Goal: Task Accomplishment & Management: Complete application form

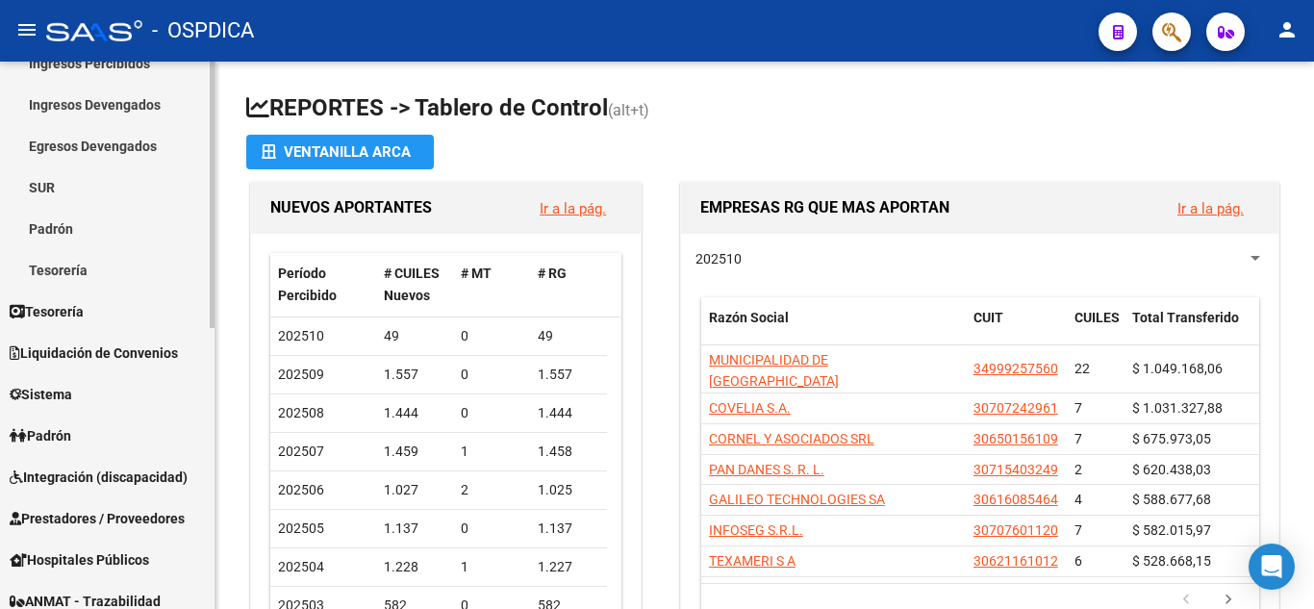
scroll to position [289, 0]
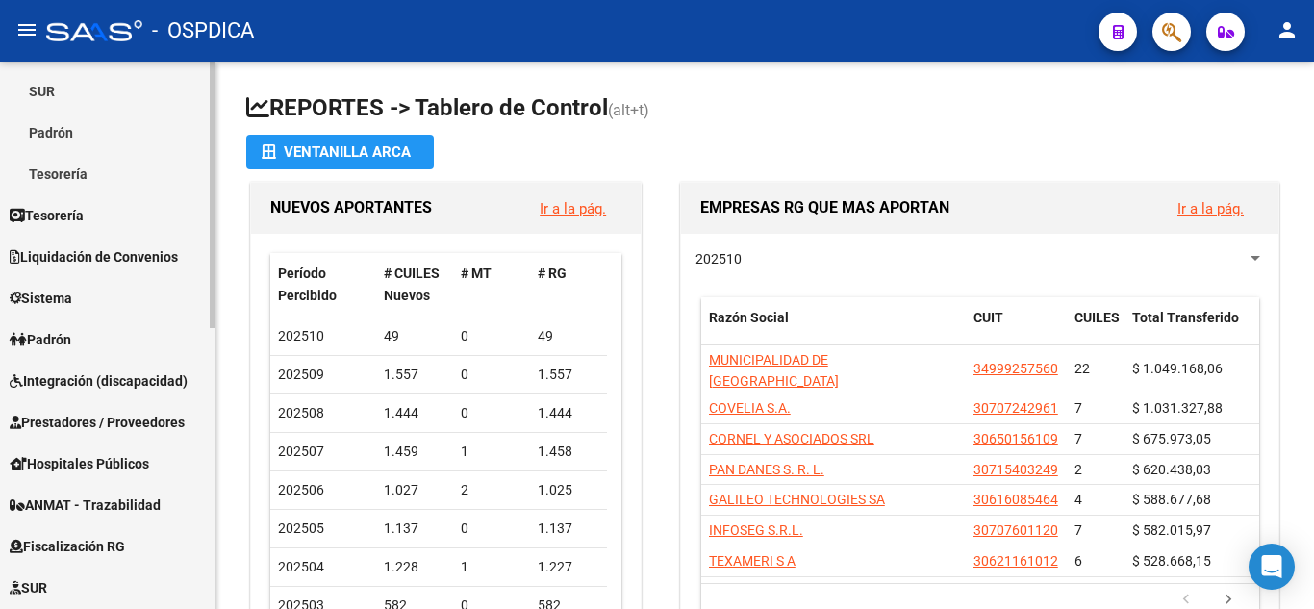
click at [105, 416] on span "Prestadores / Proveedores" at bounding box center [97, 422] width 175 height 21
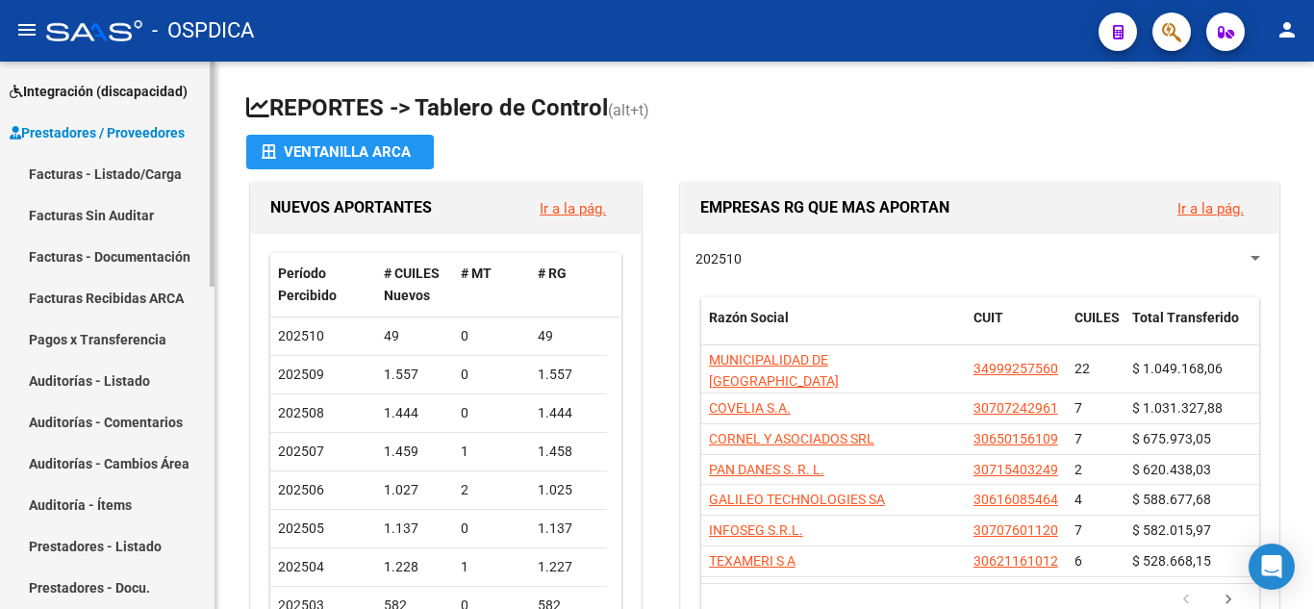
click at [111, 171] on link "Facturas - Listado/Carga" at bounding box center [107, 173] width 215 height 41
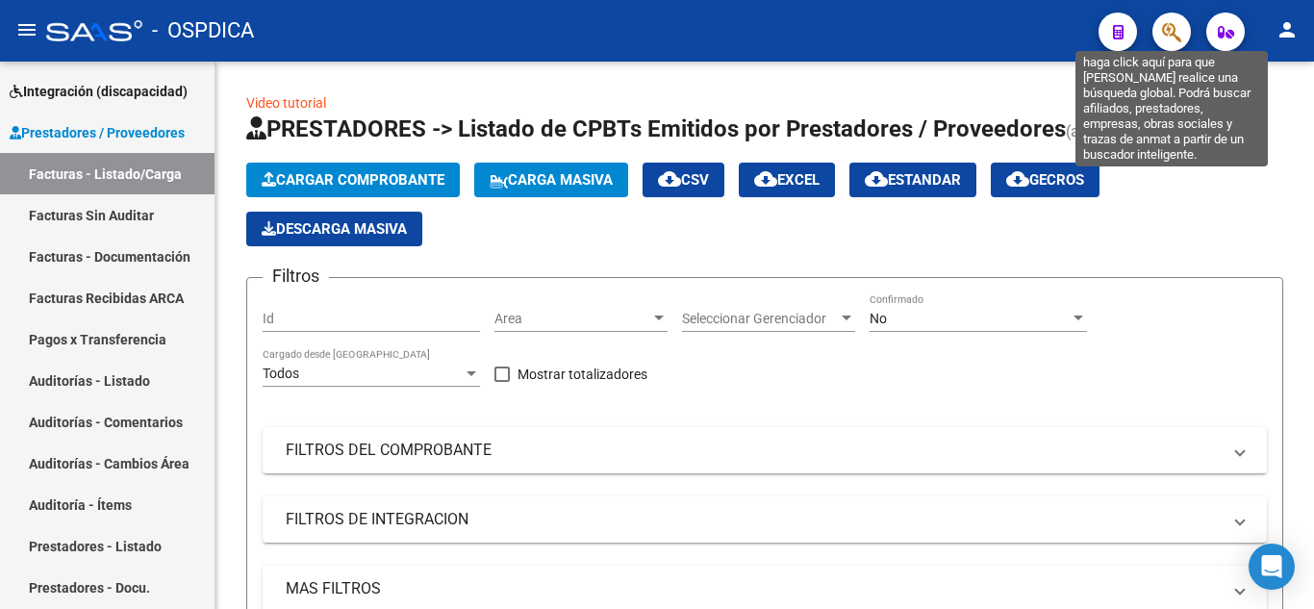
click at [1177, 29] on icon "button" at bounding box center [1171, 32] width 19 height 22
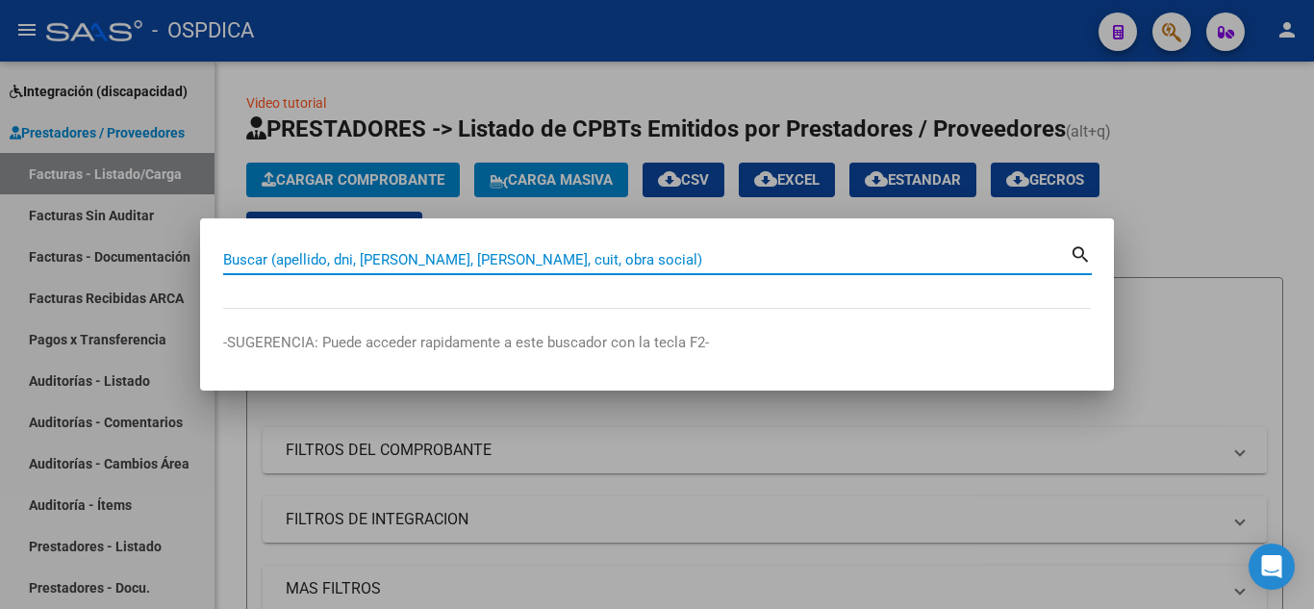
click at [617, 254] on input "Buscar (apellido, dni, cuil, nro traspaso, cuit, obra social)" at bounding box center [646, 259] width 847 height 17
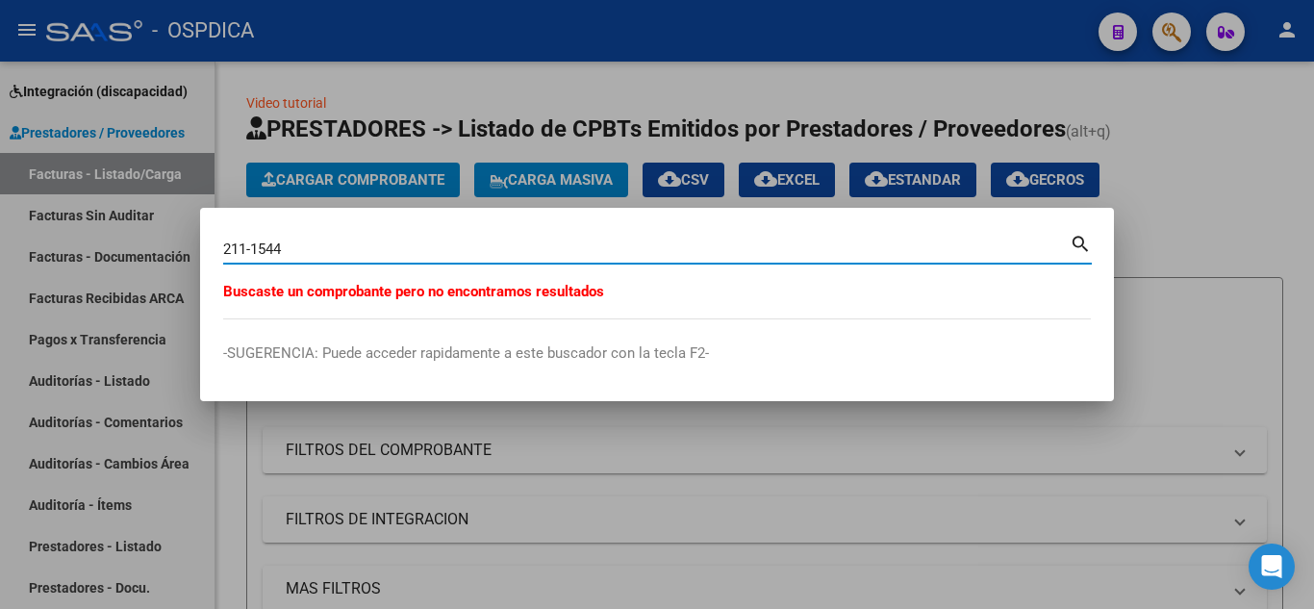
drag, startPoint x: 253, startPoint y: 240, endPoint x: 198, endPoint y: 248, distance: 55.4
click at [198, 248] on div "211-1544 Buscar (apellido, dni, cuil, nro traspaso, cuit, obra social) search B…" at bounding box center [657, 304] width 1314 height 609
type input "1544"
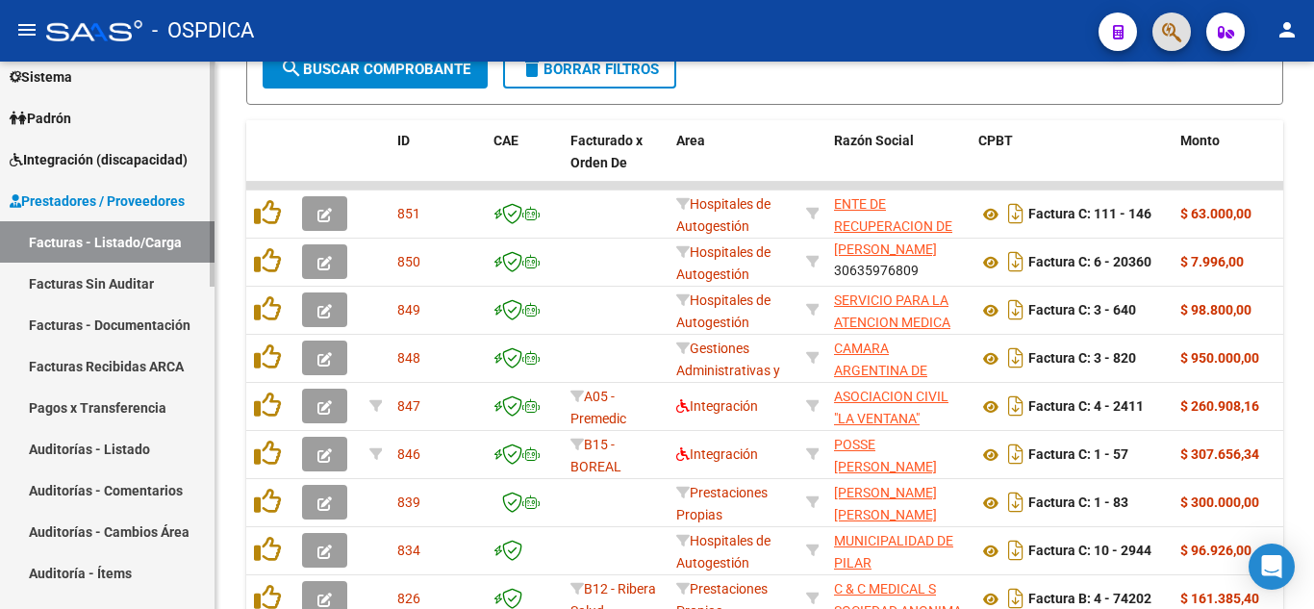
scroll to position [192, 0]
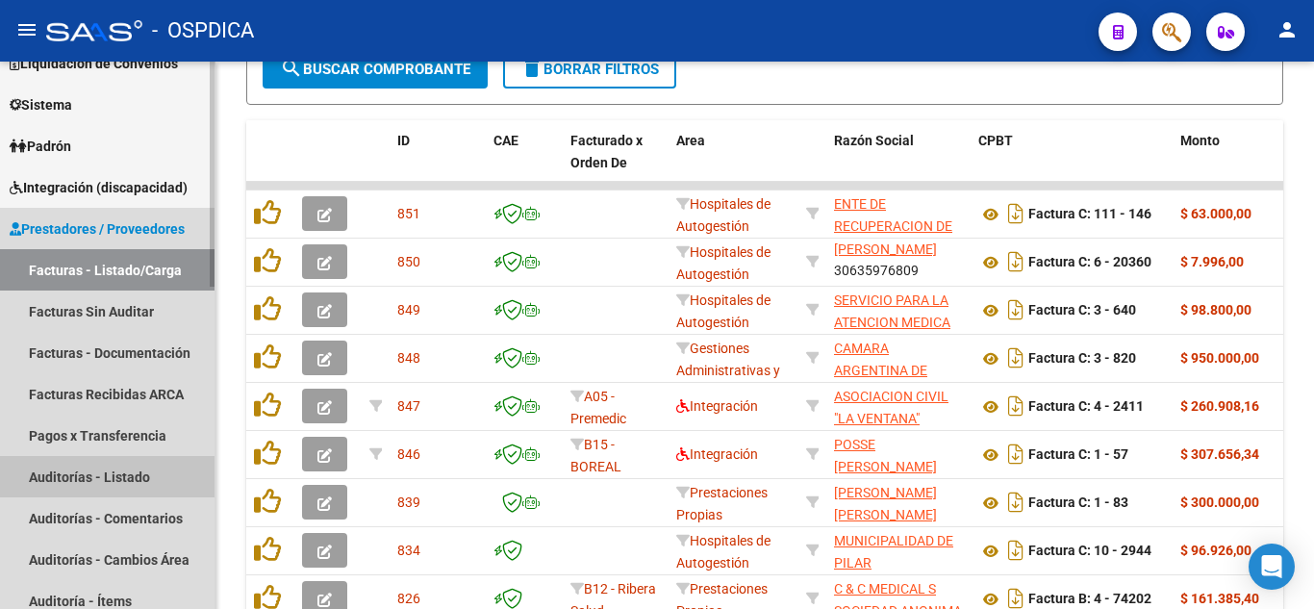
click at [82, 471] on link "Auditorías - Listado" at bounding box center [107, 476] width 215 height 41
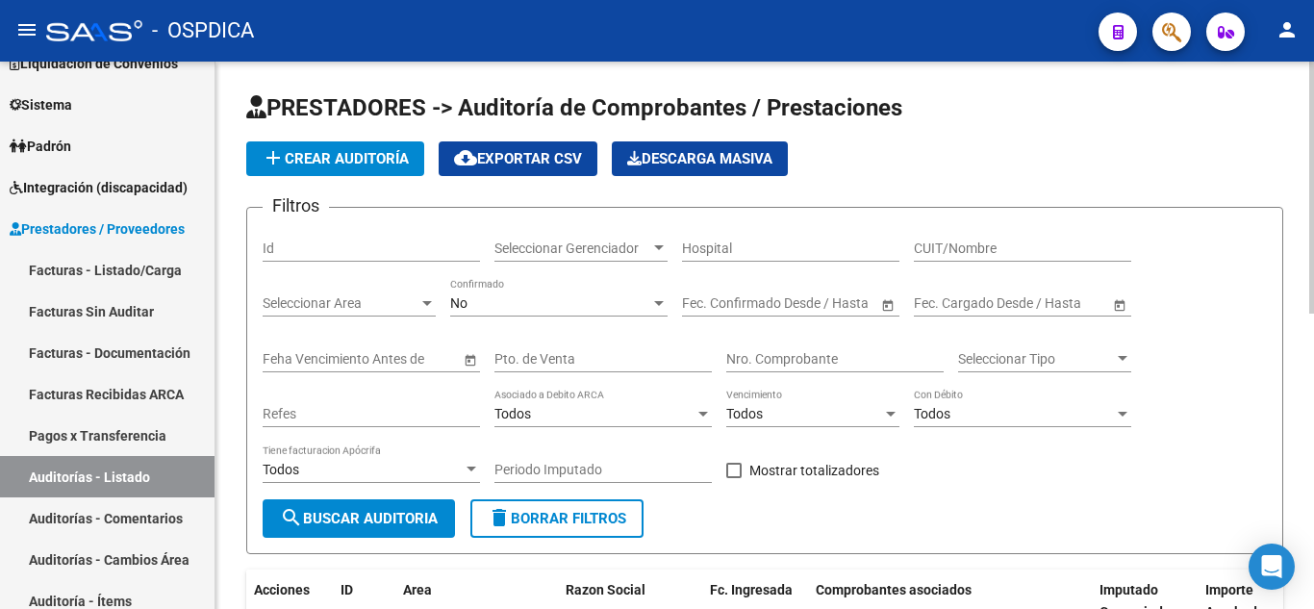
click at [797, 358] on input "Nro. Comprobante" at bounding box center [834, 359] width 217 height 16
type input "1544"
click at [395, 510] on span "search Buscar Auditoria" at bounding box center [359, 518] width 158 height 17
click at [98, 302] on link "Facturas Sin Auditar" at bounding box center [107, 311] width 215 height 41
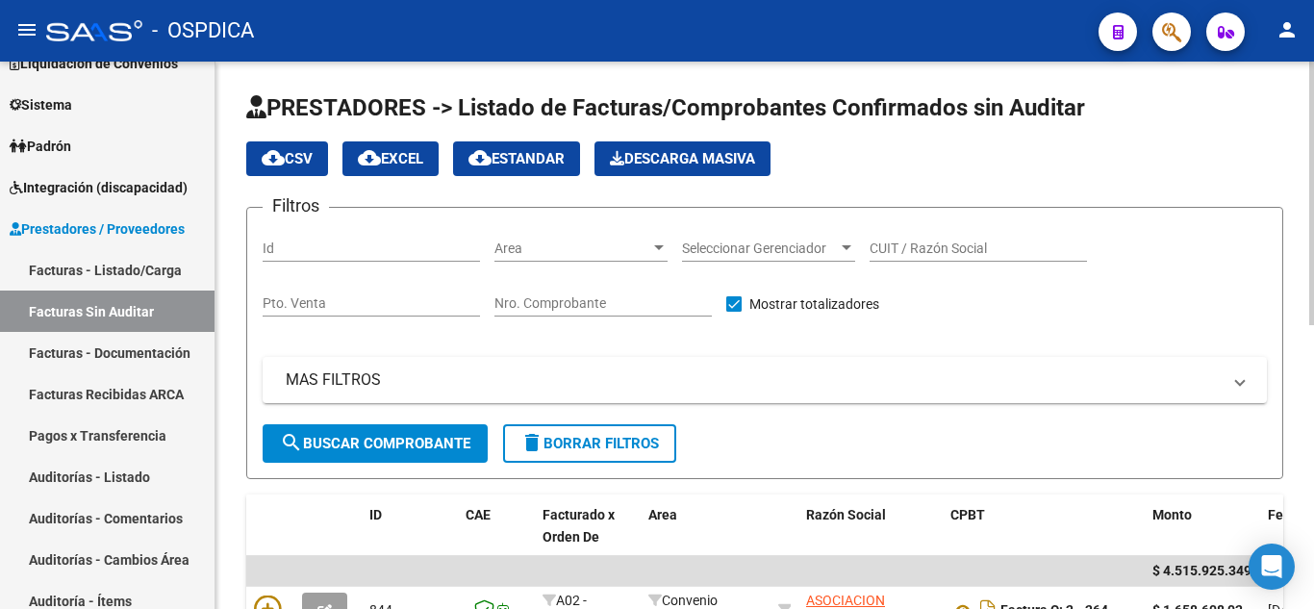
click at [654, 240] on div at bounding box center [658, 247] width 17 height 15
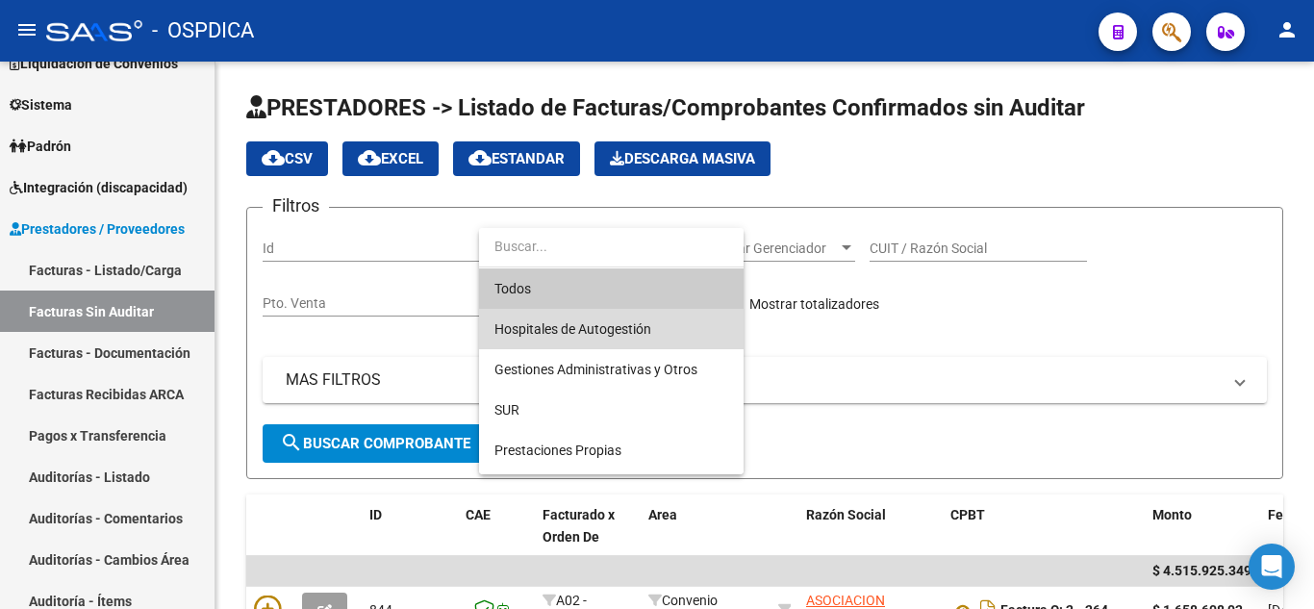
click at [677, 322] on span "Hospitales de Autogestión" at bounding box center [611, 329] width 234 height 40
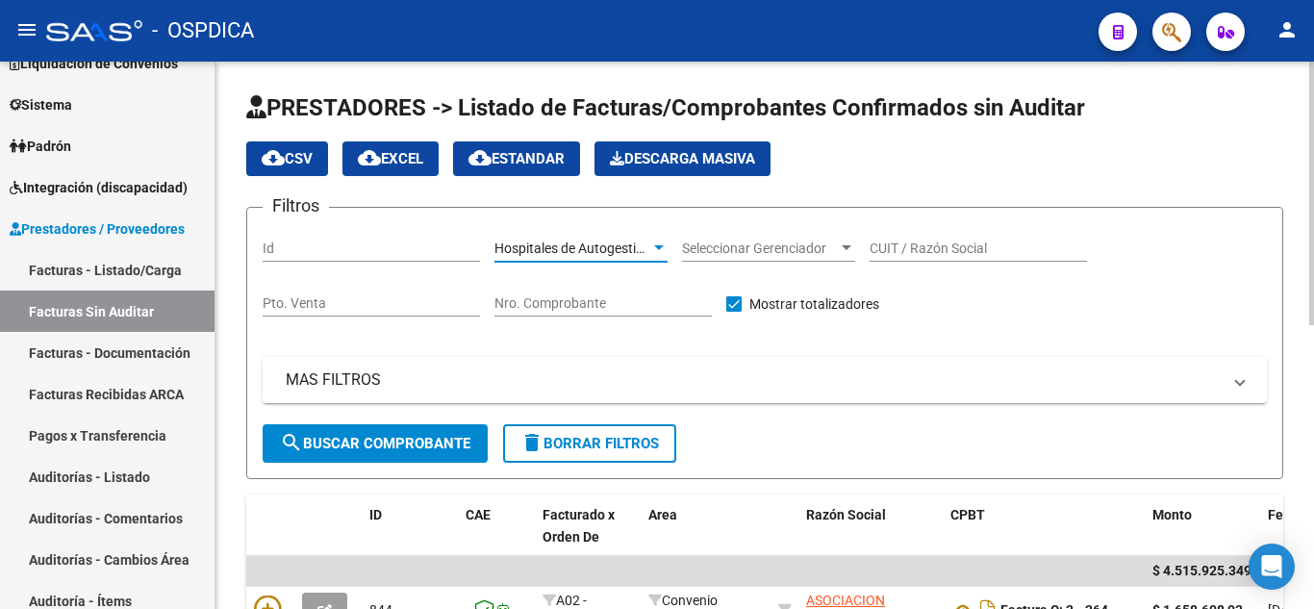
click at [392, 438] on span "search Buscar Comprobante" at bounding box center [375, 443] width 190 height 17
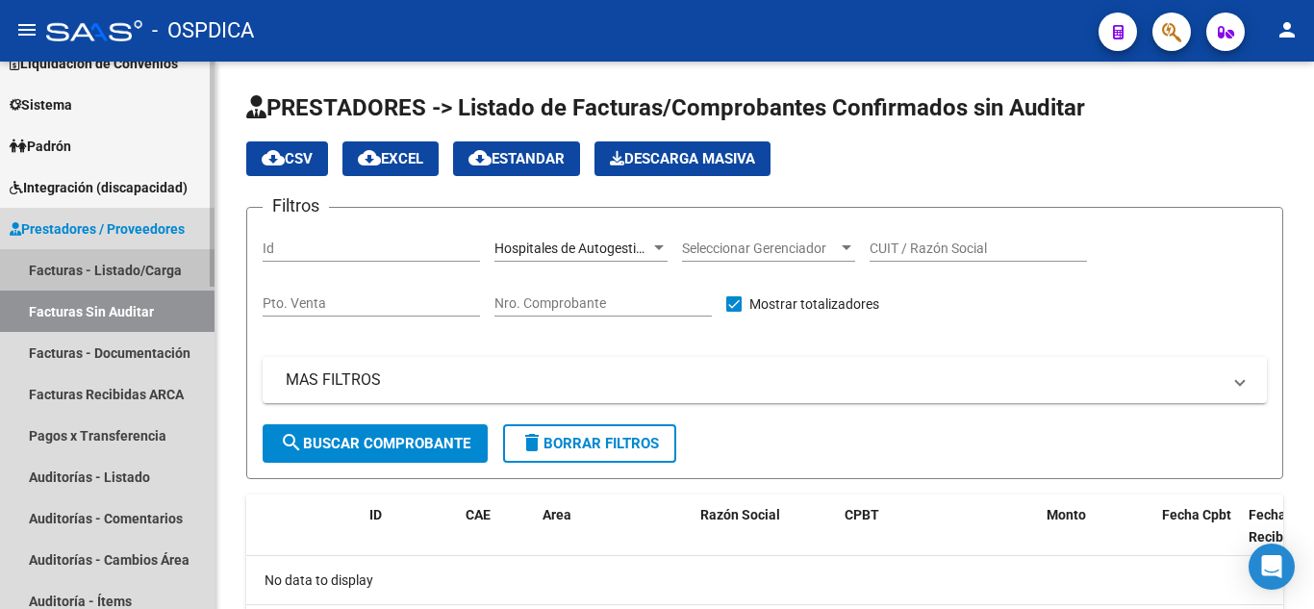
click at [110, 262] on link "Facturas - Listado/Carga" at bounding box center [107, 269] width 215 height 41
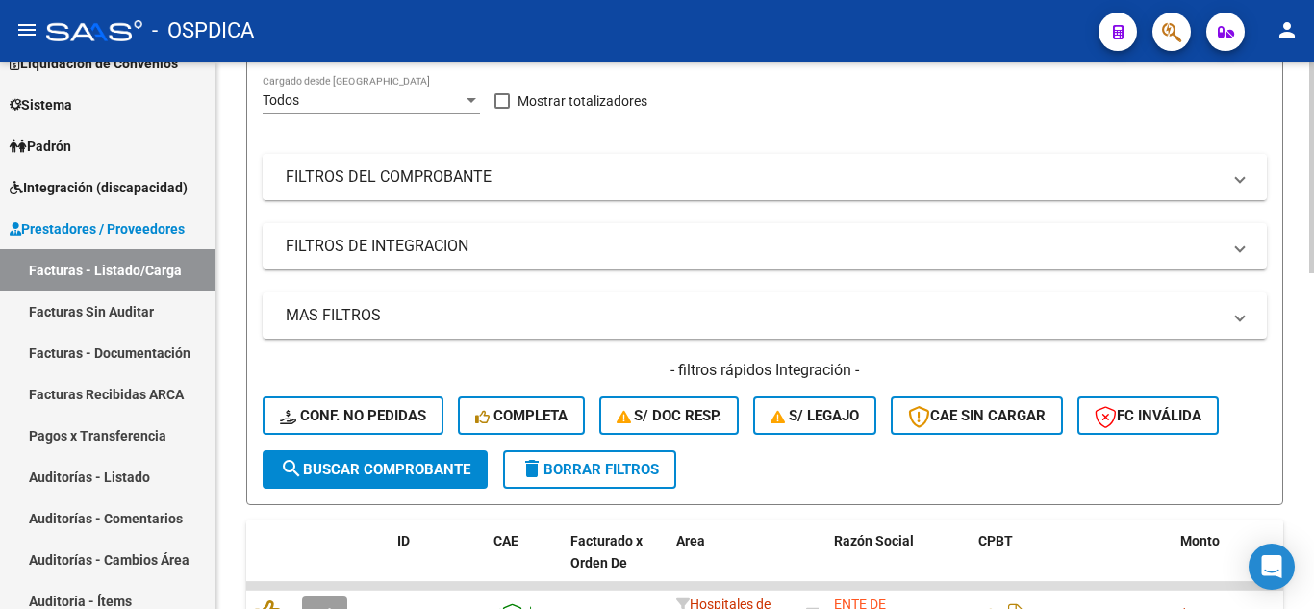
scroll to position [385, 0]
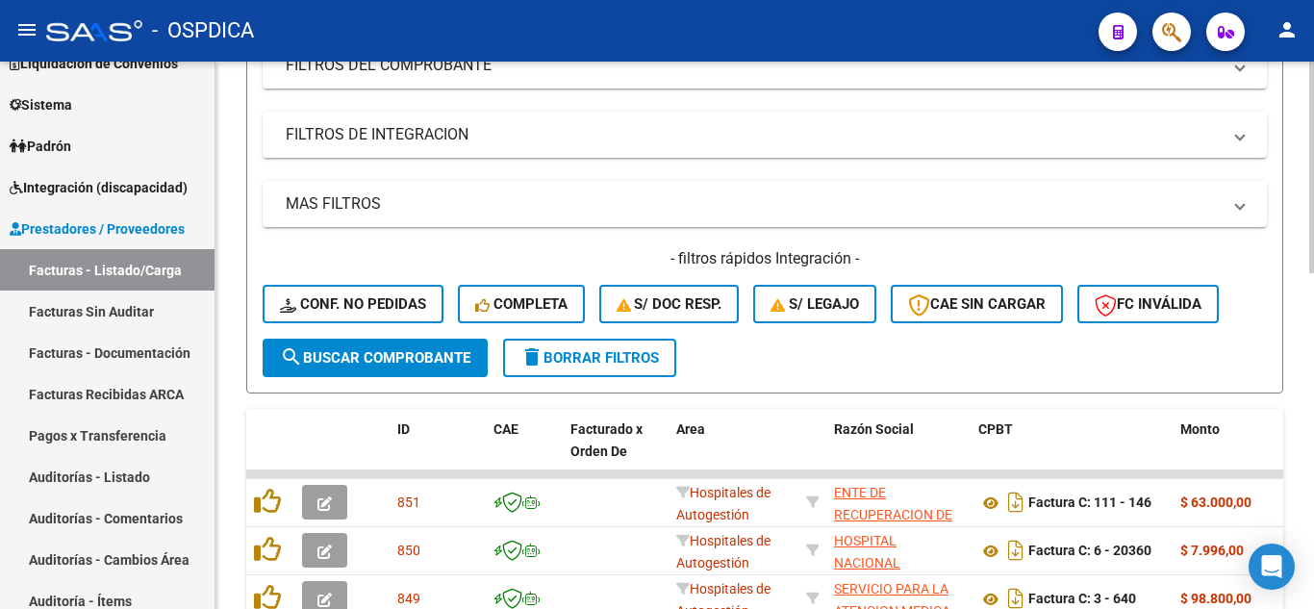
click at [361, 355] on span "search Buscar Comprobante" at bounding box center [375, 357] width 190 height 17
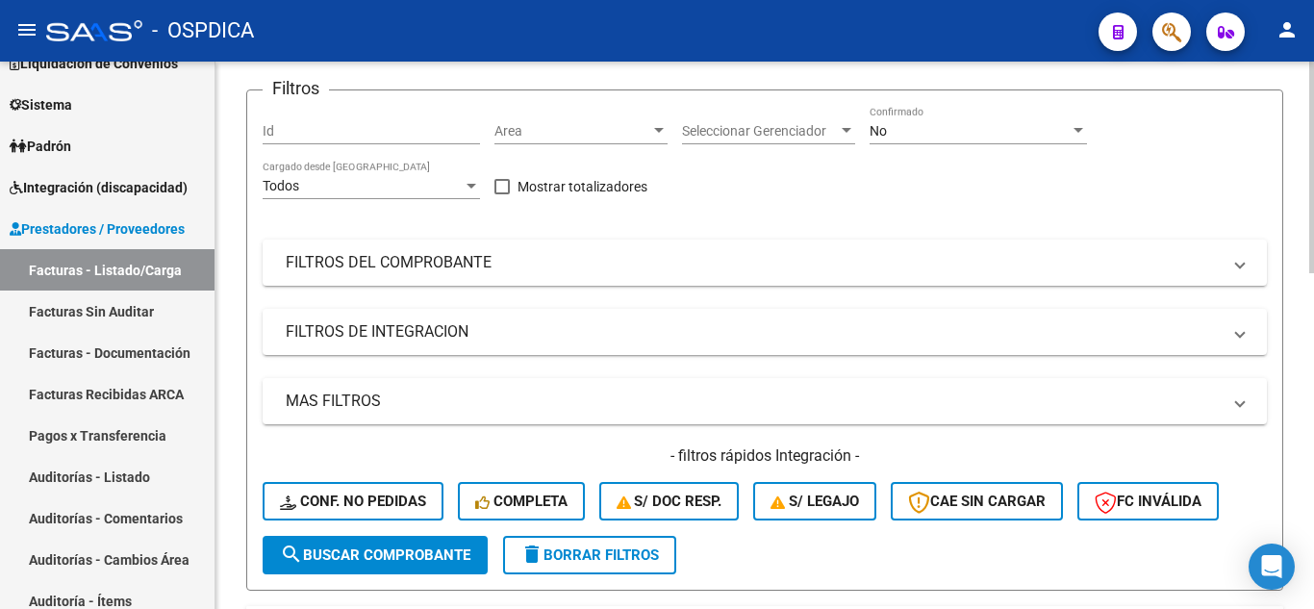
scroll to position [96, 0]
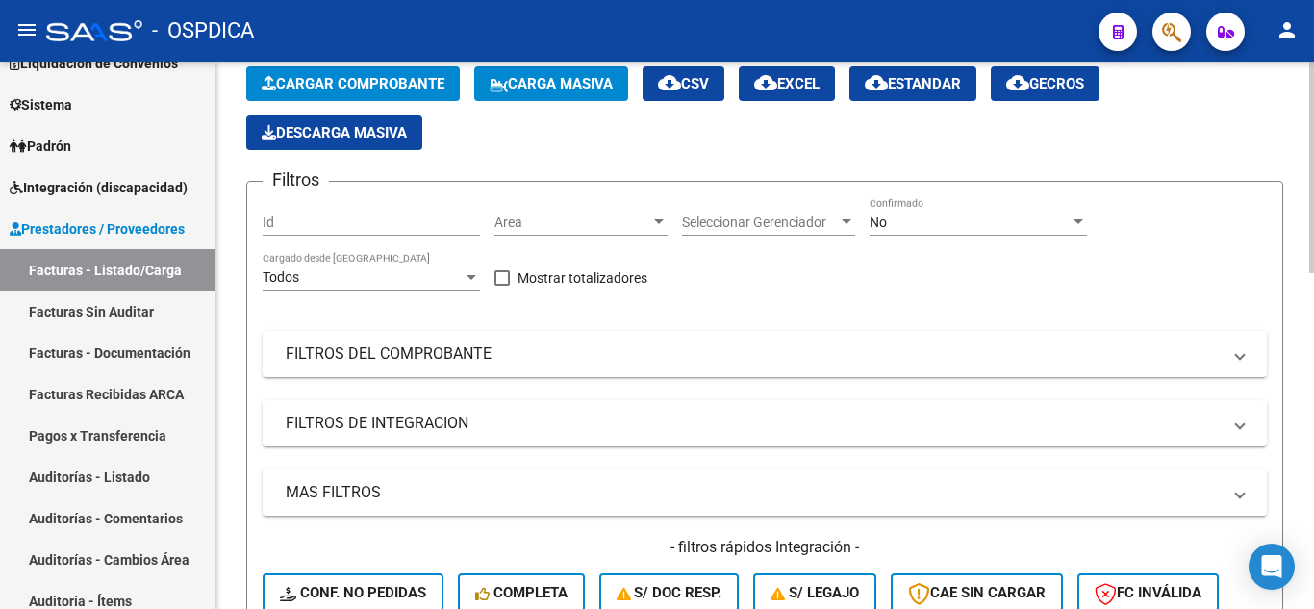
click at [626, 223] on span "Area" at bounding box center [572, 223] width 156 height 16
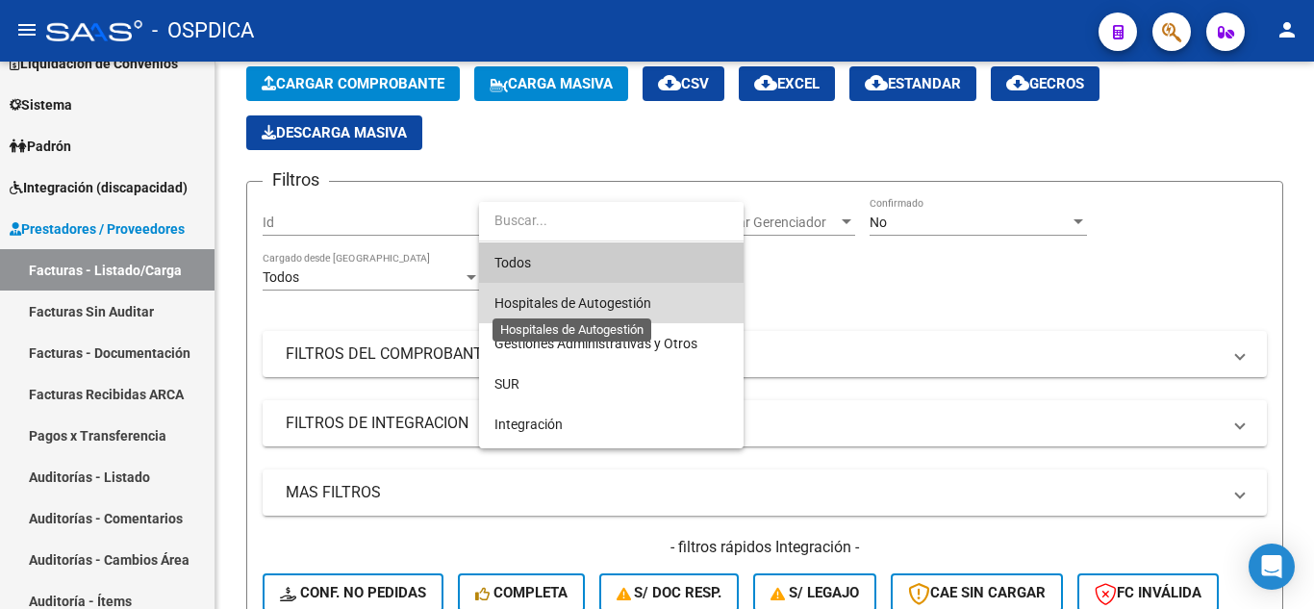
click at [610, 296] on span "Hospitales de Autogestión" at bounding box center [572, 302] width 157 height 15
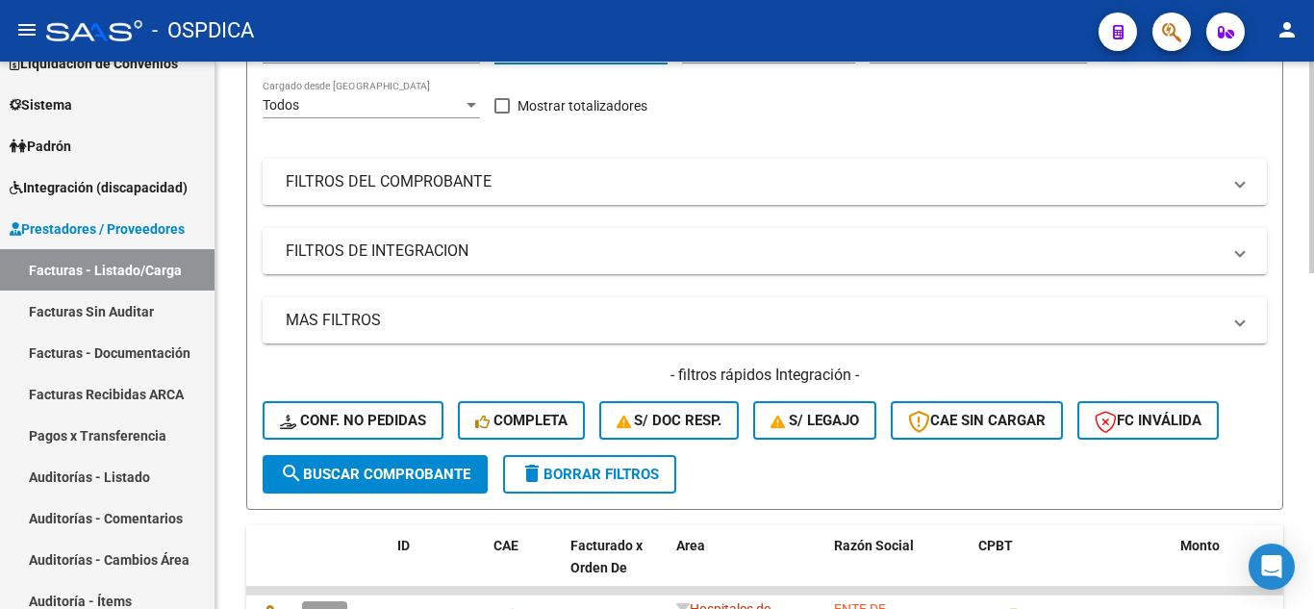
scroll to position [289, 0]
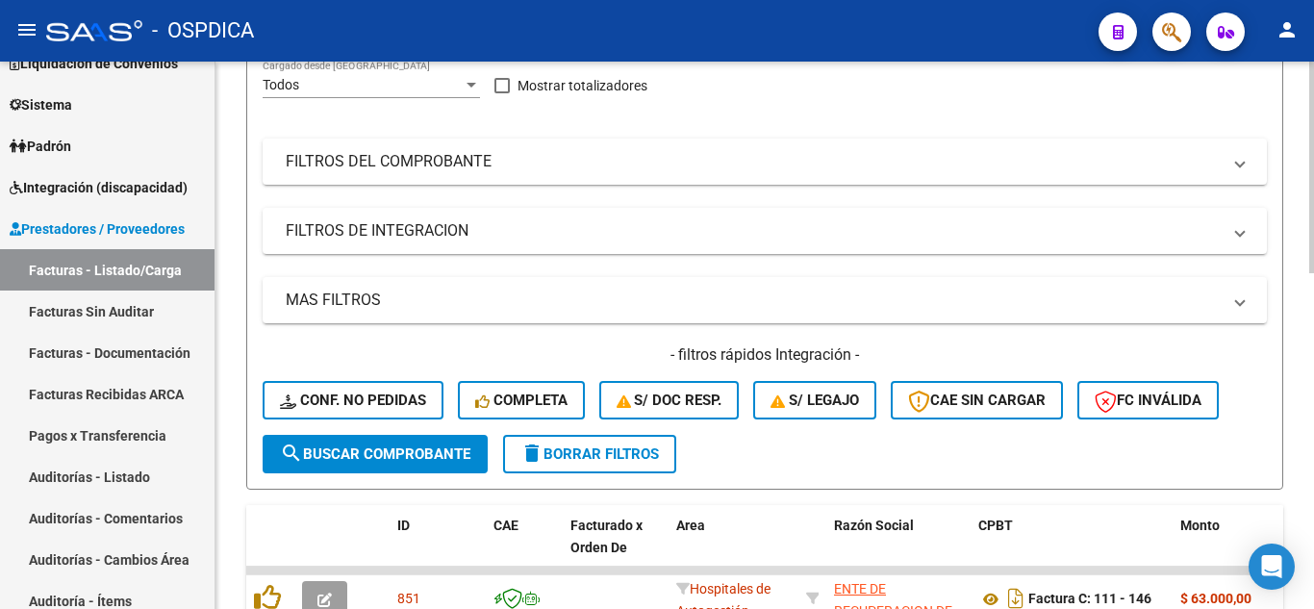
click at [393, 445] on span "search Buscar Comprobante" at bounding box center [375, 453] width 190 height 17
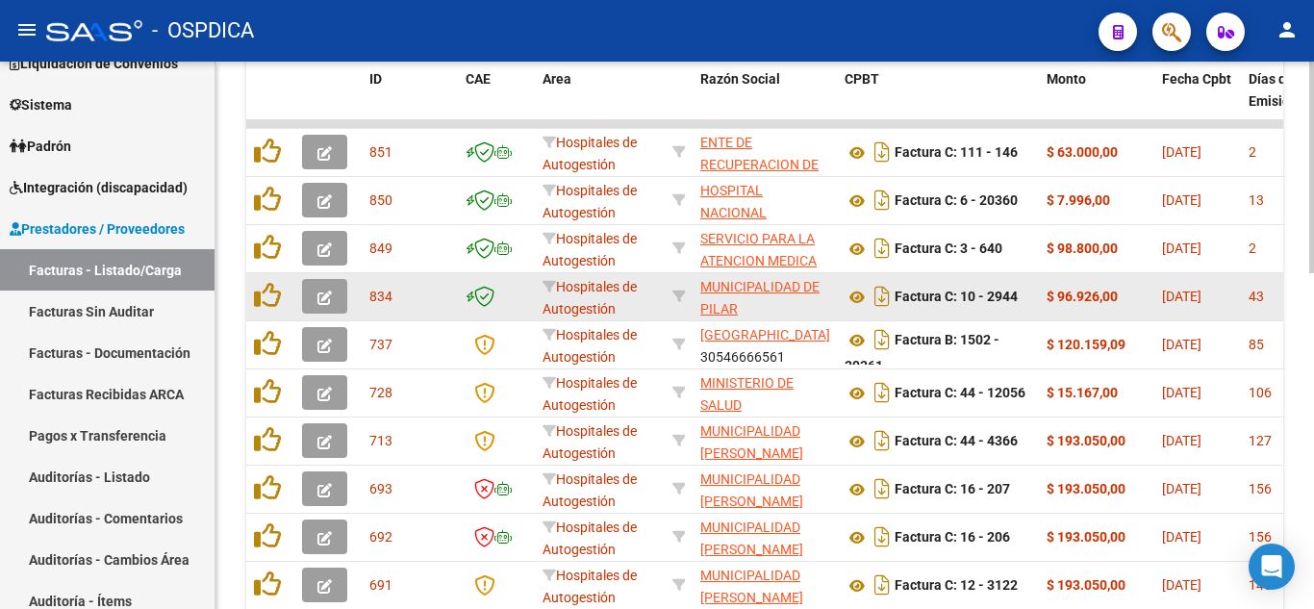
scroll to position [868, 0]
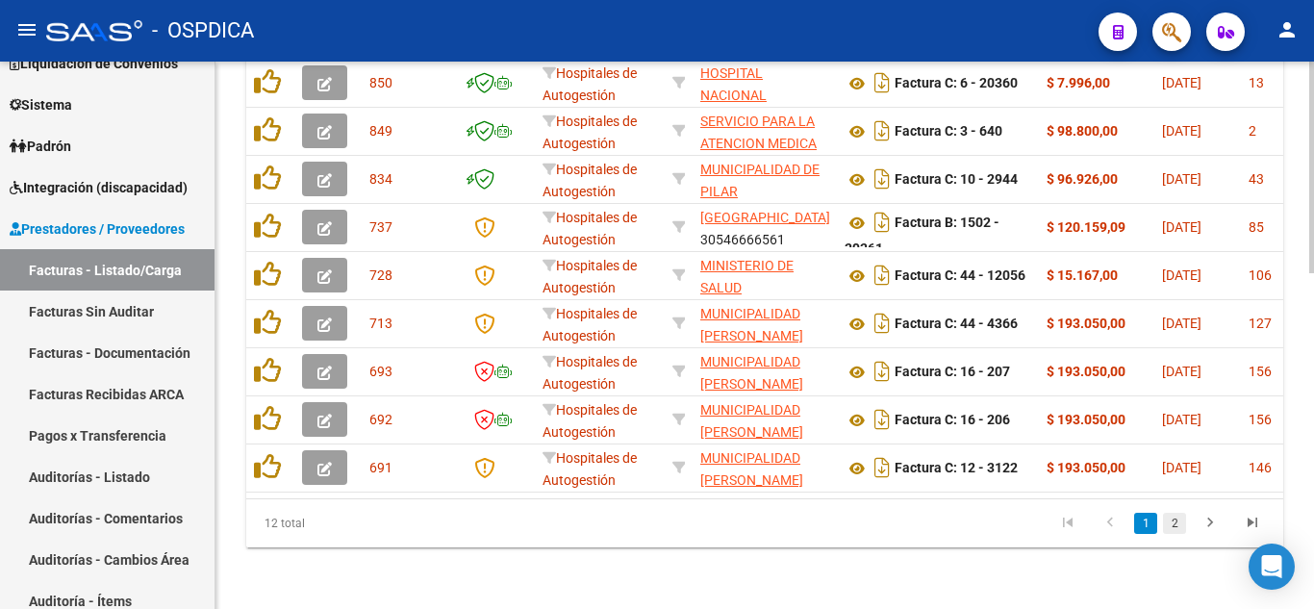
click at [1181, 517] on link "2" at bounding box center [1174, 523] width 23 height 21
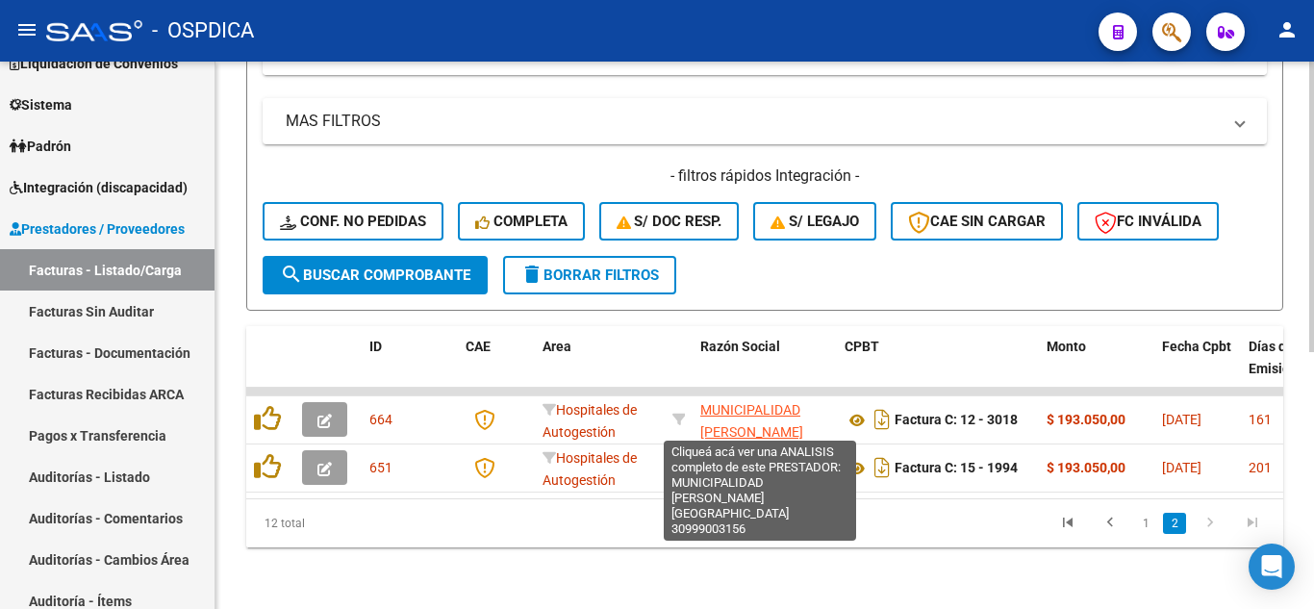
scroll to position [0, 0]
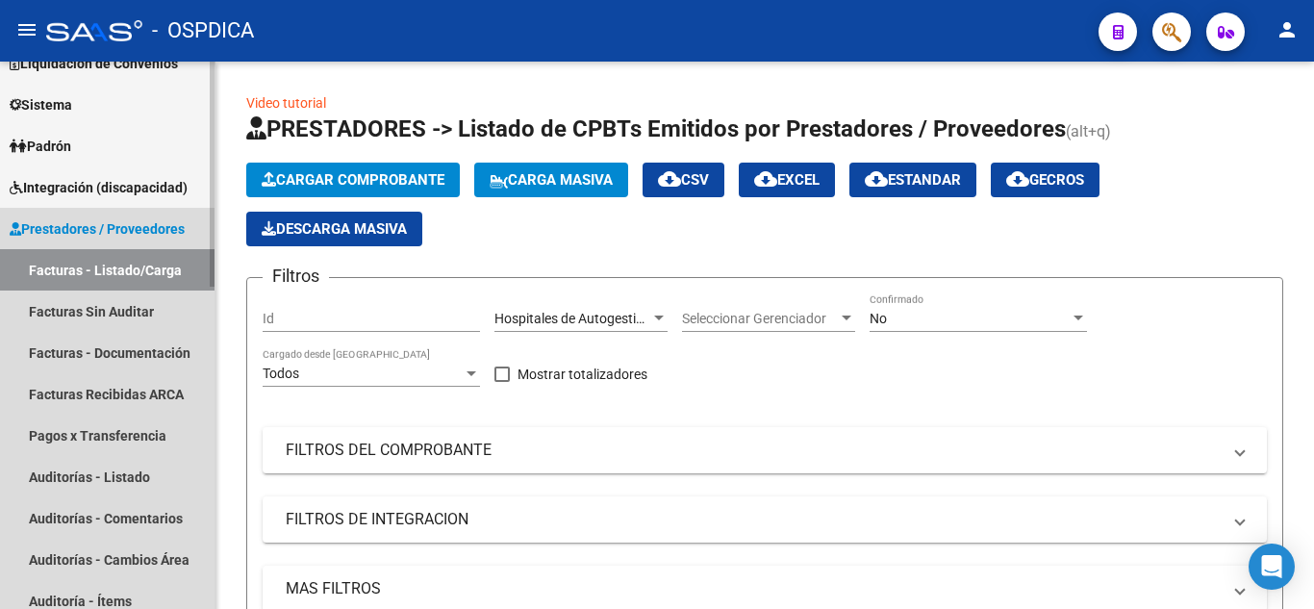
click at [89, 267] on link "Facturas - Listado/Carga" at bounding box center [107, 269] width 215 height 41
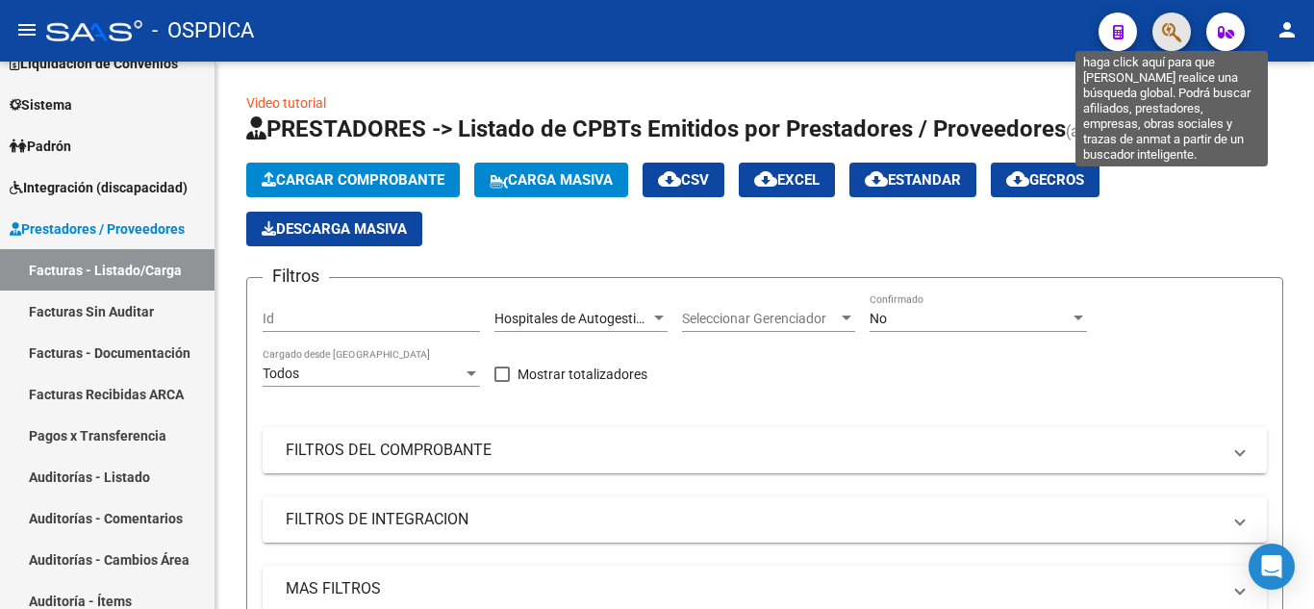
click at [1169, 38] on icon "button" at bounding box center [1171, 32] width 19 height 22
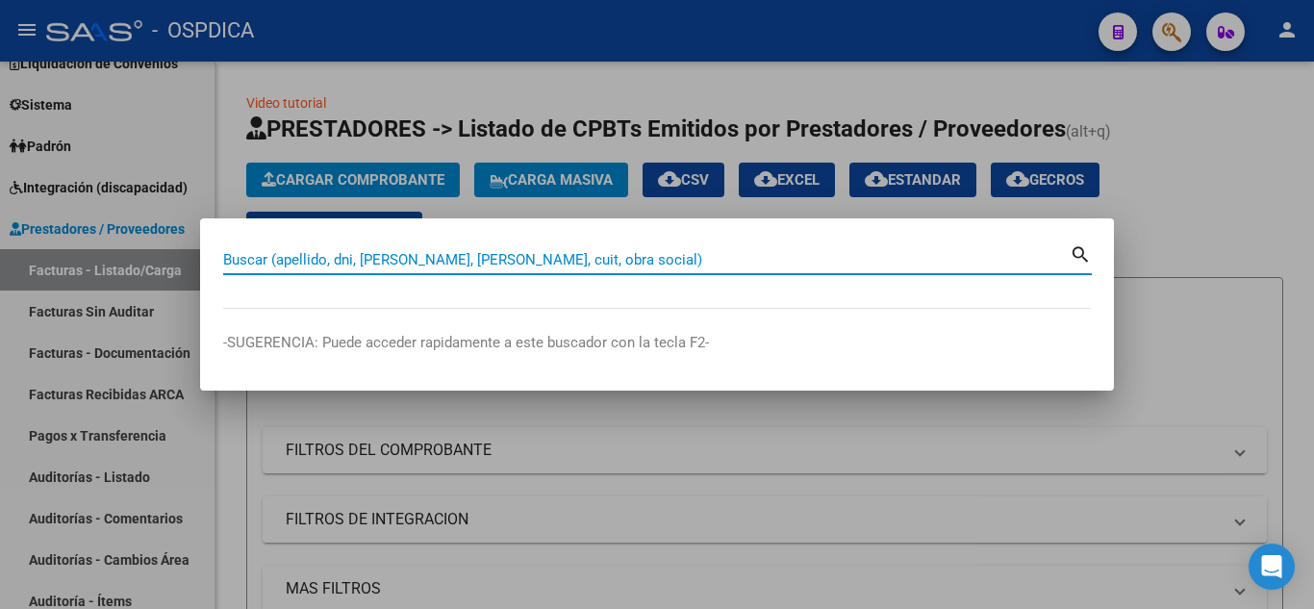
click at [1268, 207] on div at bounding box center [657, 304] width 1314 height 609
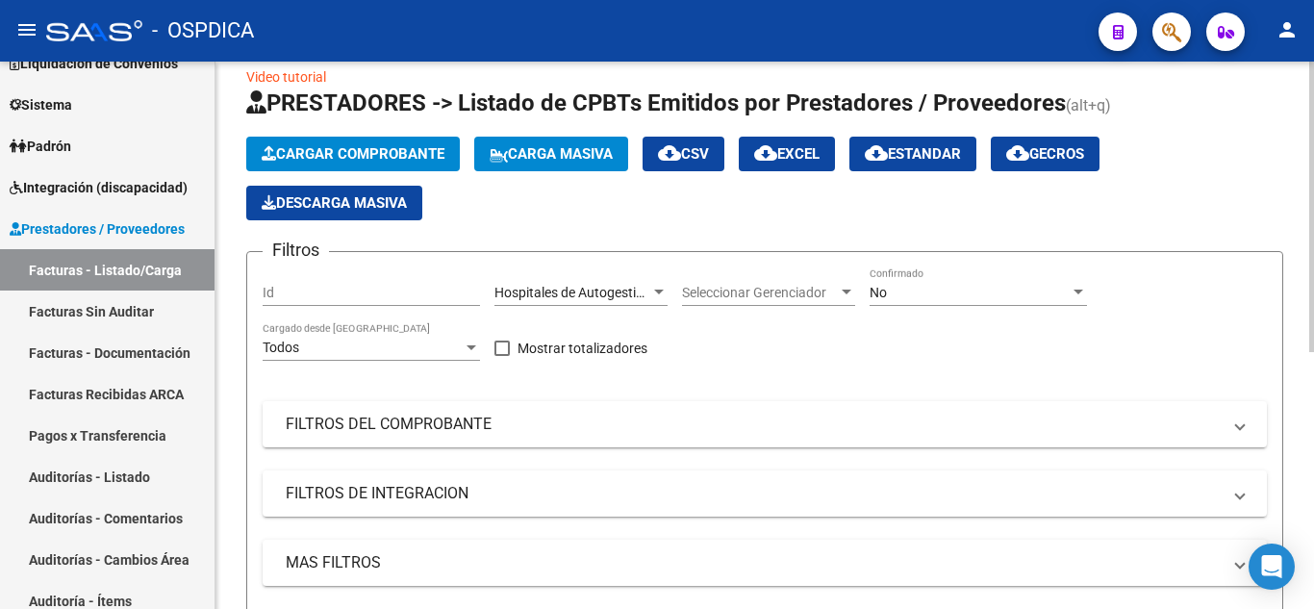
scroll to position [96, 0]
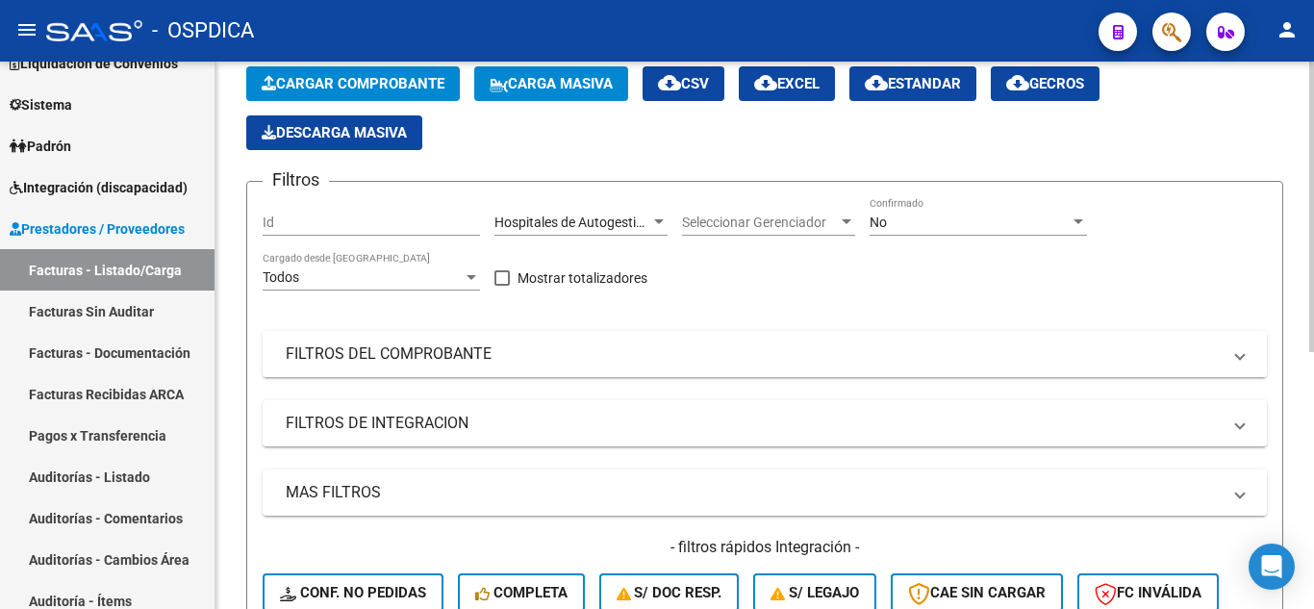
click at [1245, 350] on mat-expansion-panel-header "FILTROS DEL COMPROBANTE" at bounding box center [765, 354] width 1004 height 46
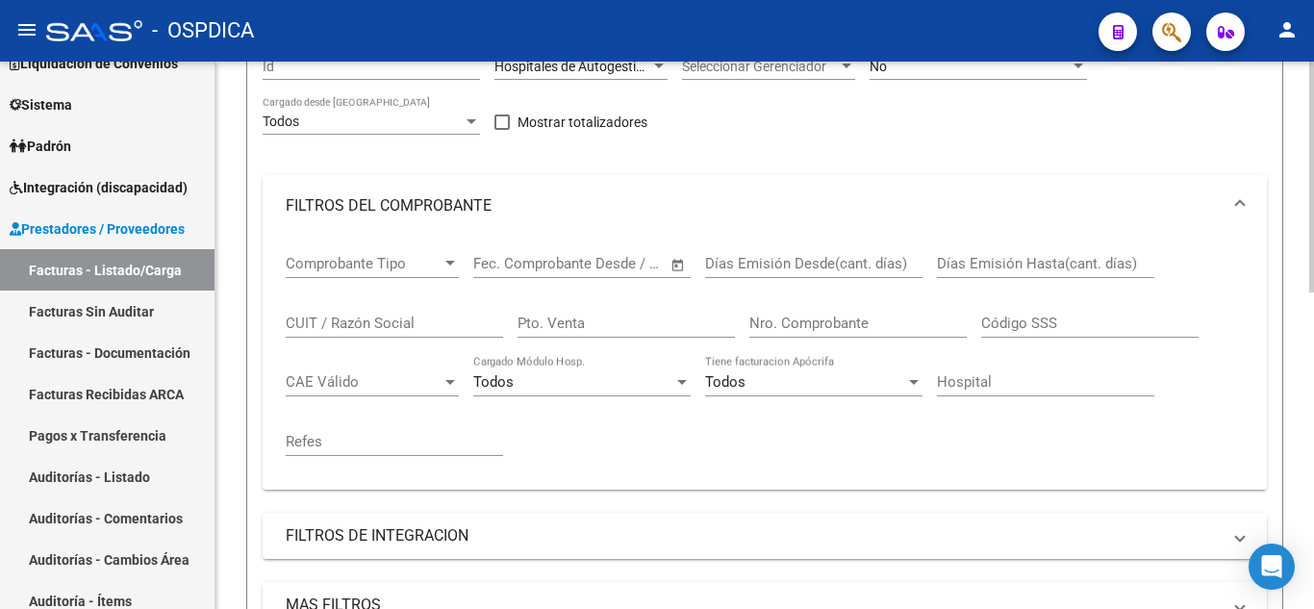
scroll to position [289, 0]
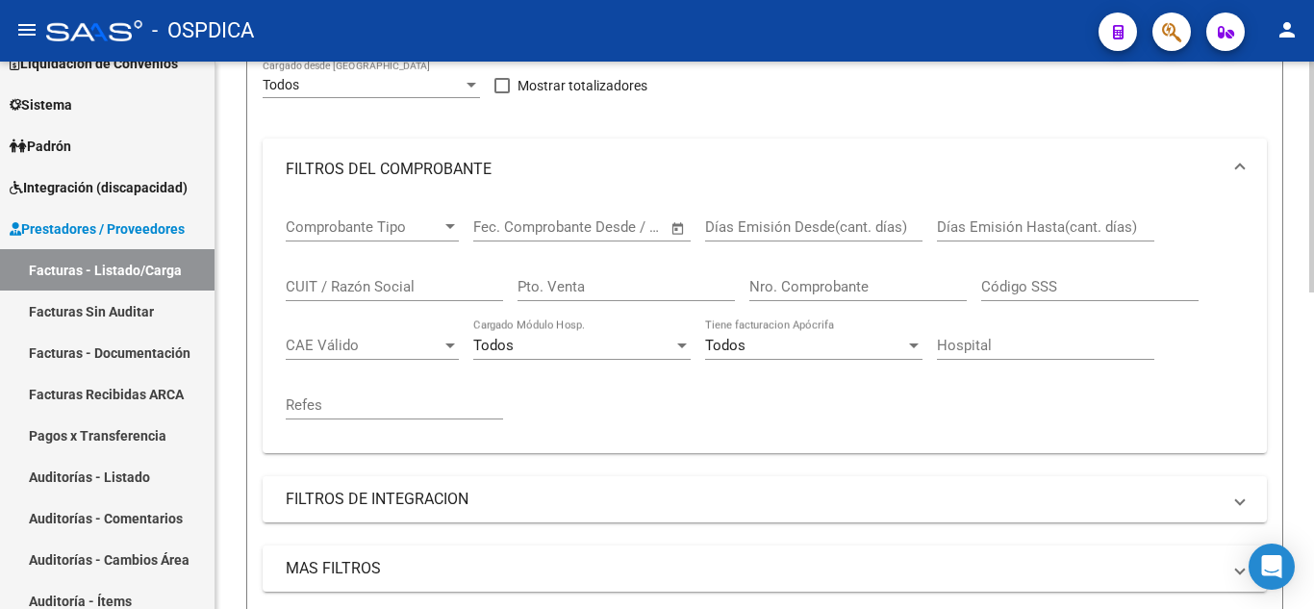
click at [615, 292] on input "Pto. Venta" at bounding box center [626, 286] width 217 height 17
type input "211"
click at [807, 284] on input "Nro. Comprobante" at bounding box center [857, 286] width 217 height 17
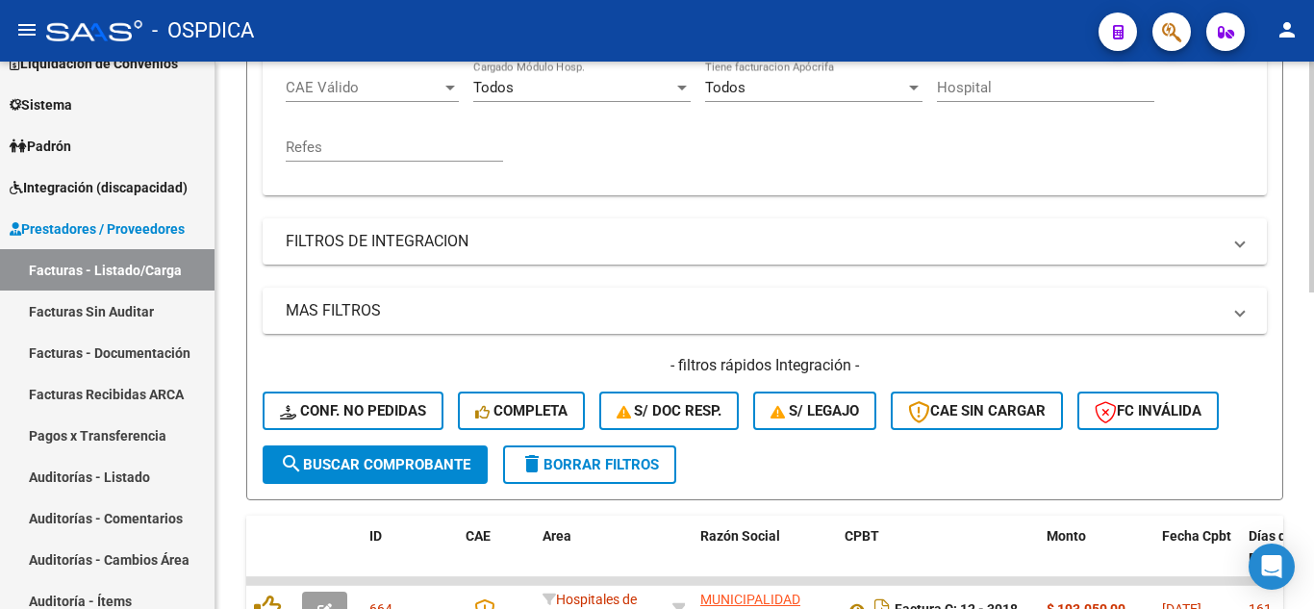
scroll to position [577, 0]
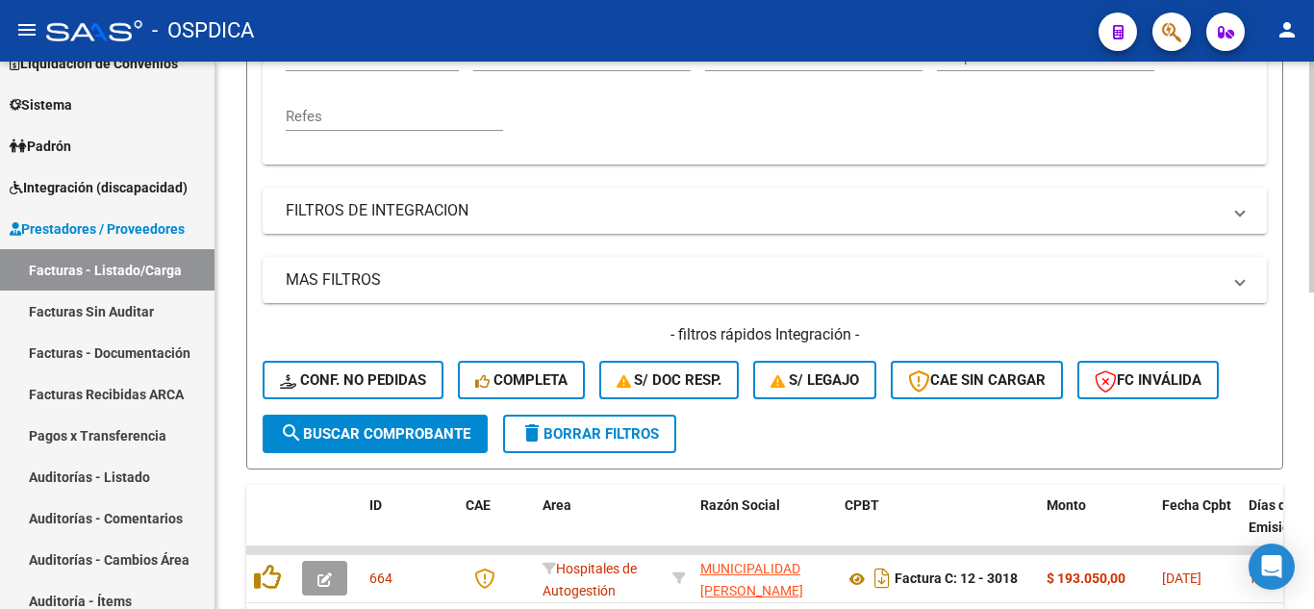
type input "1544"
click at [400, 419] on button "search Buscar Comprobante" at bounding box center [375, 434] width 225 height 38
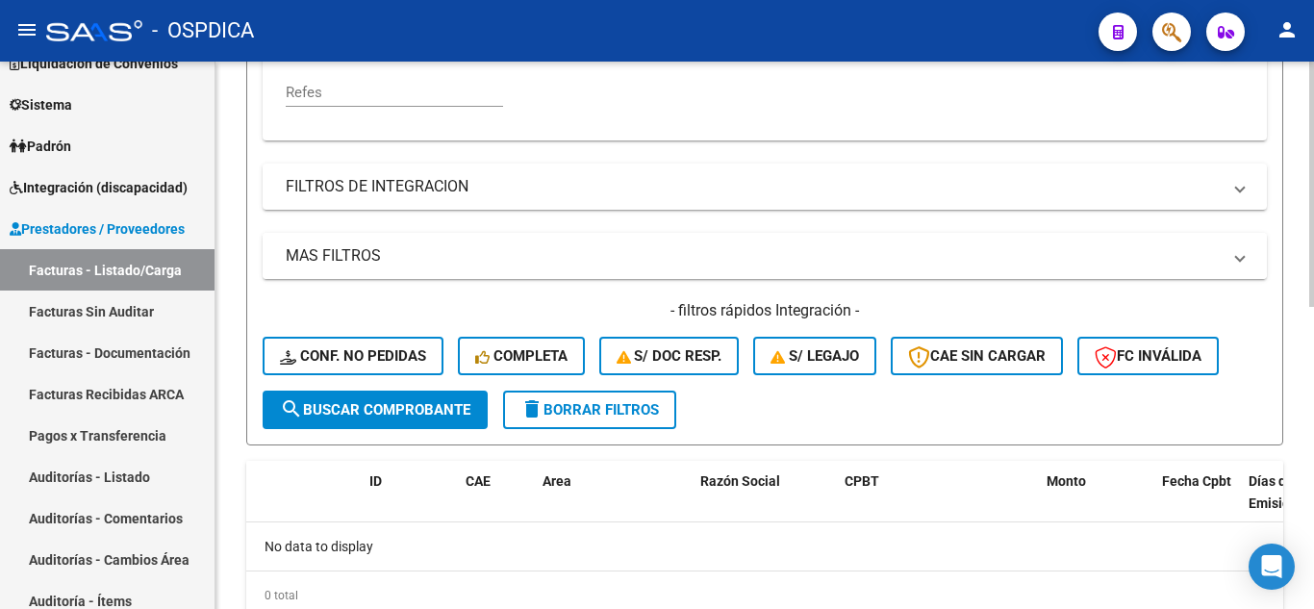
scroll to position [673, 0]
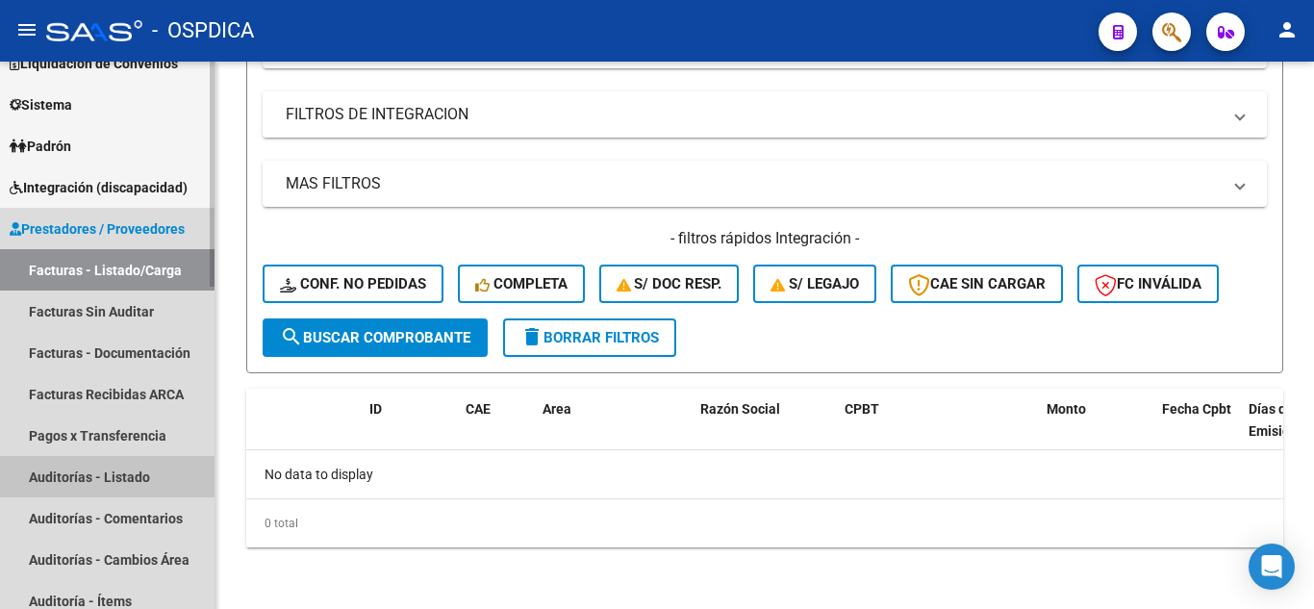
click at [118, 468] on link "Auditorías - Listado" at bounding box center [107, 476] width 215 height 41
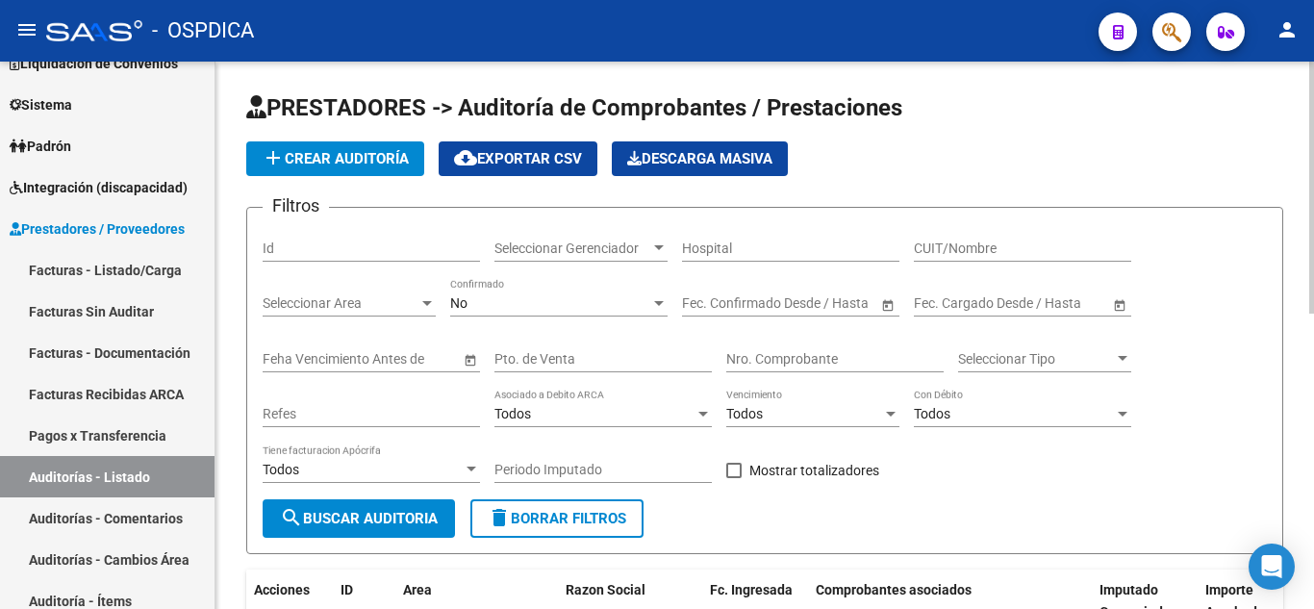
click at [651, 354] on input "Pto. de Venta" at bounding box center [602, 359] width 217 height 16
type input "211"
click at [795, 352] on input "Nro. Comprobante" at bounding box center [834, 359] width 217 height 16
type input "1544"
click at [372, 512] on span "search Buscar Auditoria" at bounding box center [359, 518] width 158 height 17
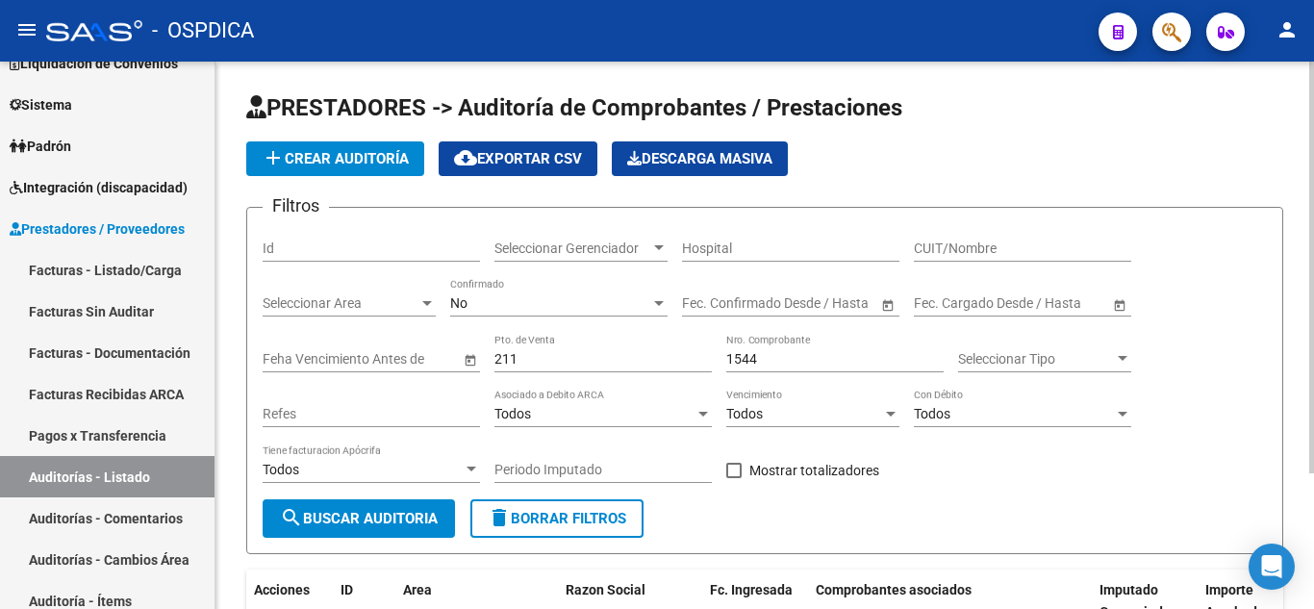
click at [823, 241] on input "Hospital" at bounding box center [790, 248] width 217 height 16
type input "brochero"
click at [410, 510] on span "search Buscar Auditoria" at bounding box center [359, 518] width 158 height 17
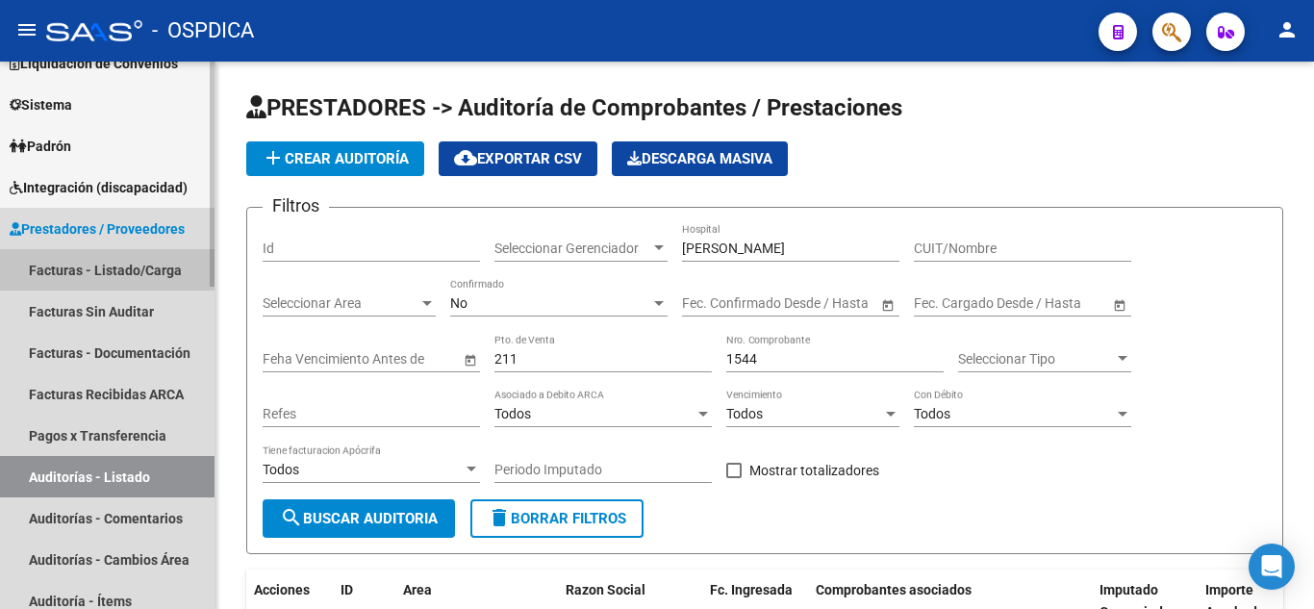
click at [107, 253] on link "Facturas - Listado/Carga" at bounding box center [107, 269] width 215 height 41
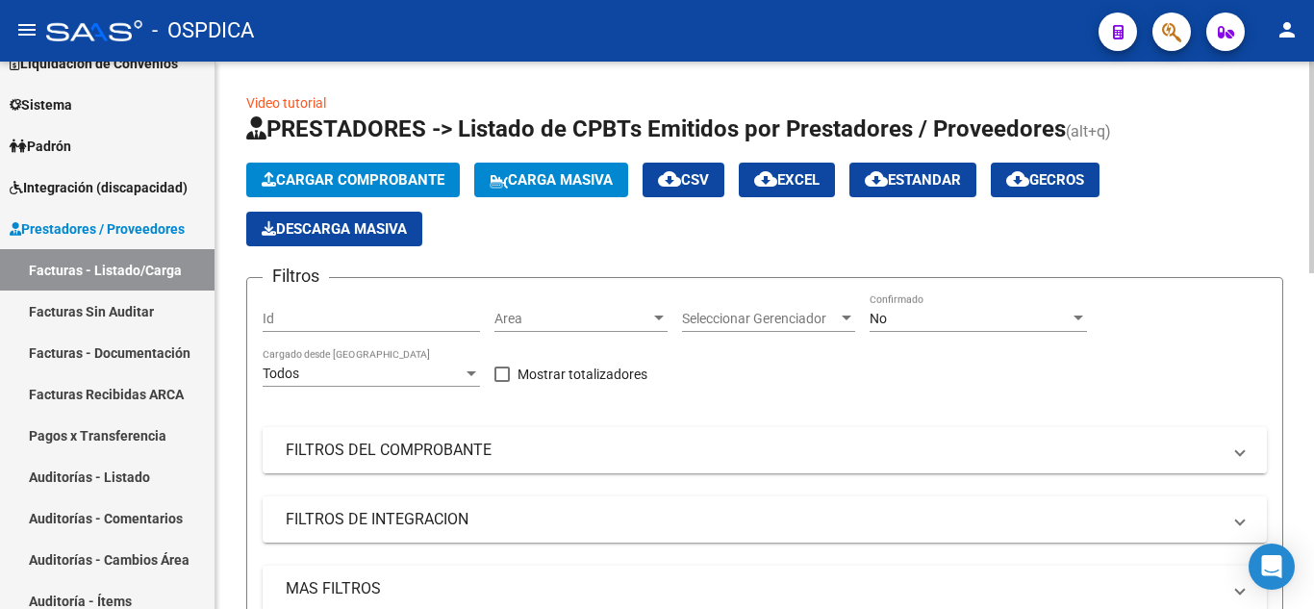
click at [540, 443] on mat-panel-title "FILTROS DEL COMPROBANTE" at bounding box center [753, 450] width 935 height 21
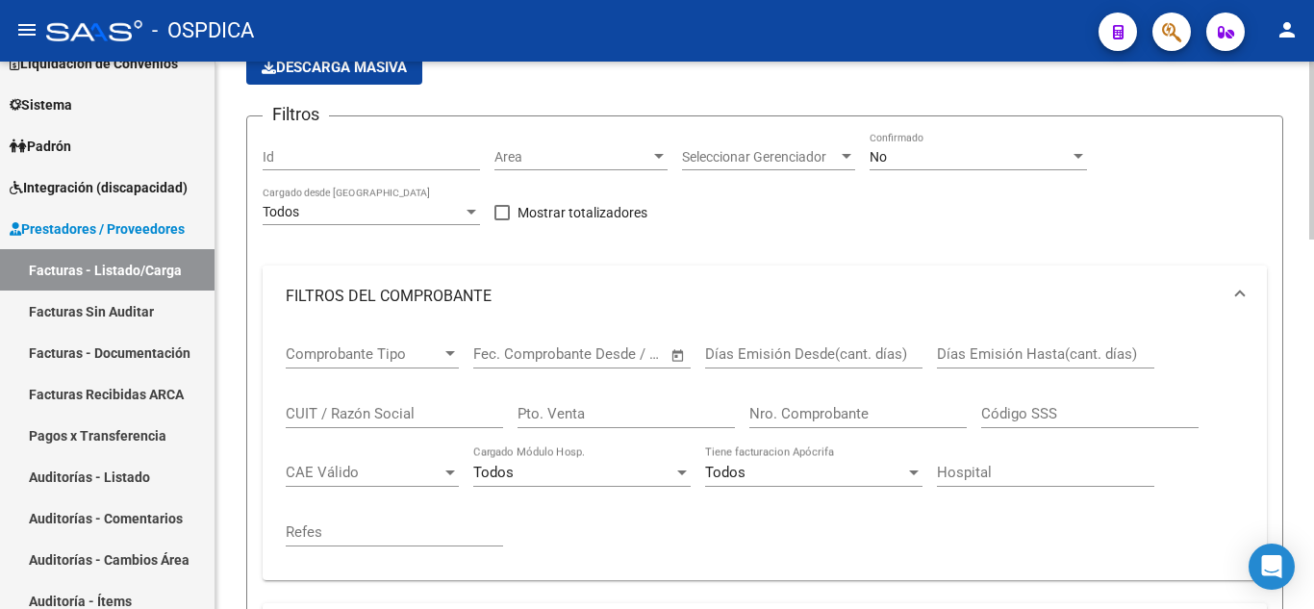
scroll to position [192, 0]
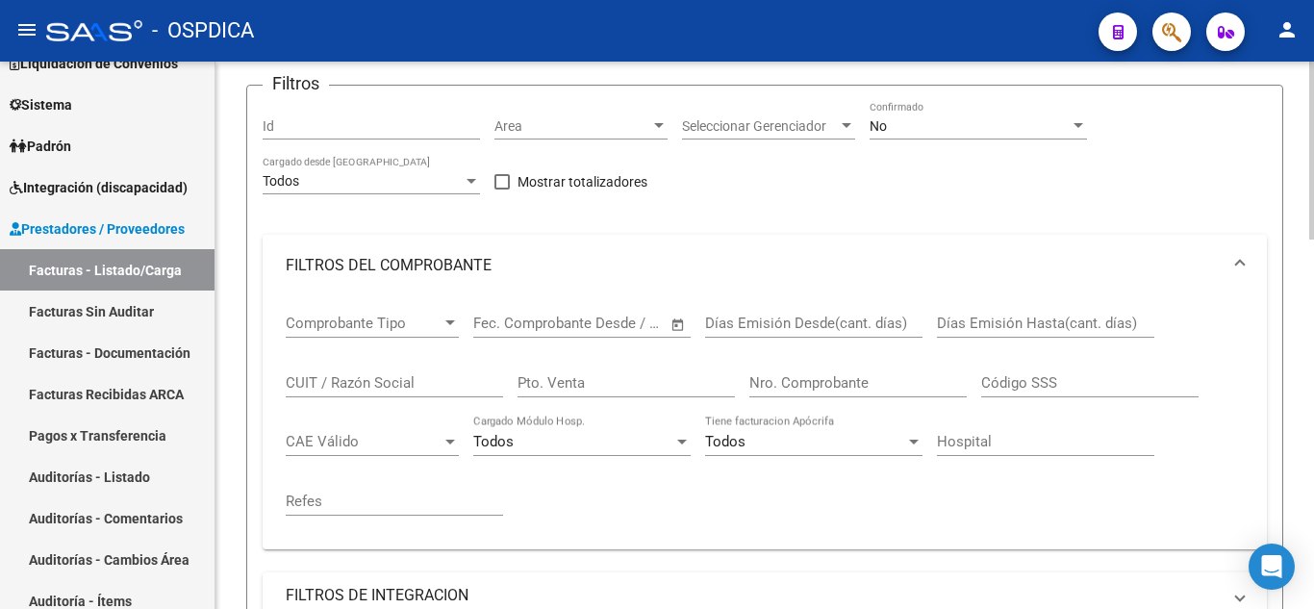
click at [1004, 447] on input "Hospital" at bounding box center [1045, 441] width 217 height 17
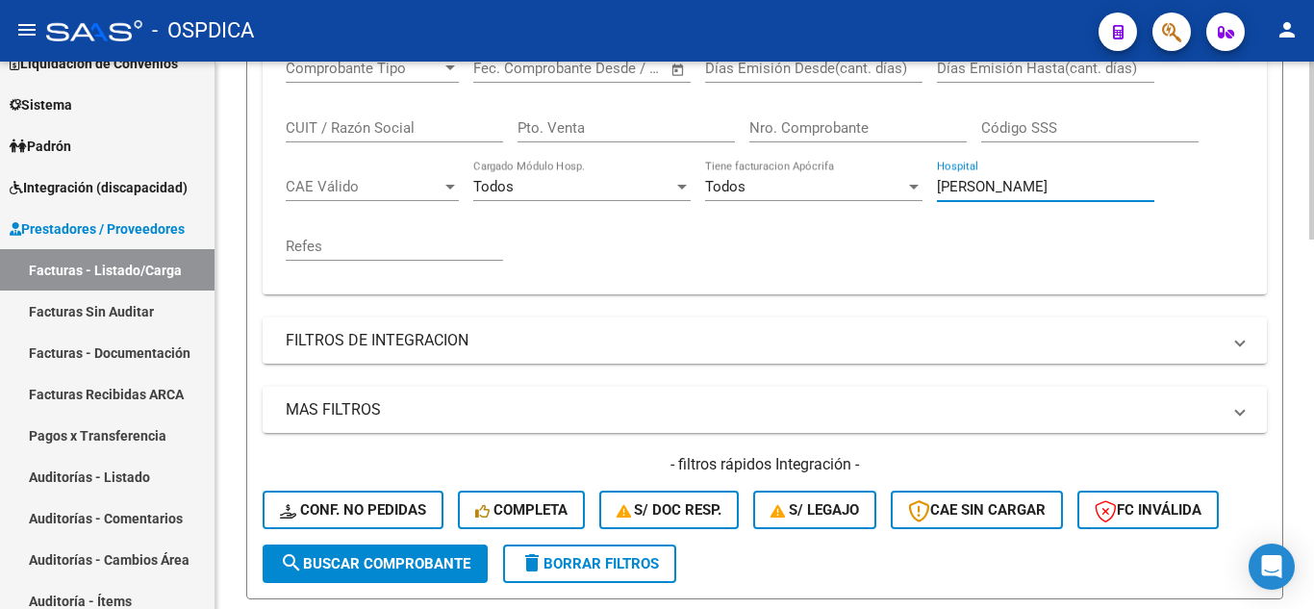
scroll to position [481, 0]
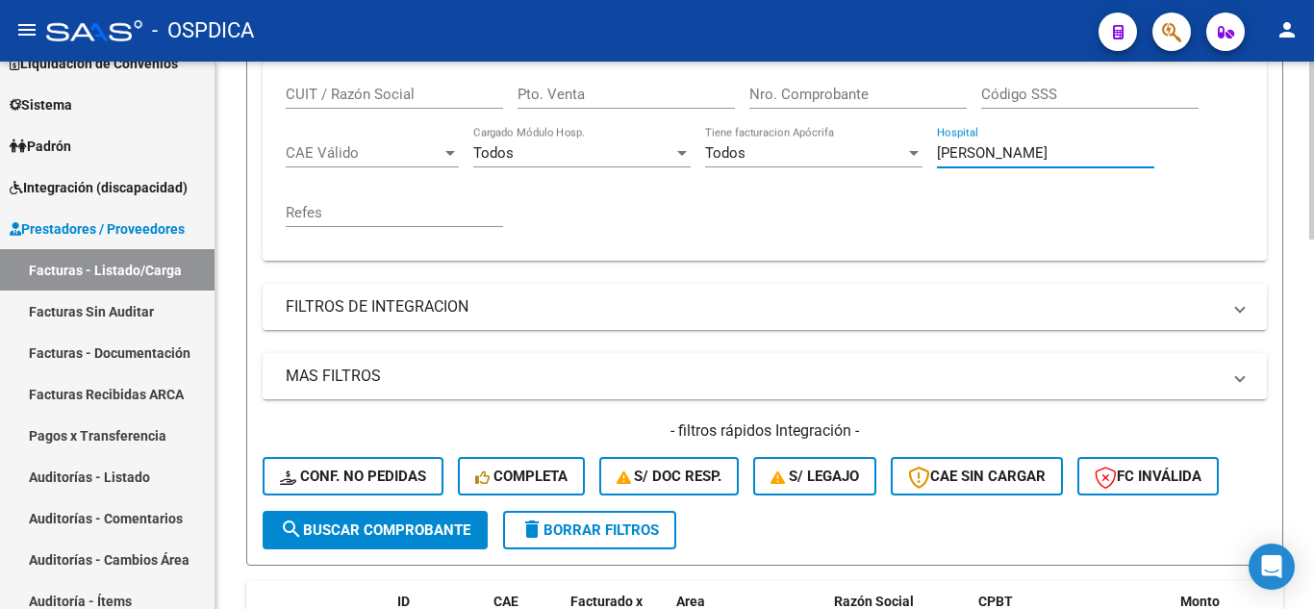
type input "brochero"
click at [407, 532] on span "search Buscar Comprobante" at bounding box center [375, 529] width 190 height 17
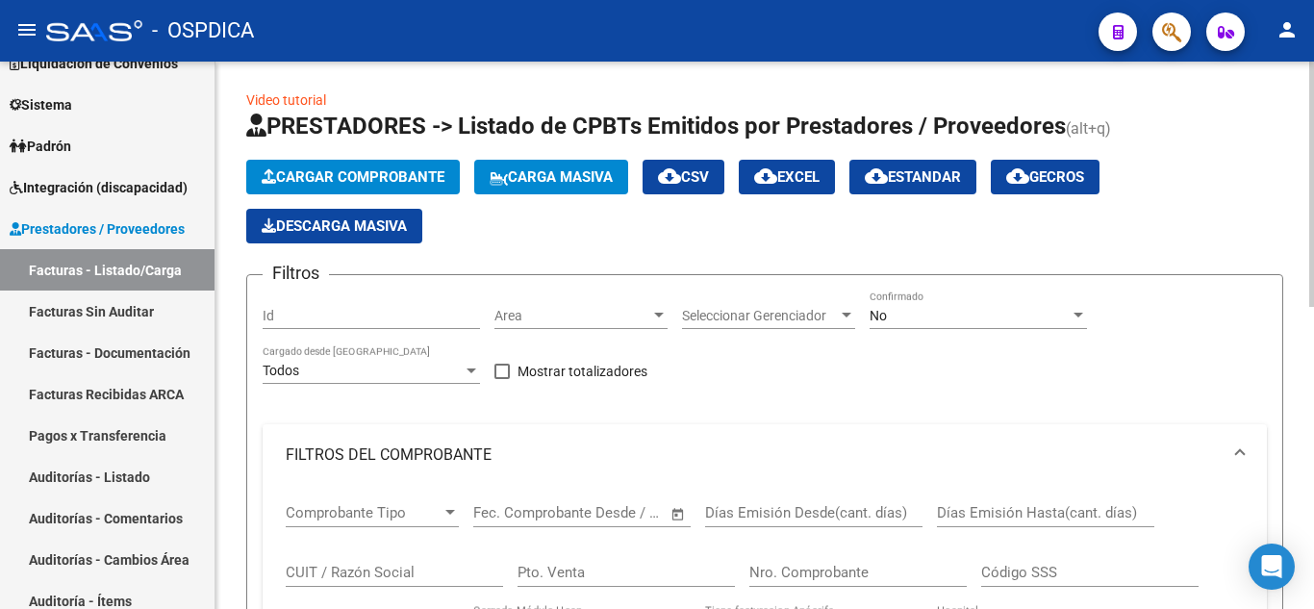
scroll to position [0, 0]
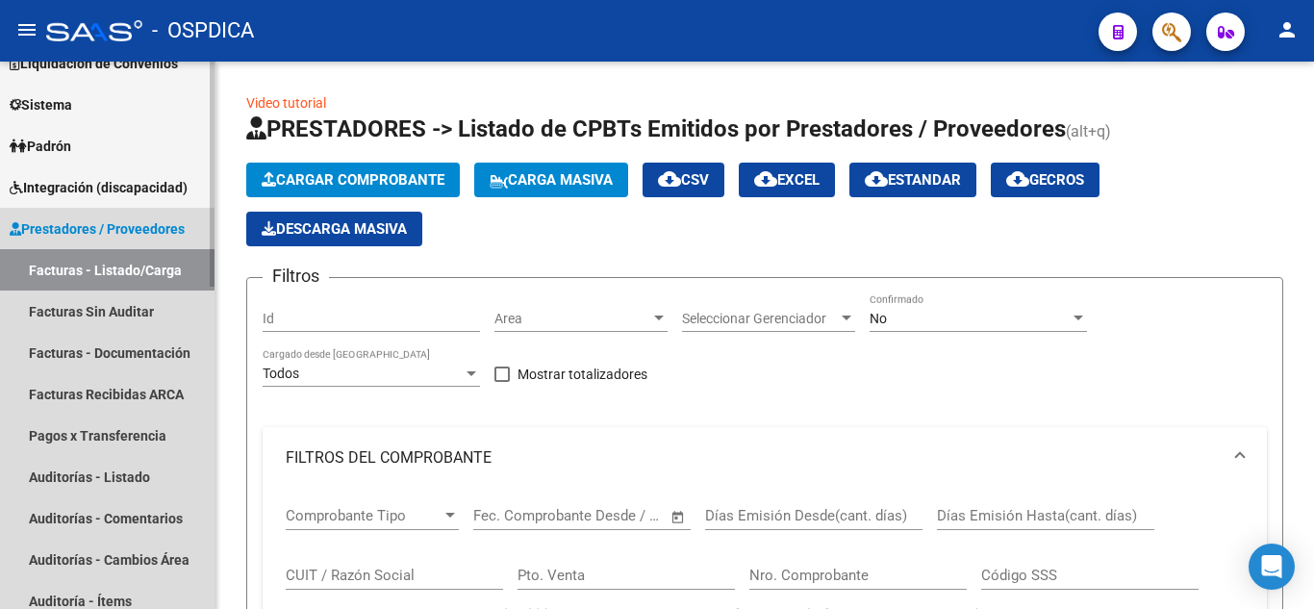
click at [93, 252] on link "Facturas - Listado/Carga" at bounding box center [107, 269] width 215 height 41
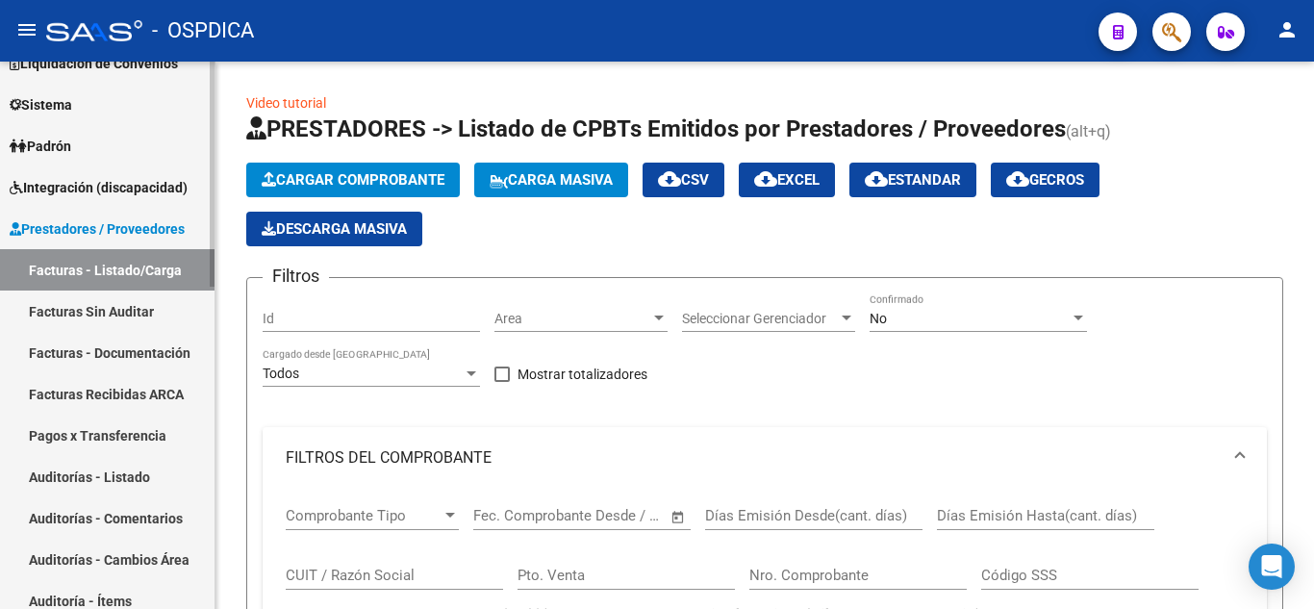
click at [87, 258] on link "Facturas - Listado/Carga" at bounding box center [107, 269] width 215 height 41
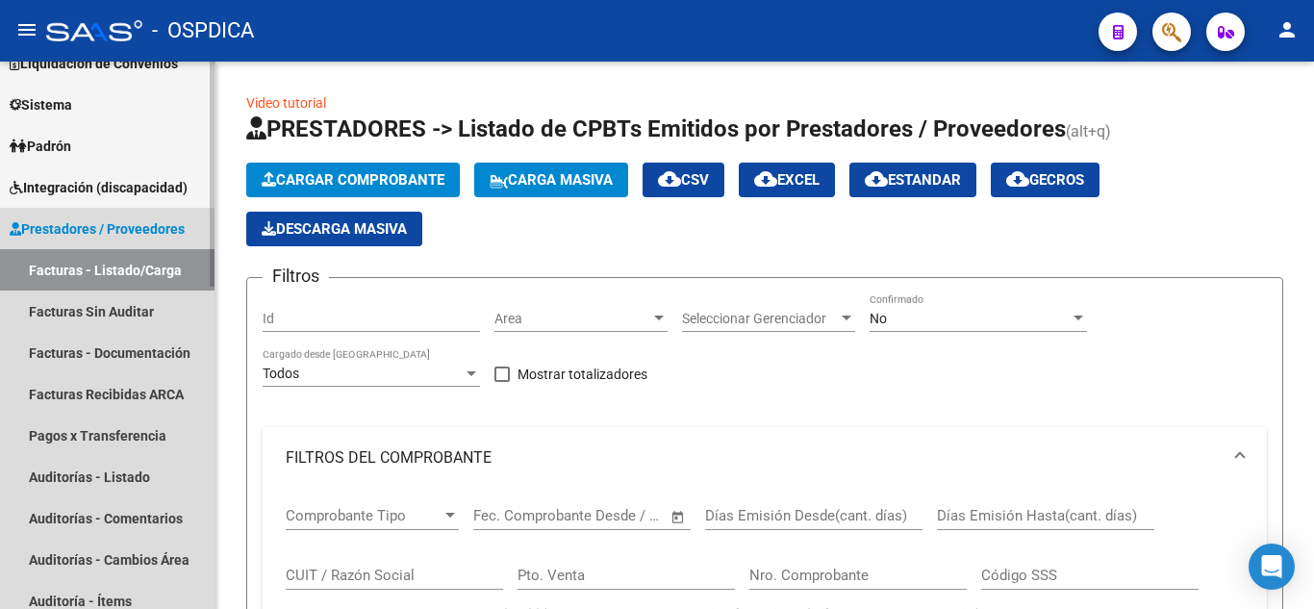
click at [118, 266] on link "Facturas - Listado/Carga" at bounding box center [107, 269] width 215 height 41
click at [122, 272] on link "Facturas - Listado/Carga" at bounding box center [107, 269] width 215 height 41
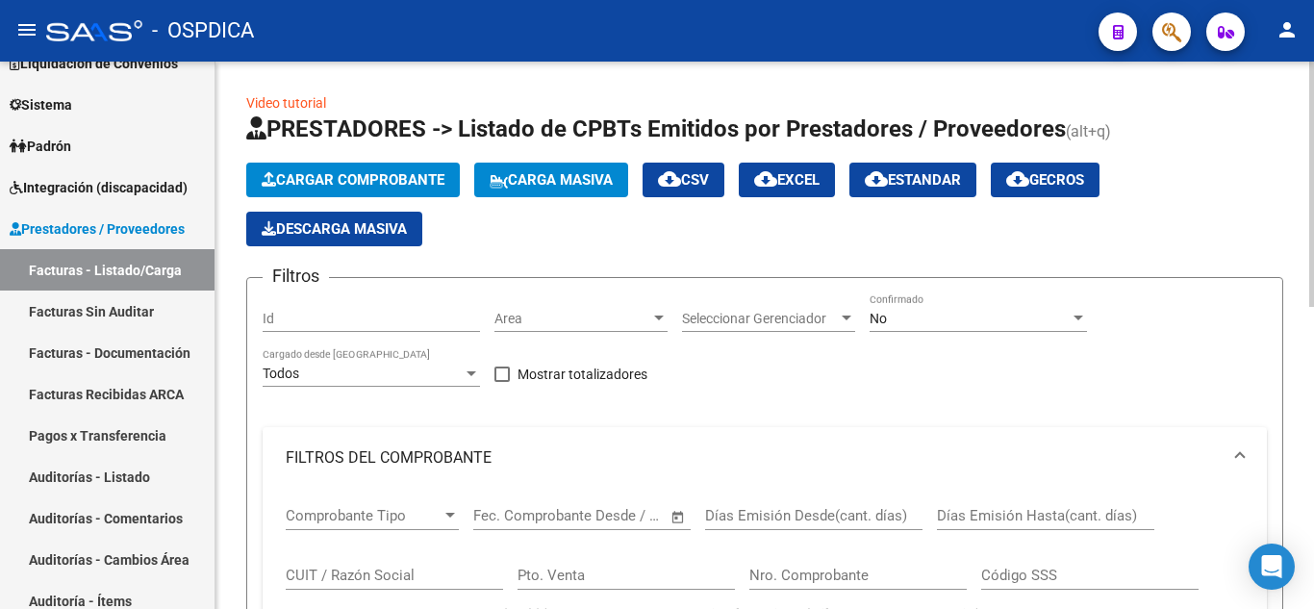
click at [659, 317] on div at bounding box center [659, 318] width 10 height 5
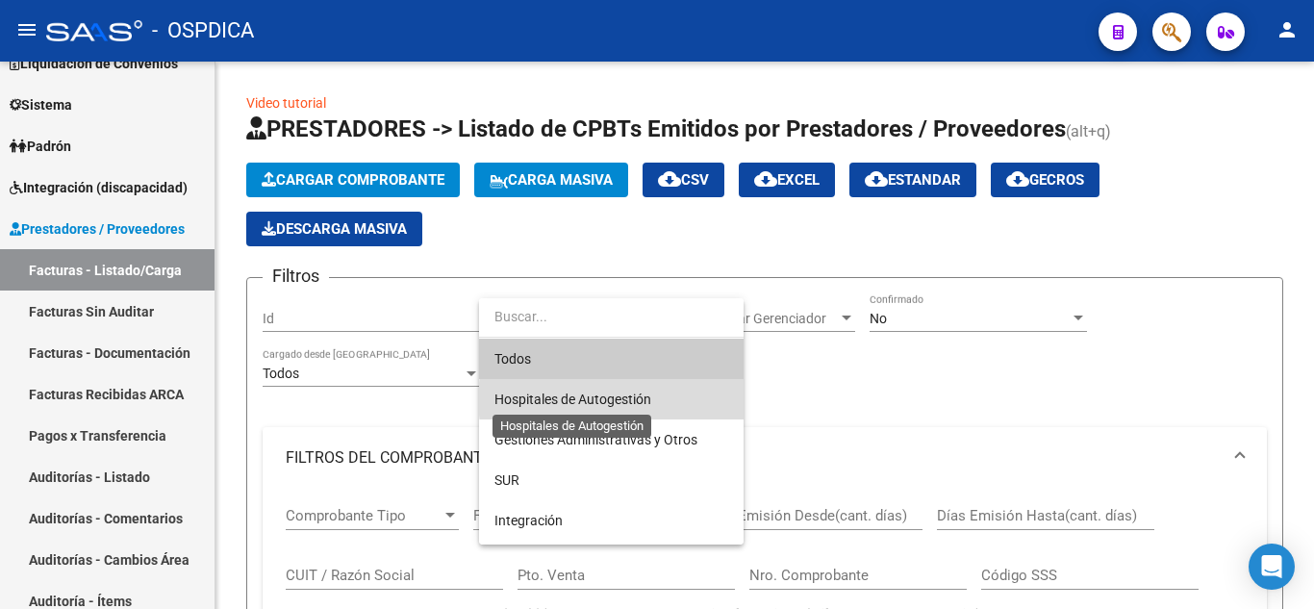
click at [630, 399] on span "Hospitales de Autogestión" at bounding box center [572, 399] width 157 height 15
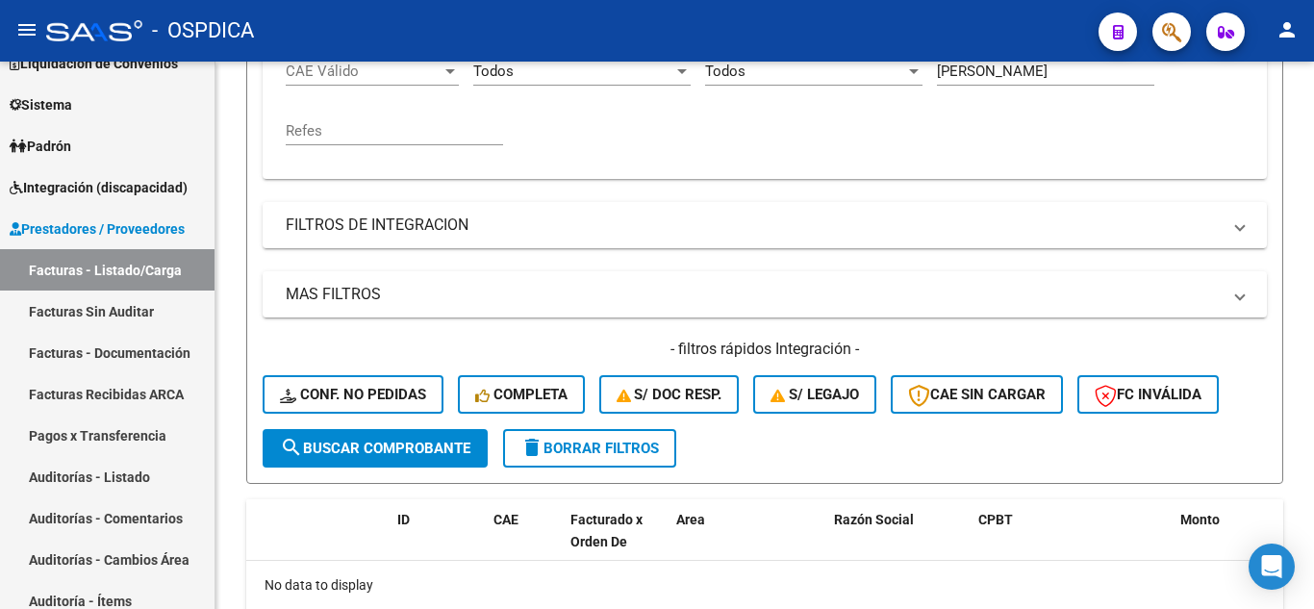
scroll to position [673, 0]
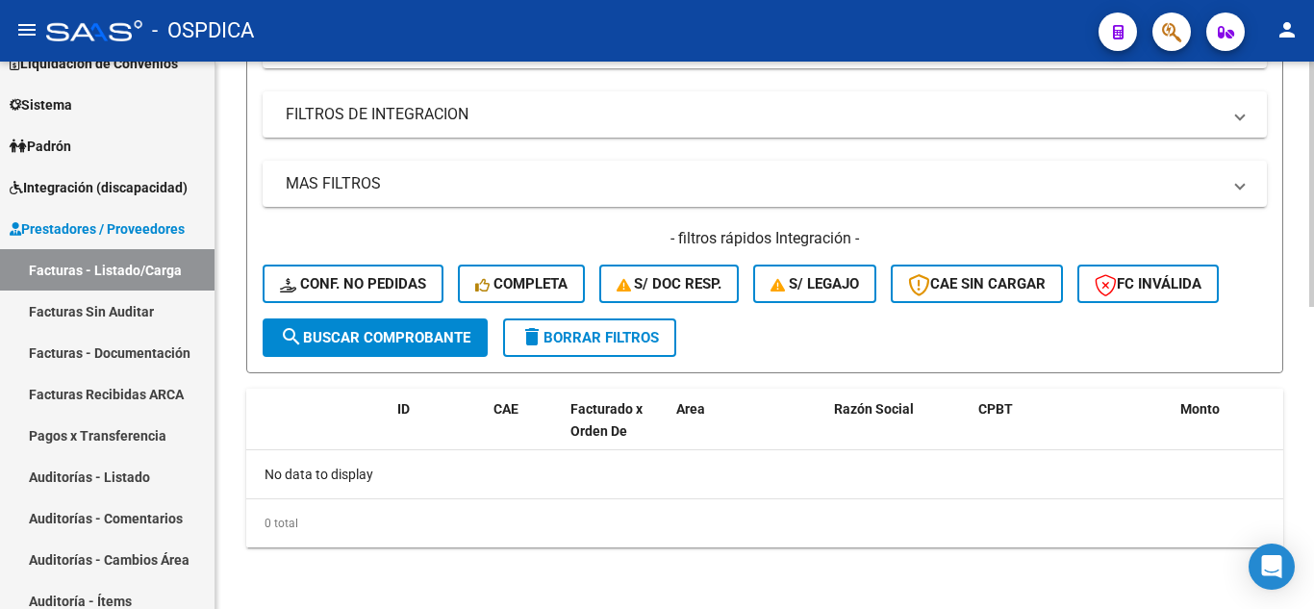
click at [418, 342] on span "search Buscar Comprobante" at bounding box center [375, 337] width 190 height 17
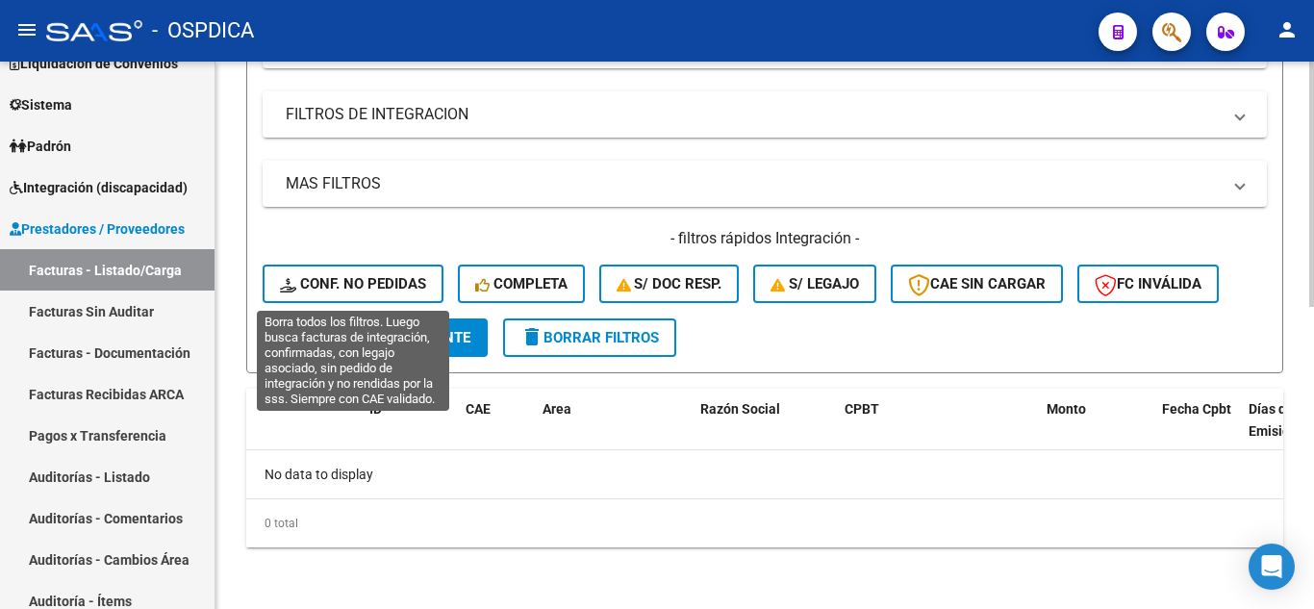
scroll to position [0, 0]
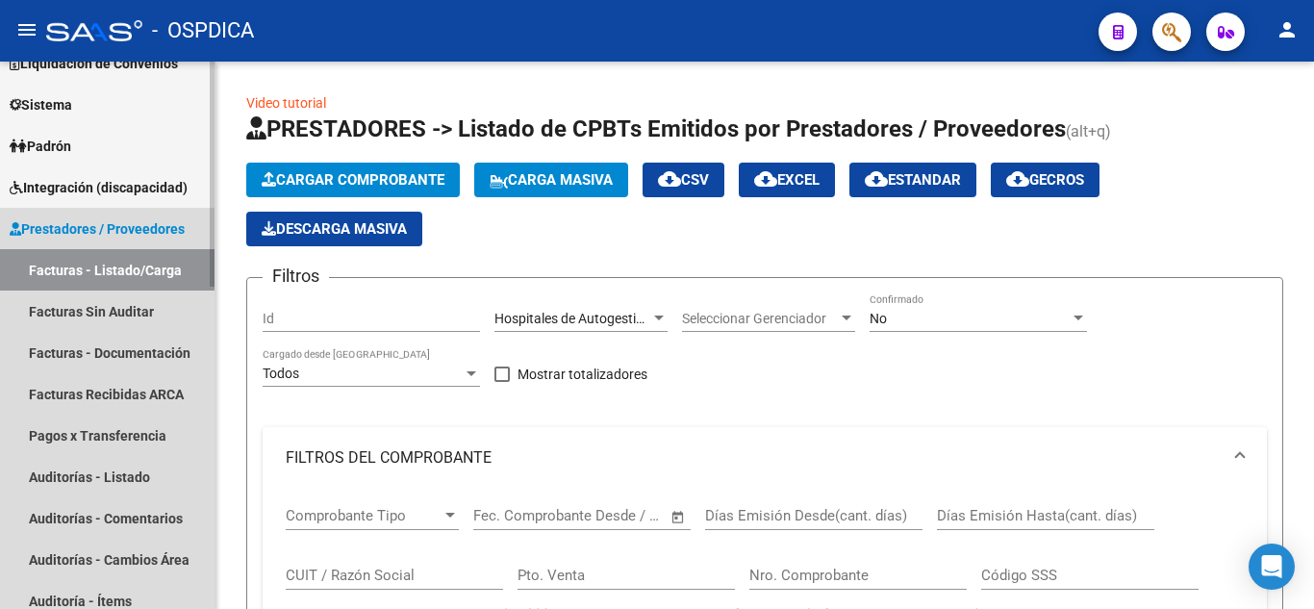
click at [125, 222] on span "Prestadores / Proveedores" at bounding box center [97, 228] width 175 height 21
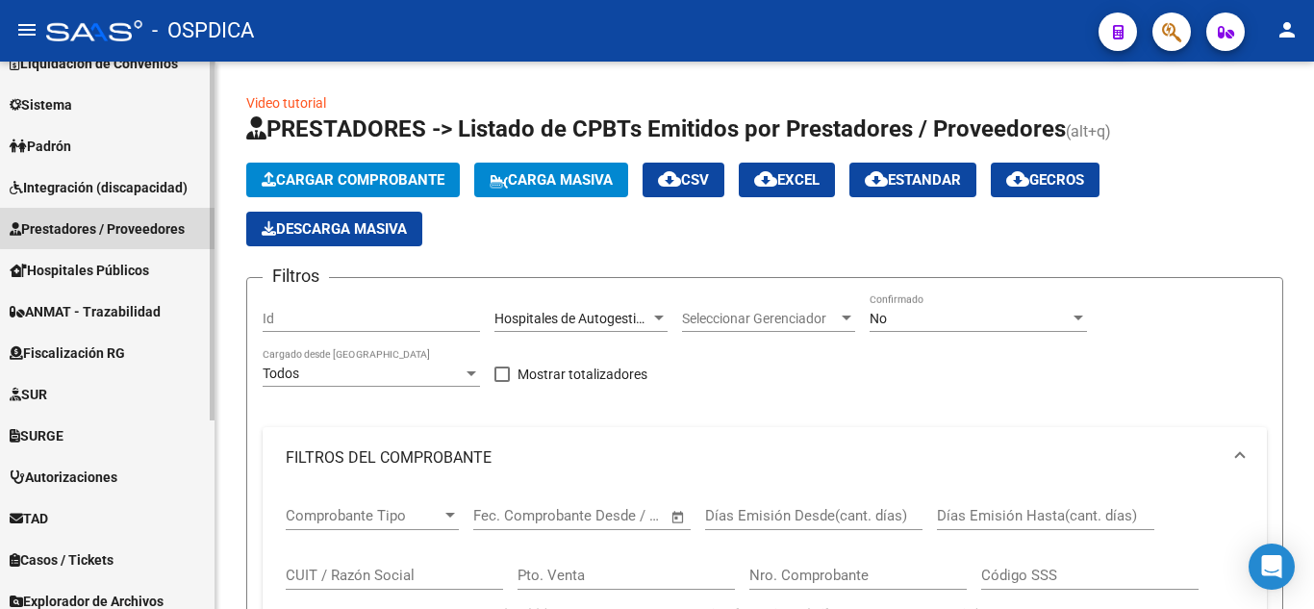
click at [125, 221] on span "Prestadores / Proveedores" at bounding box center [97, 228] width 175 height 21
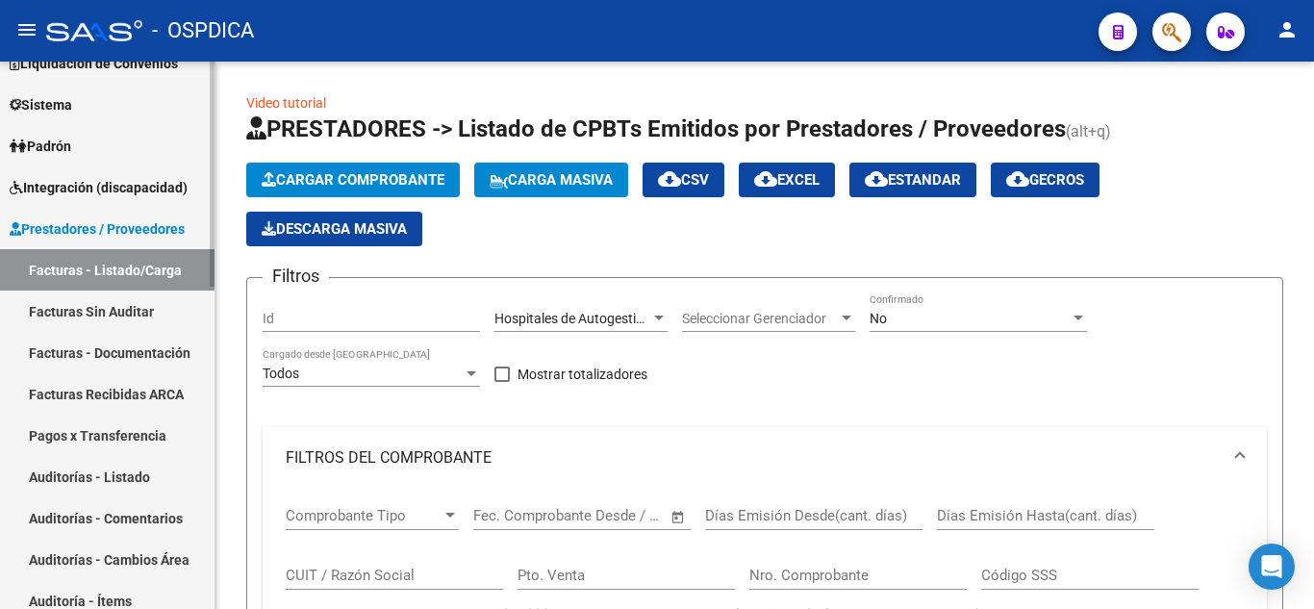
click at [102, 258] on link "Facturas - Listado/Carga" at bounding box center [107, 269] width 215 height 41
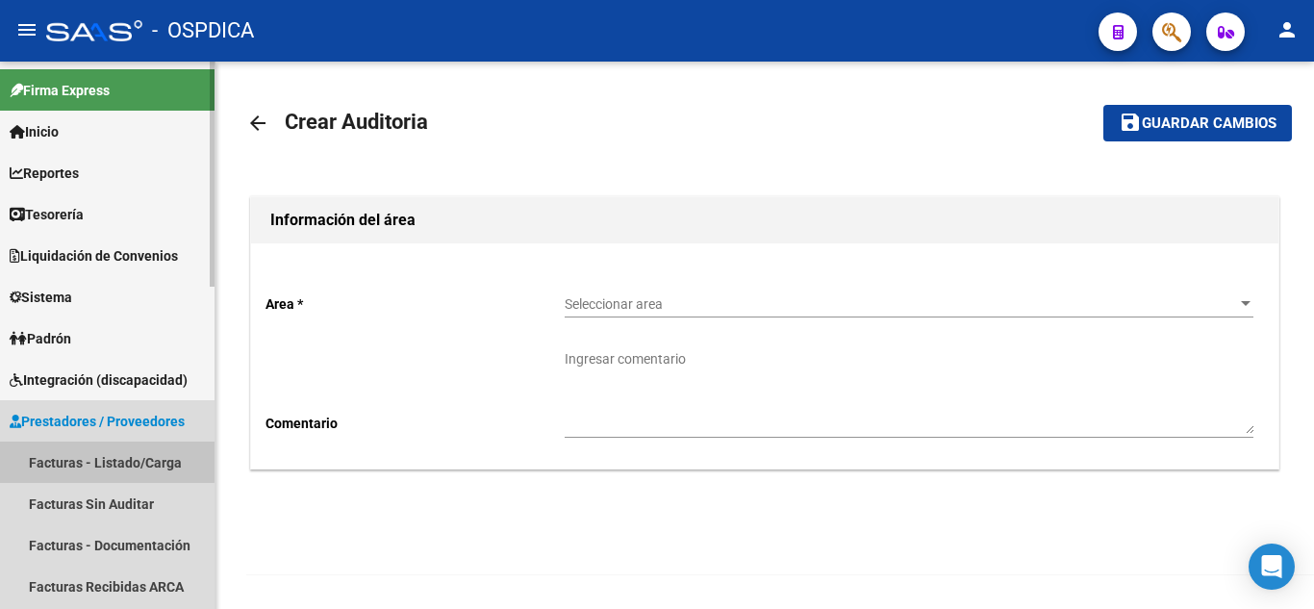
click at [98, 456] on link "Facturas - Listado/Carga" at bounding box center [107, 462] width 215 height 41
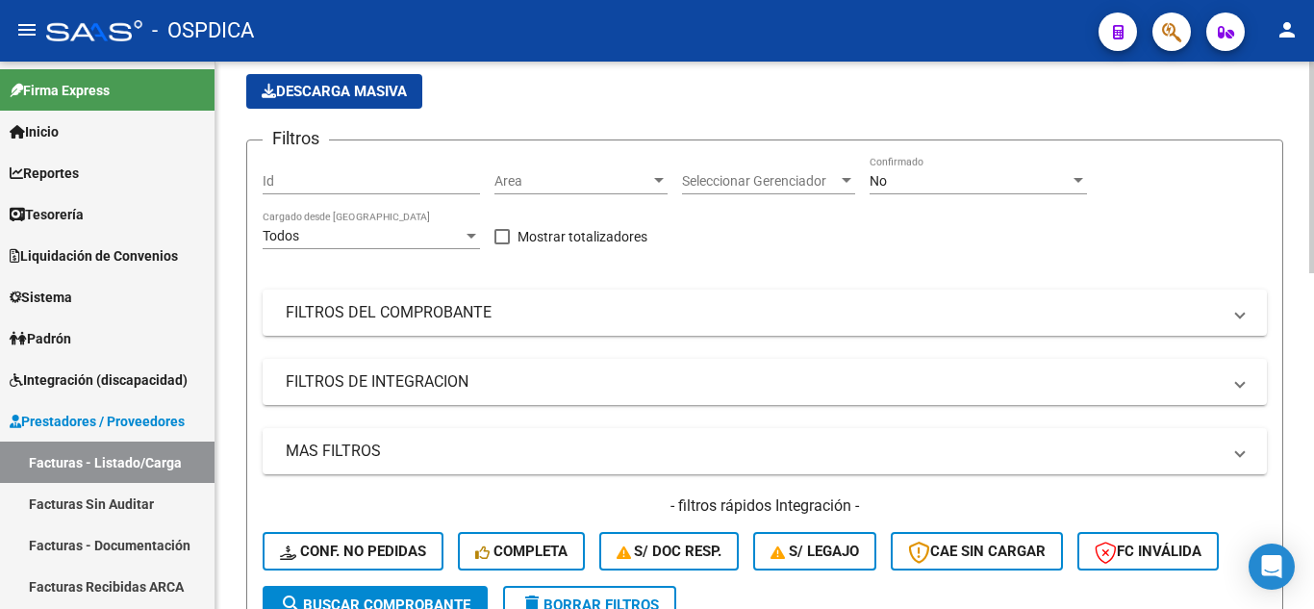
scroll to position [96, 0]
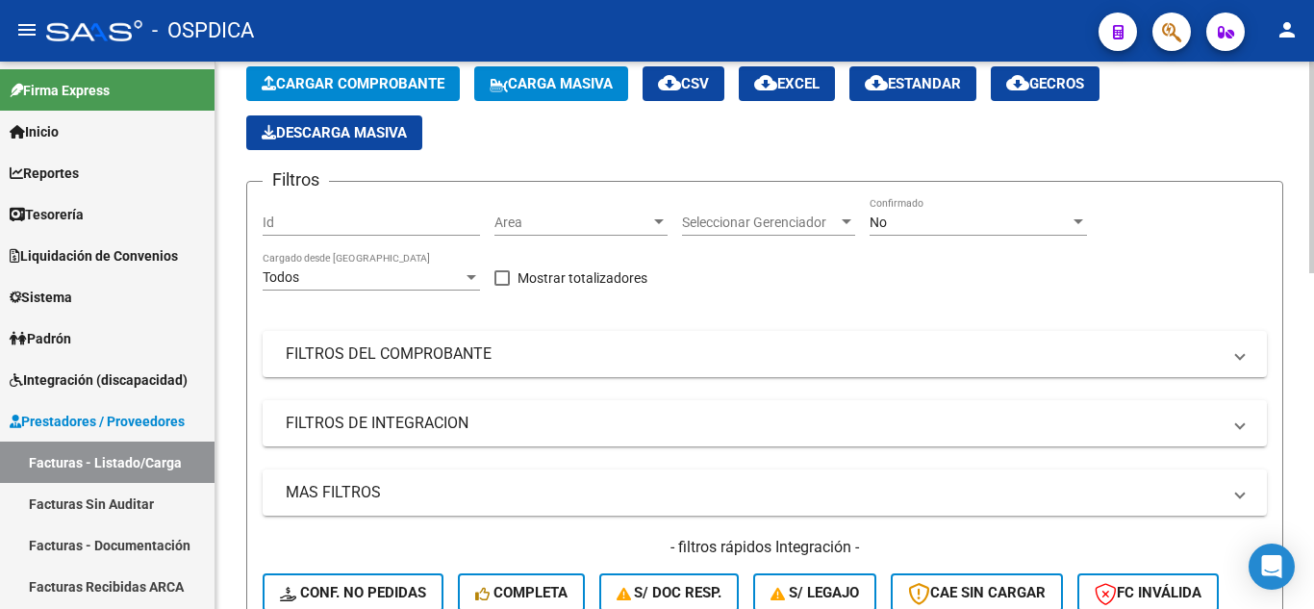
click at [653, 213] on div "Area Area" at bounding box center [580, 216] width 173 height 38
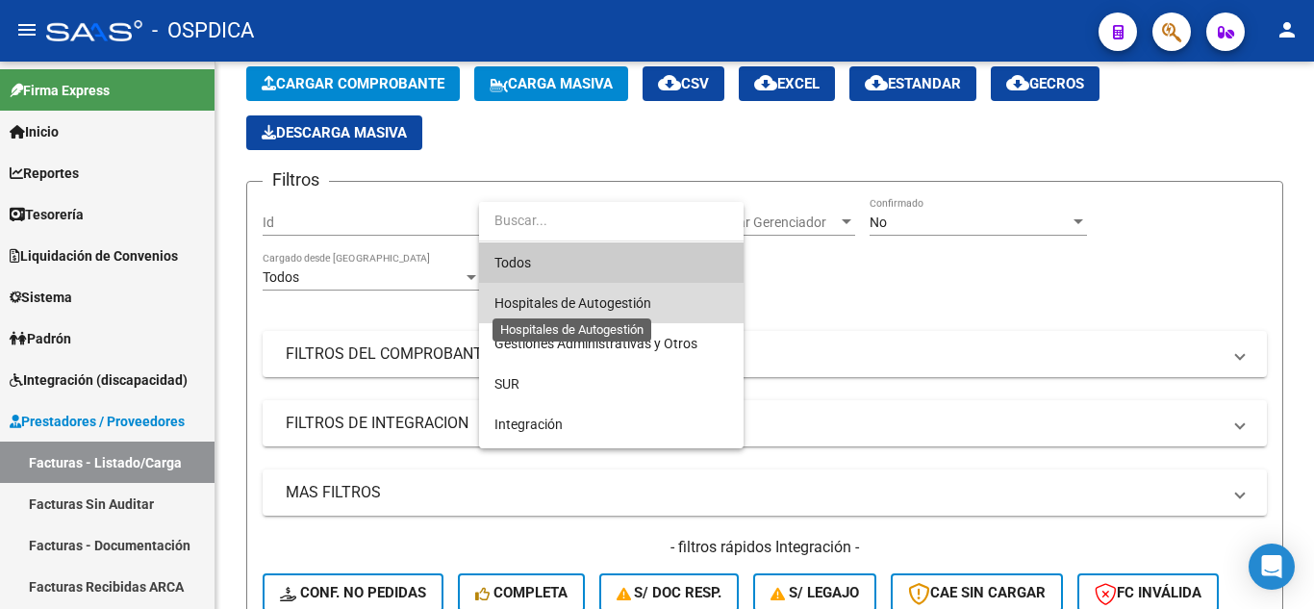
click at [612, 304] on span "Hospitales de Autogestión" at bounding box center [572, 302] width 157 height 15
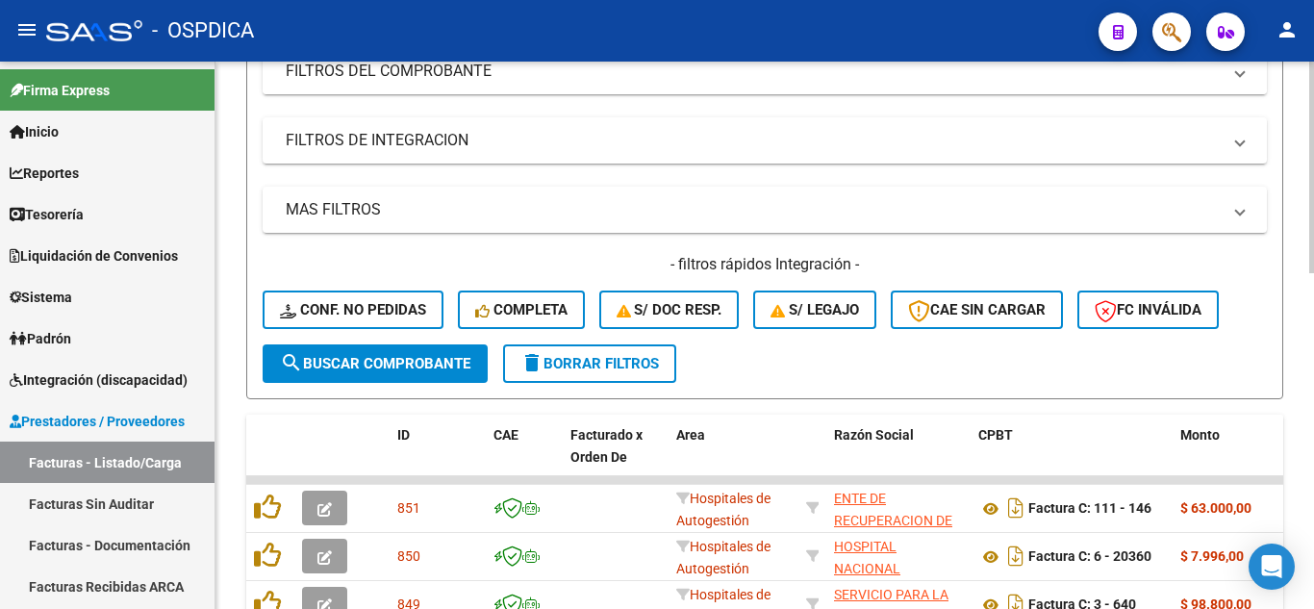
scroll to position [577, 0]
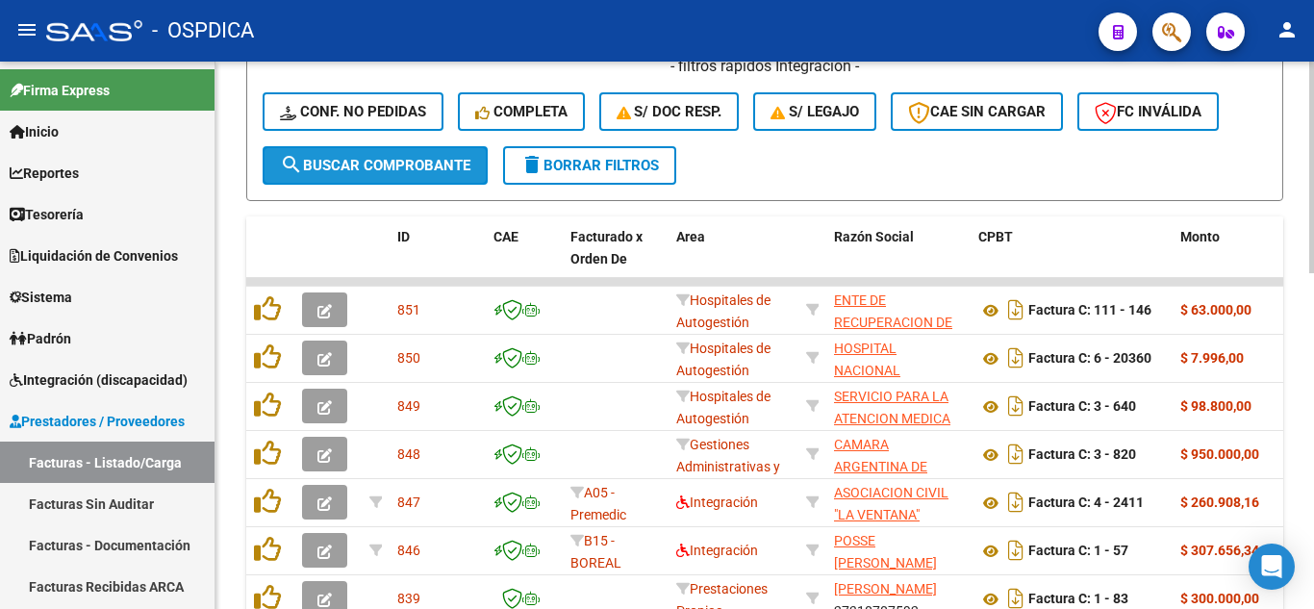
click at [363, 159] on span "search Buscar Comprobante" at bounding box center [375, 165] width 190 height 17
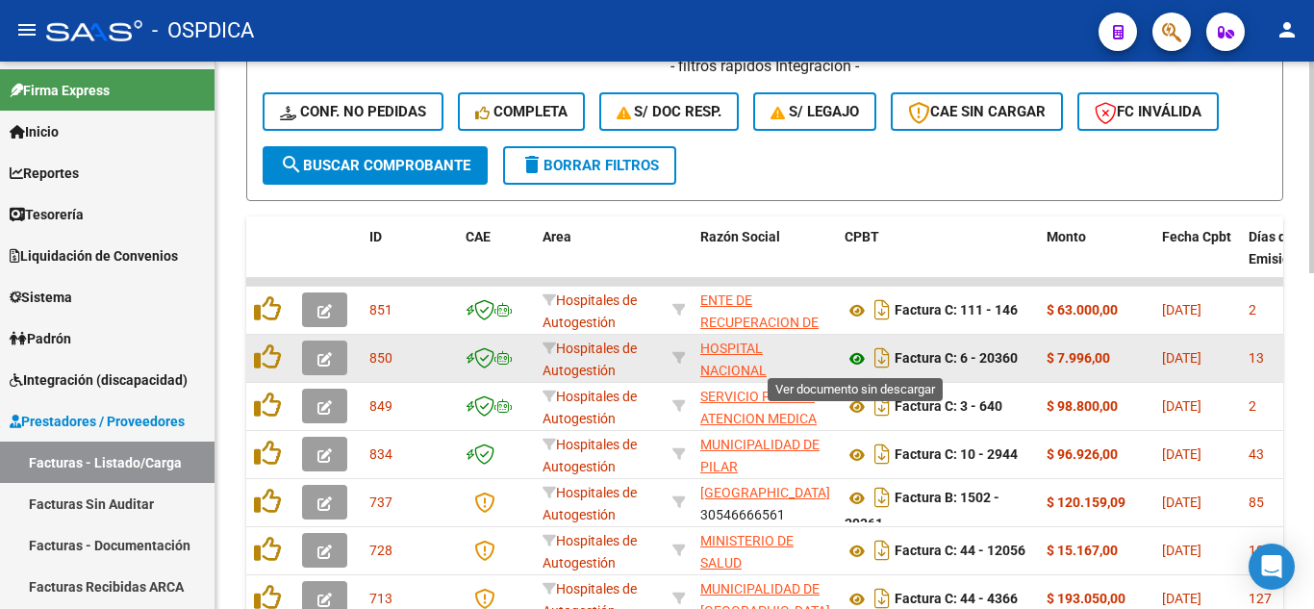
click at [860, 362] on icon at bounding box center [857, 358] width 25 height 23
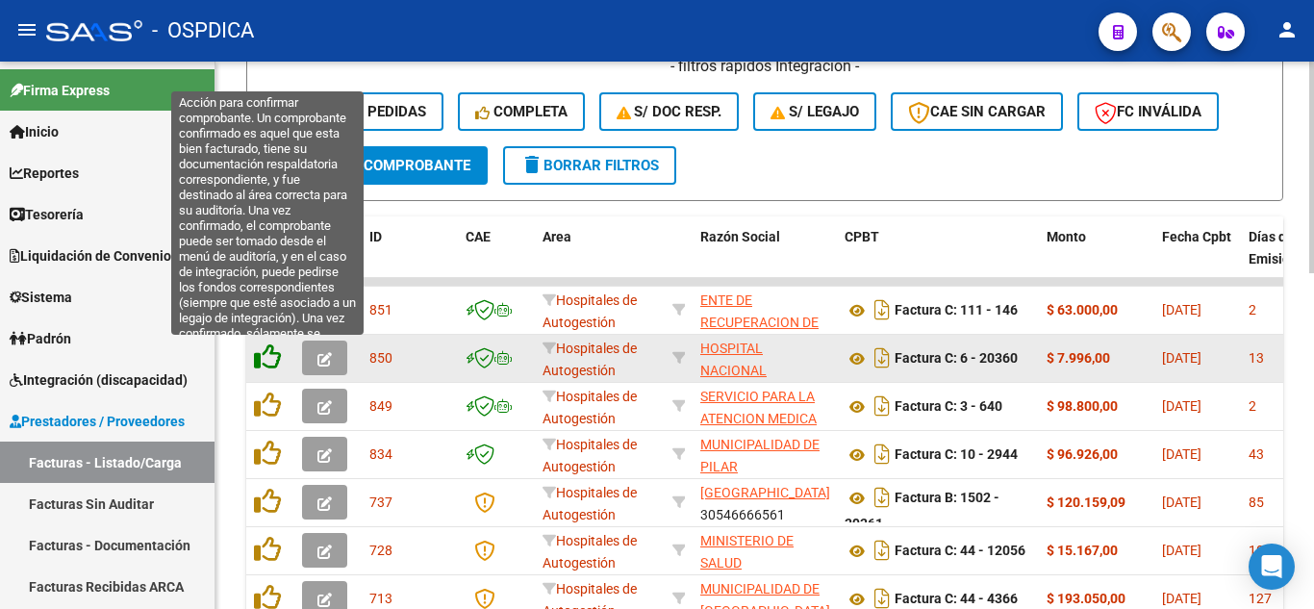
click at [265, 355] on icon at bounding box center [267, 356] width 27 height 27
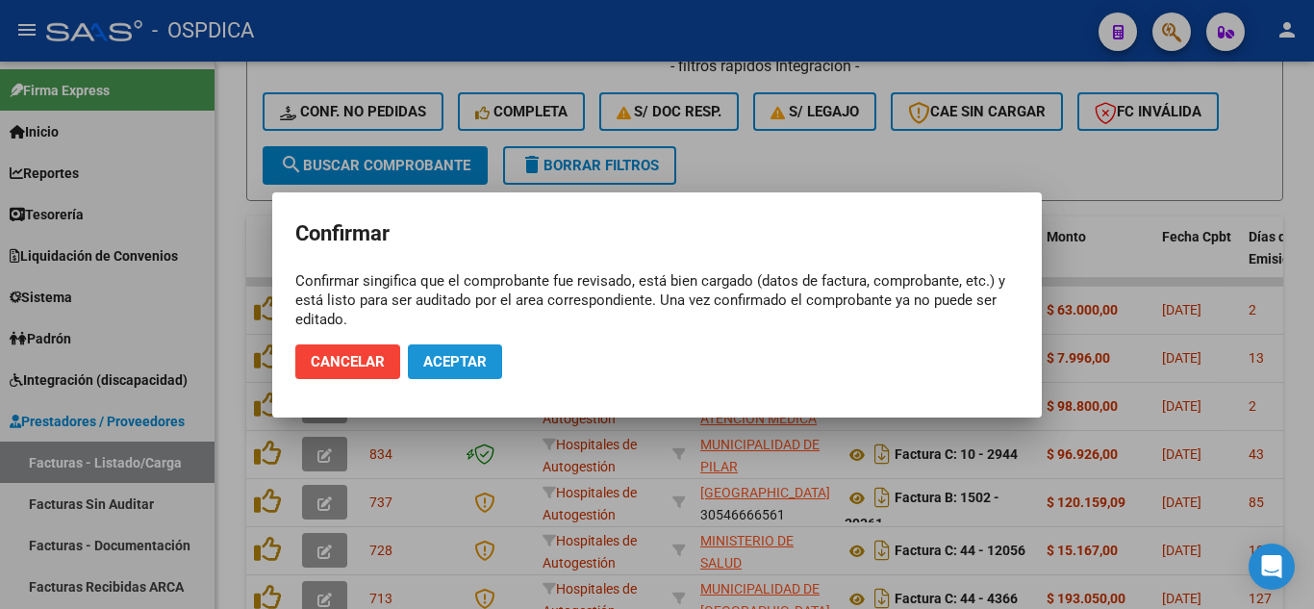
click at [466, 360] on span "Aceptar" at bounding box center [454, 361] width 63 height 17
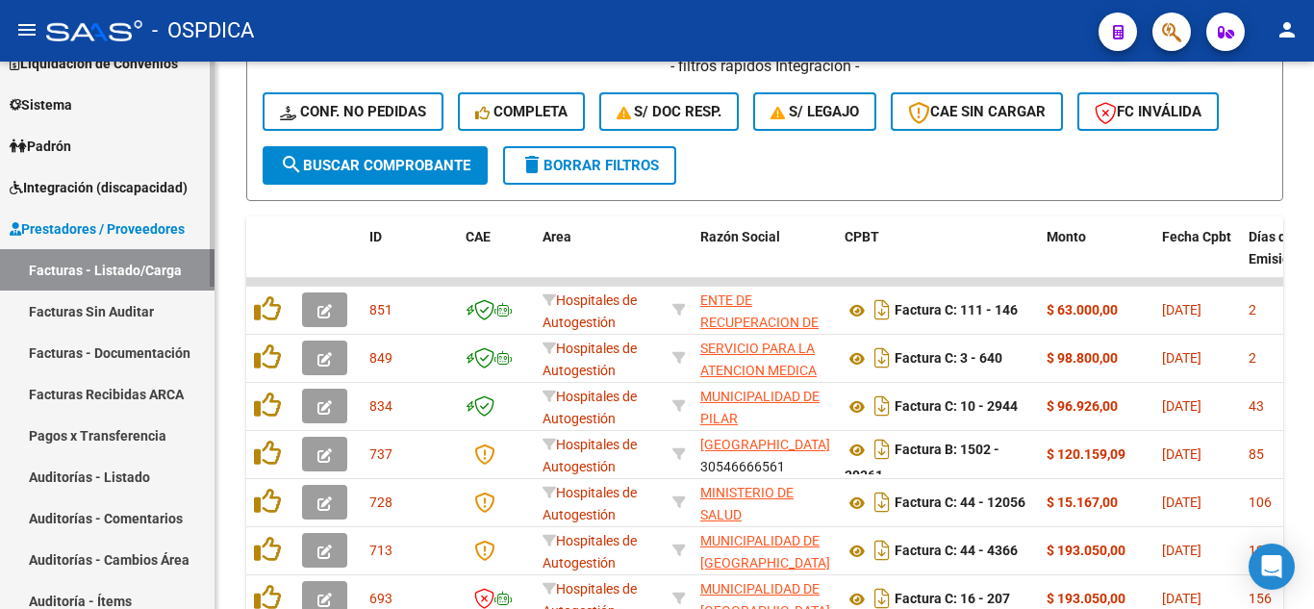
scroll to position [289, 0]
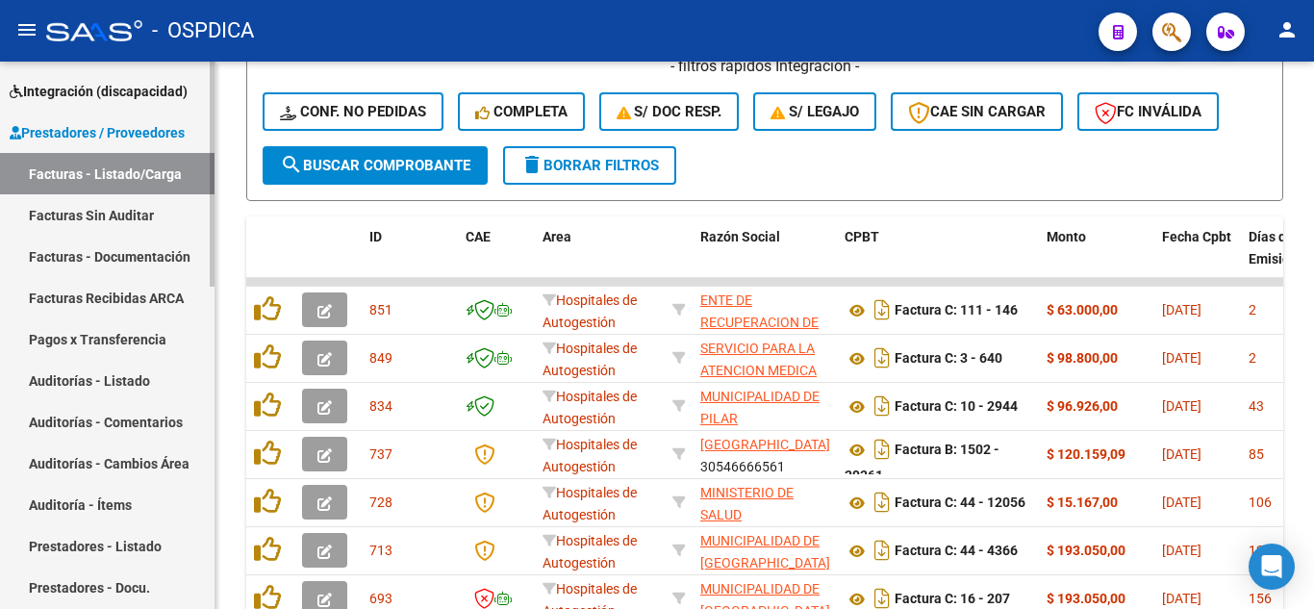
click at [130, 210] on link "Facturas Sin Auditar" at bounding box center [107, 214] width 215 height 41
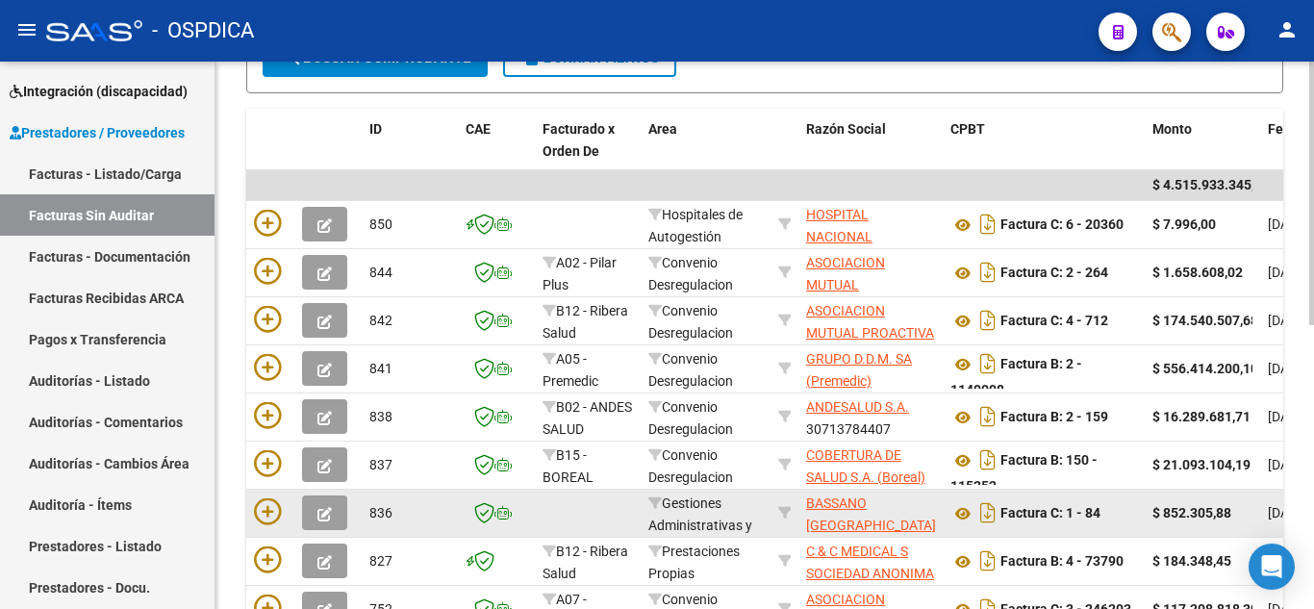
scroll to position [385, 0]
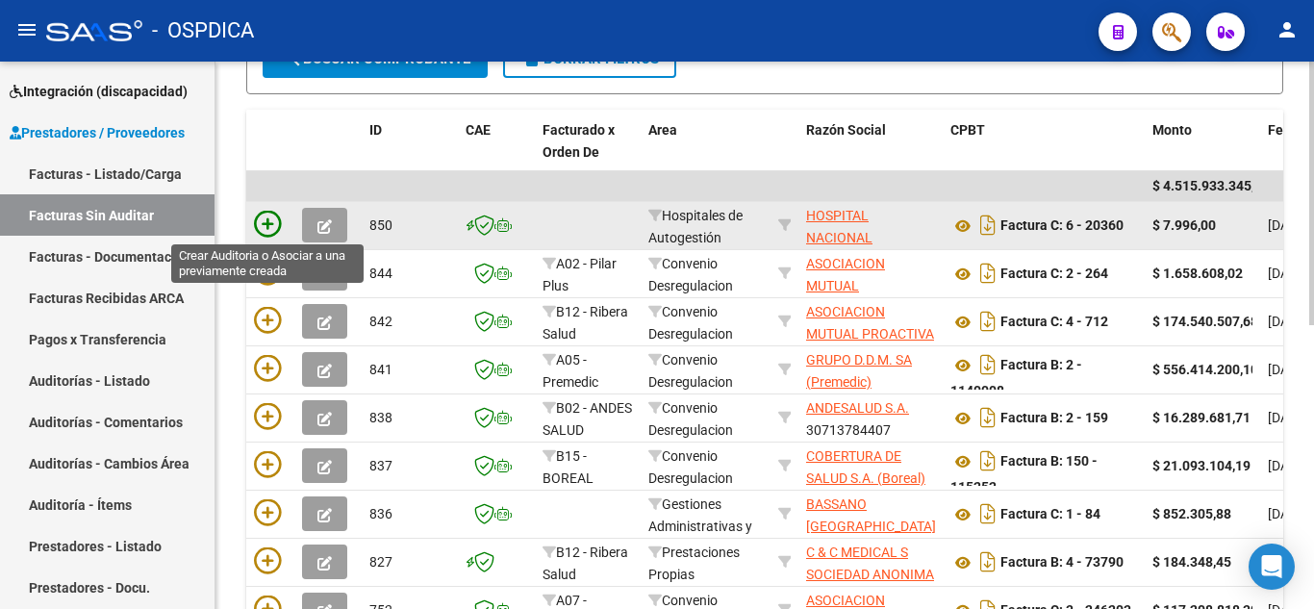
click at [260, 227] on icon at bounding box center [267, 224] width 27 height 27
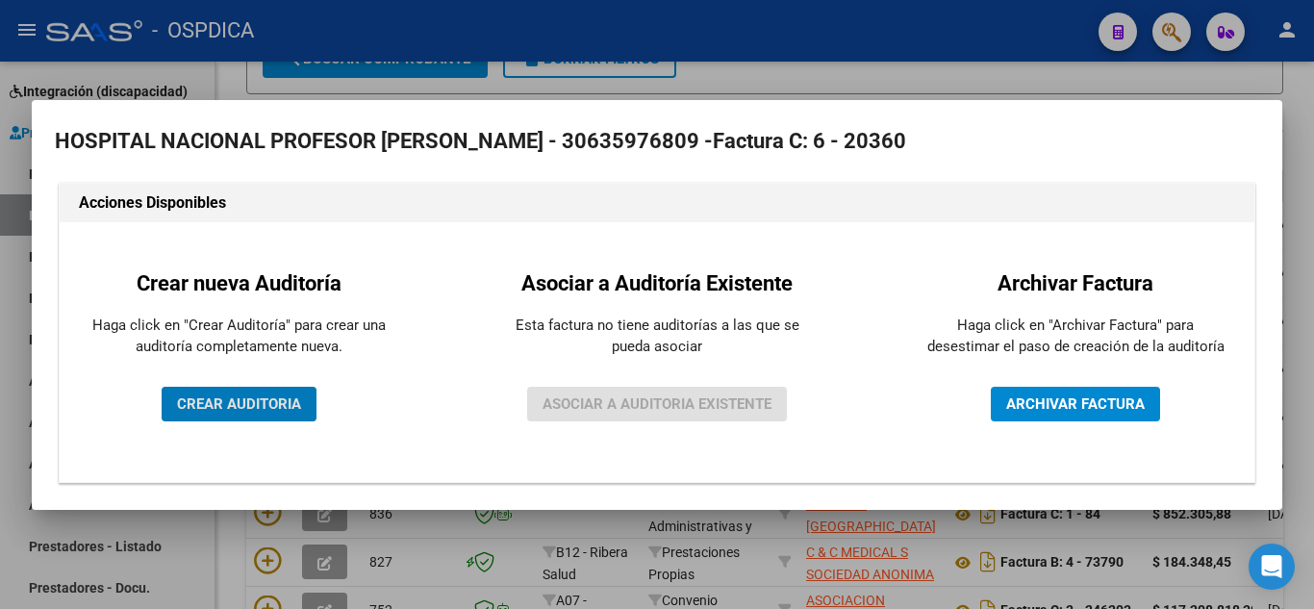
click at [272, 398] on span "CREAR AUDITORIA" at bounding box center [239, 403] width 124 height 17
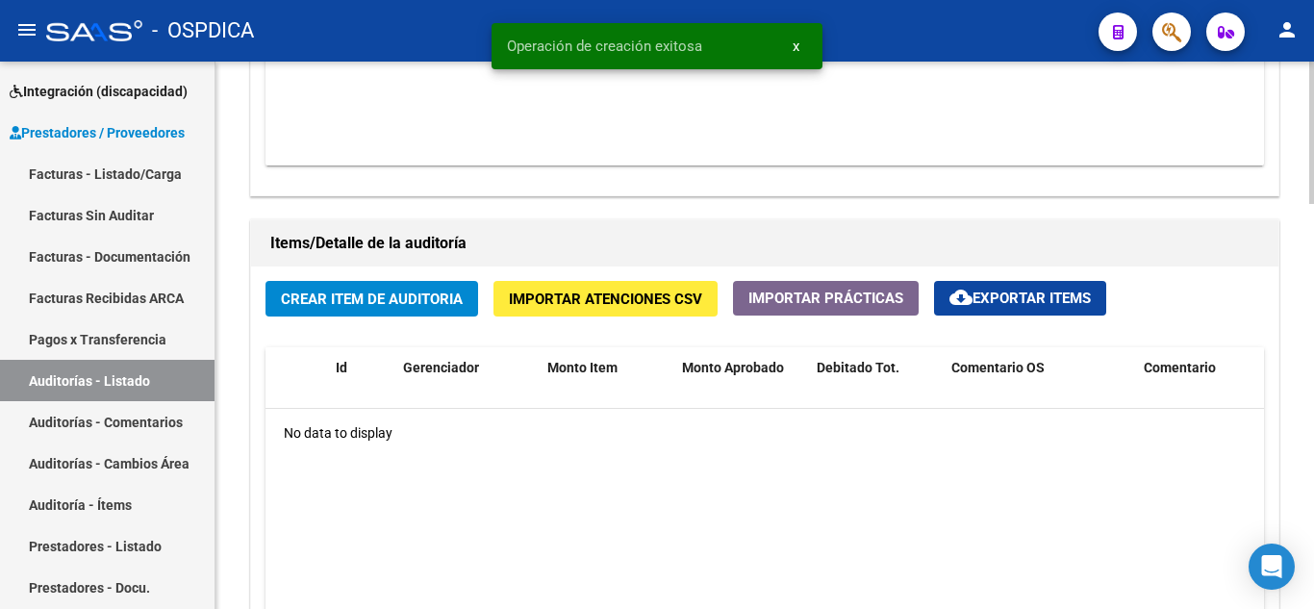
scroll to position [1251, 0]
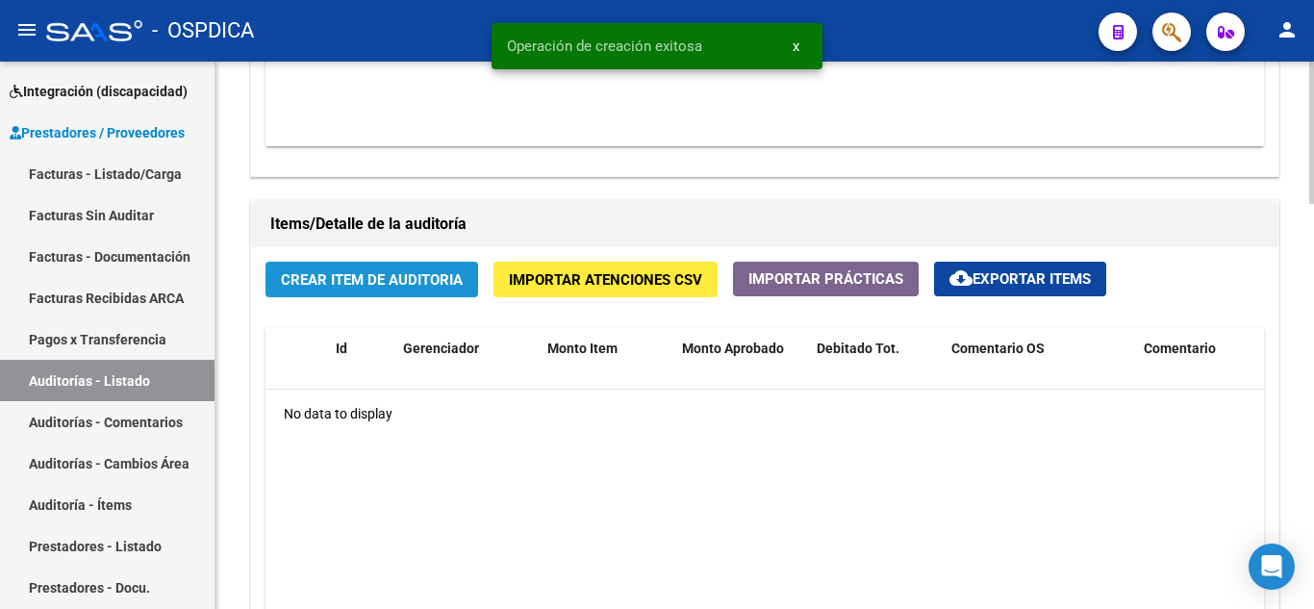
click at [441, 282] on span "Crear Item de Auditoria" at bounding box center [372, 279] width 182 height 17
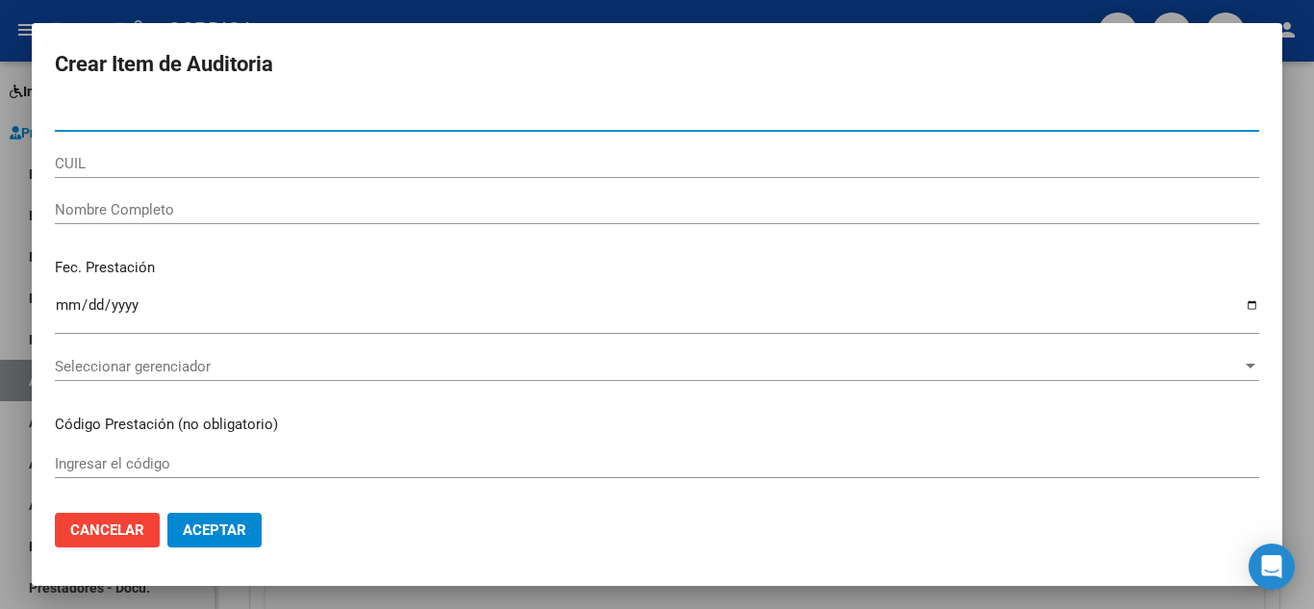
click at [514, 120] on input "Nro Documento" at bounding box center [657, 116] width 1204 height 17
paste input "32693134"
type input "32693134"
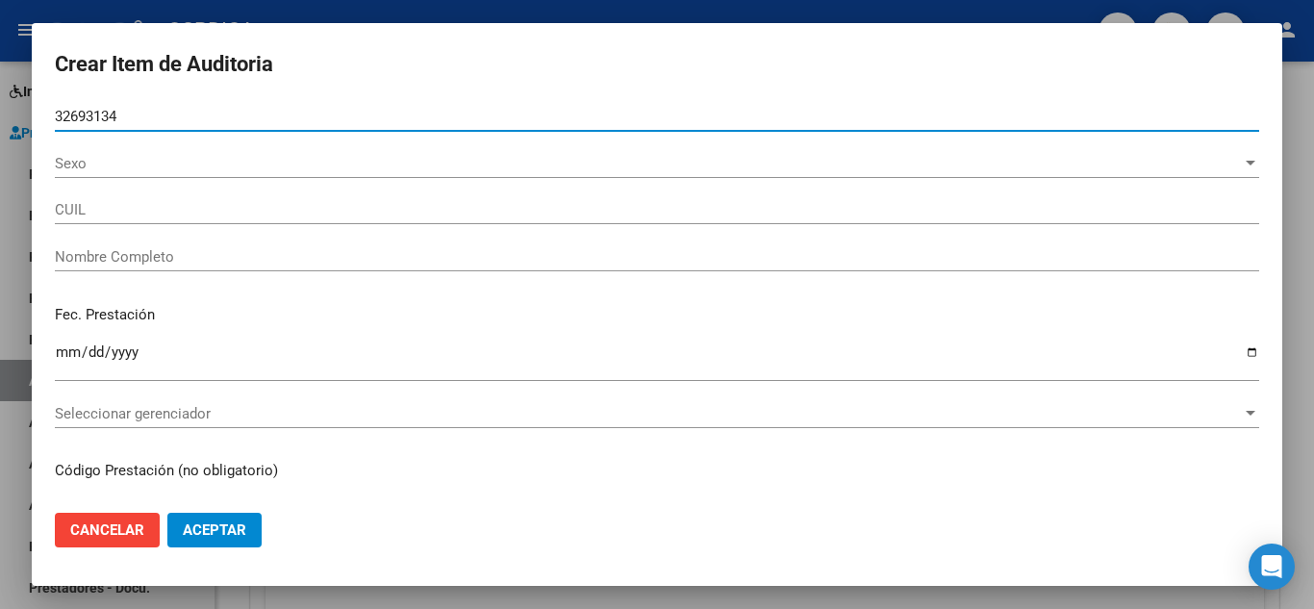
type input "27326931344"
type input "[PERSON_NAME] -"
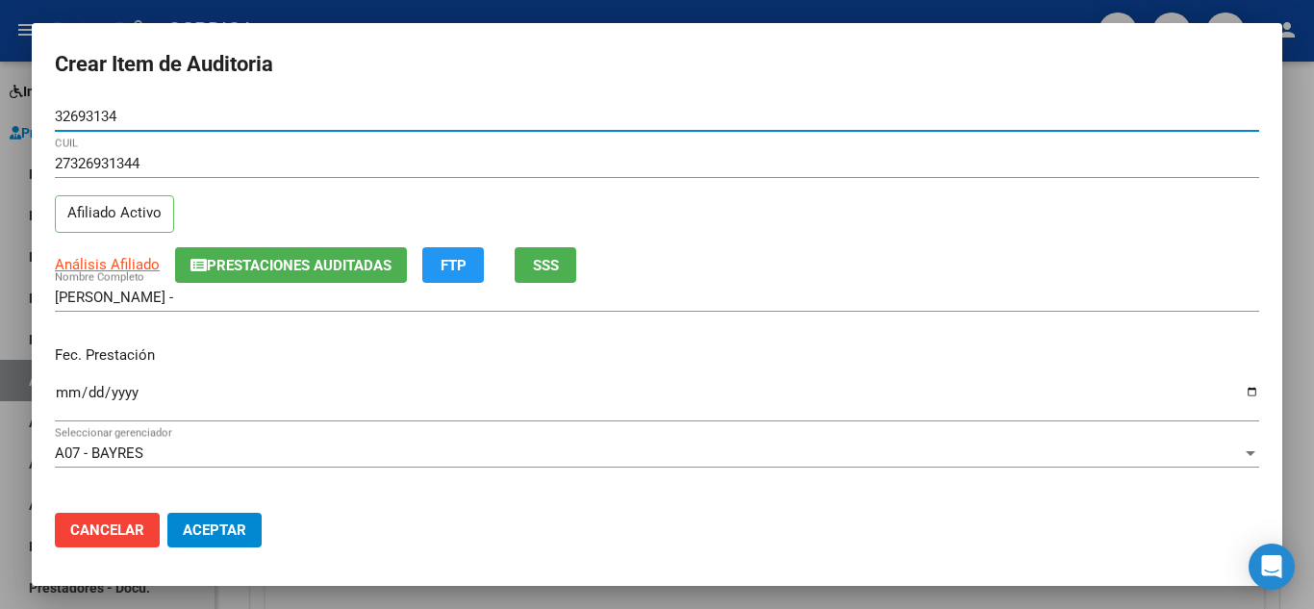
type input "32693134"
click at [64, 392] on input "Ingresar la fecha" at bounding box center [657, 400] width 1204 height 31
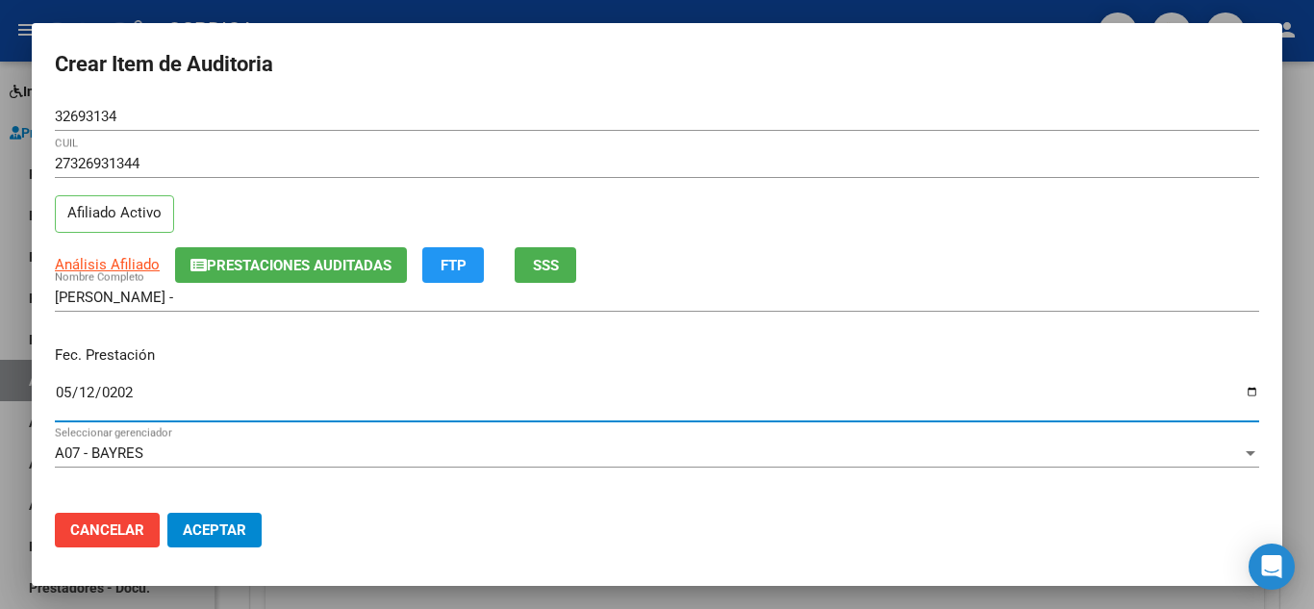
type input "[DATE]"
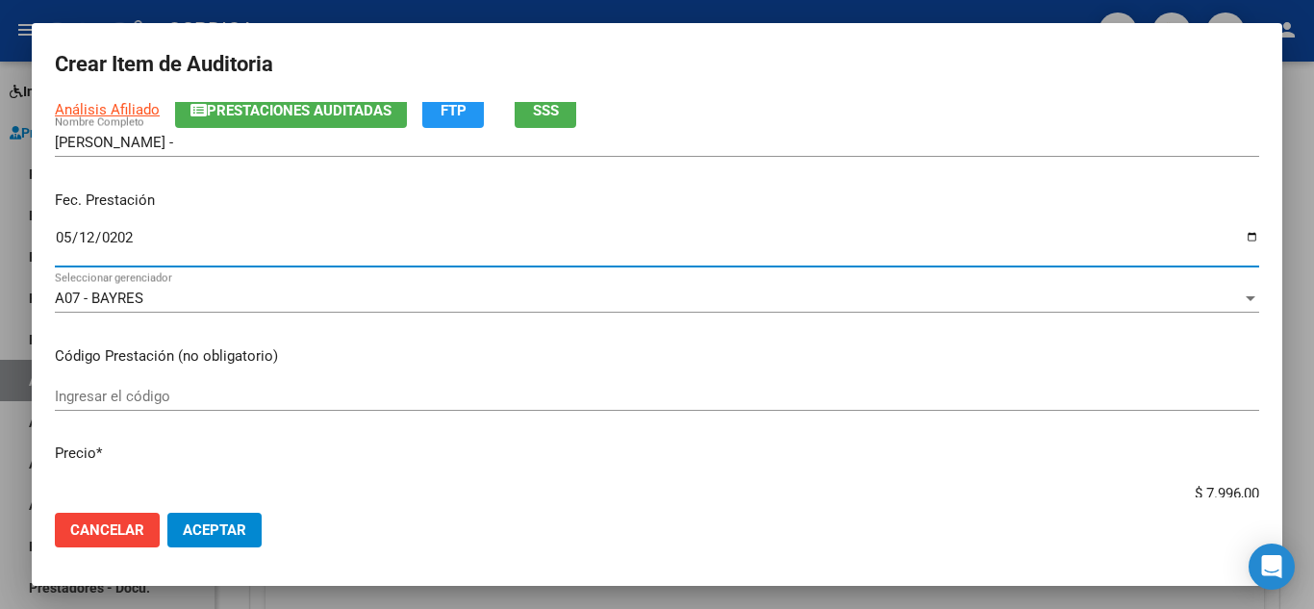
scroll to position [192, 0]
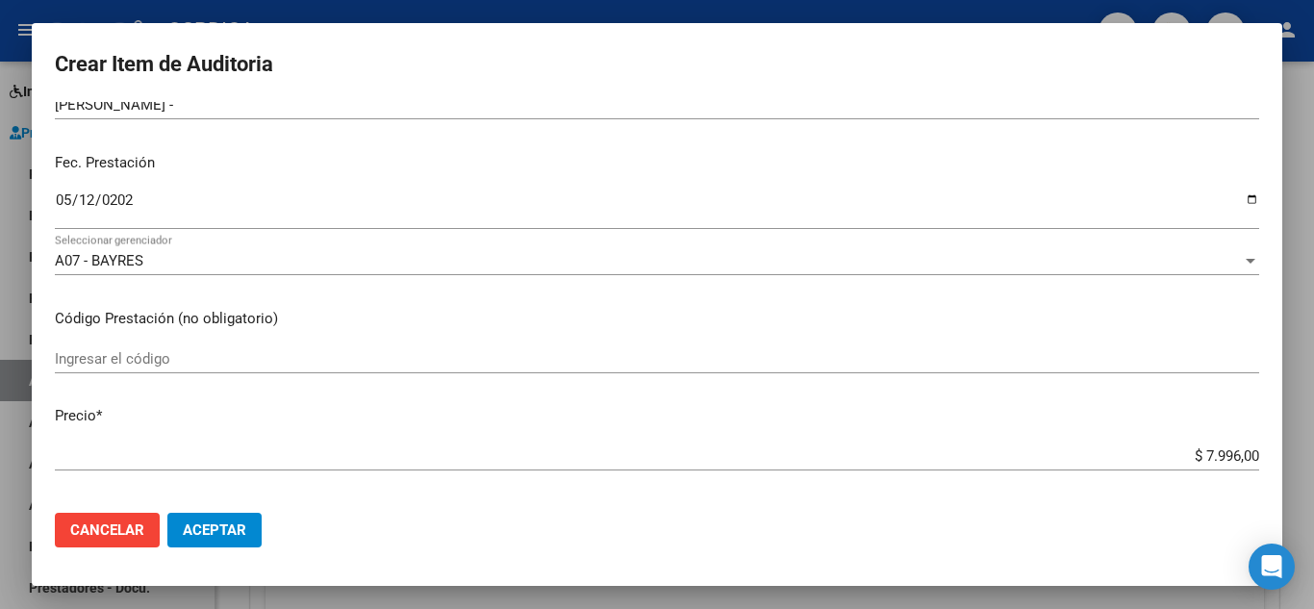
click at [786, 365] on div "Ingresar el código" at bounding box center [657, 358] width 1204 height 29
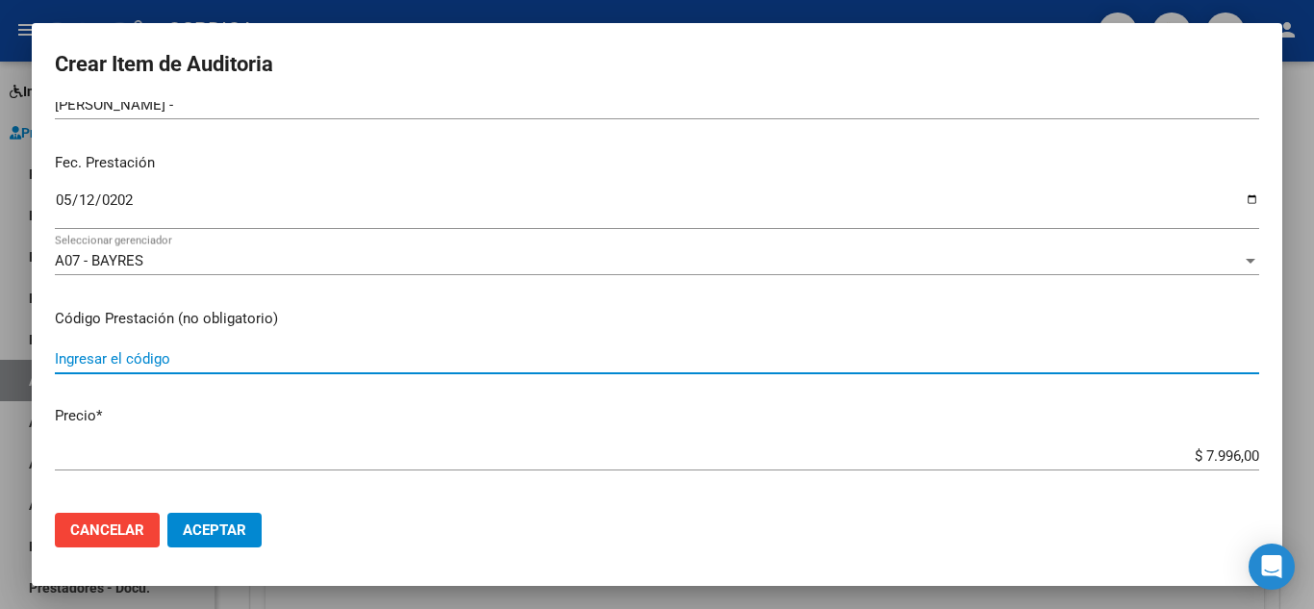
click at [786, 364] on input "Ingresar el código" at bounding box center [657, 358] width 1204 height 17
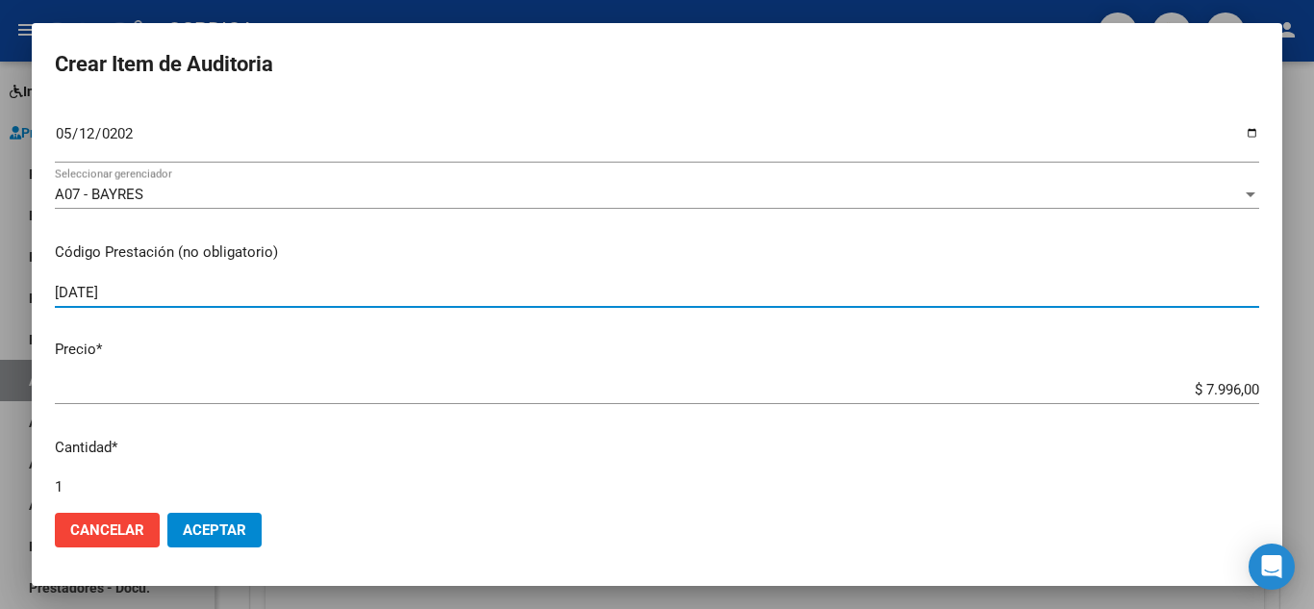
scroll to position [289, 0]
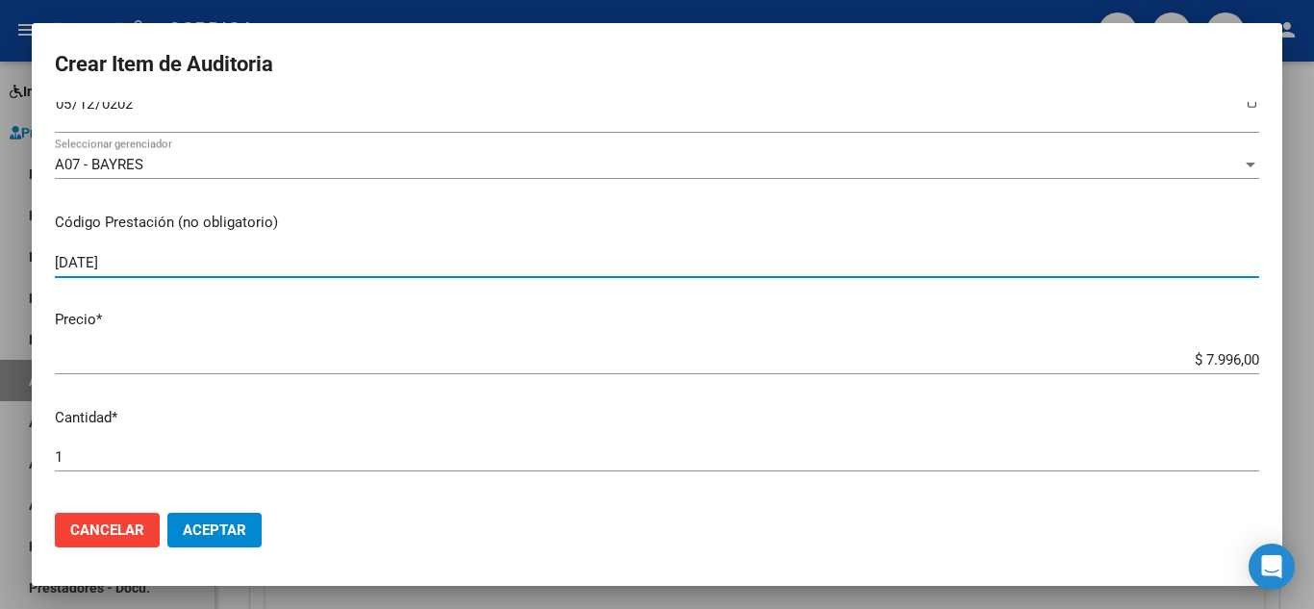
type input "[DATE]"
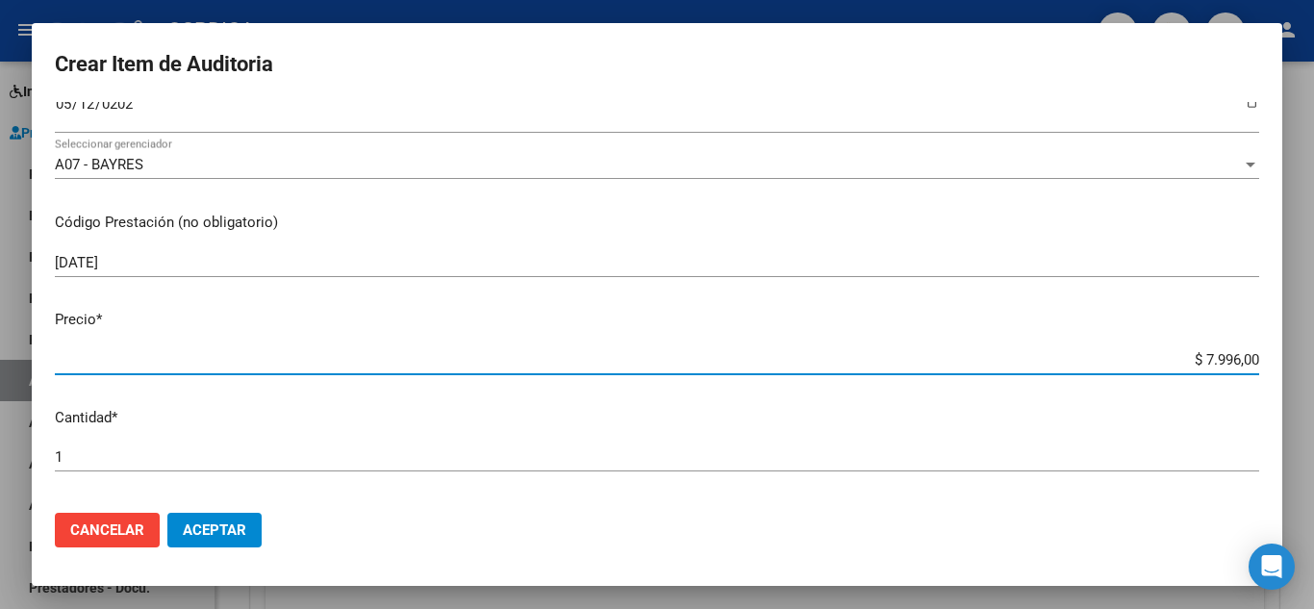
drag, startPoint x: 1156, startPoint y: 360, endPoint x: 1284, endPoint y: 365, distance: 128.0
click at [1284, 365] on div "Crear Item de Auditoria 32693134 Nro Documento 27326931344 CUIL Afiliado Activo…" at bounding box center [657, 304] width 1314 height 609
type input "$ 0,03"
type input "$ 0,39"
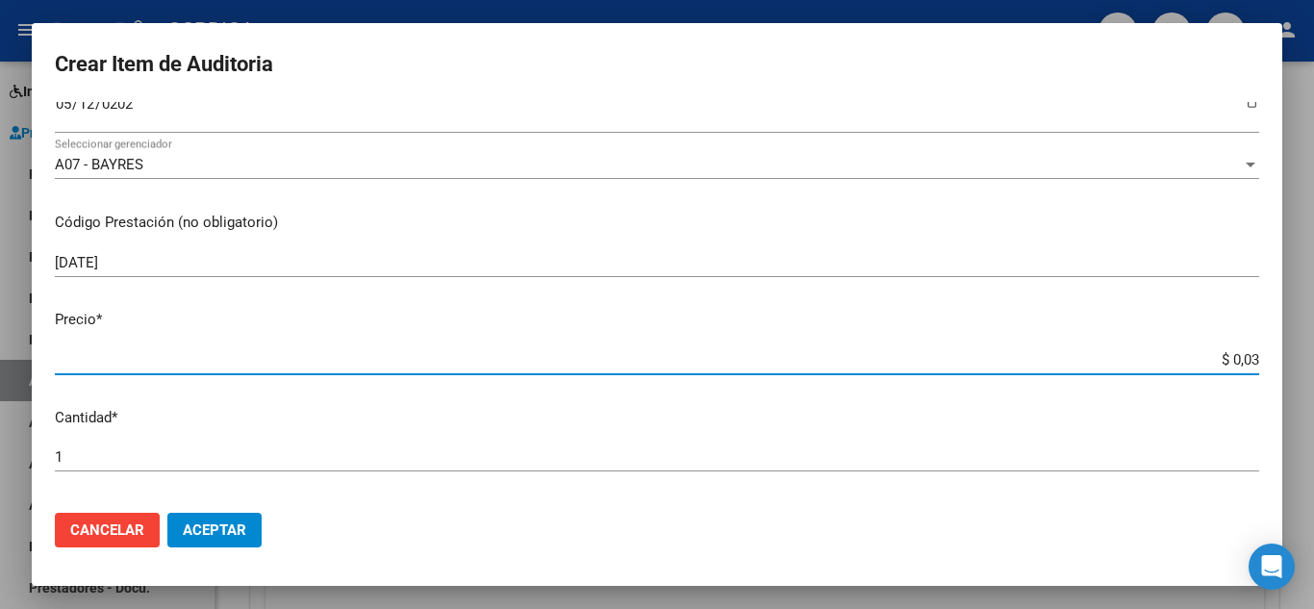
type input "$ 0,39"
type input "$ 3,99"
type input "$ 39,98"
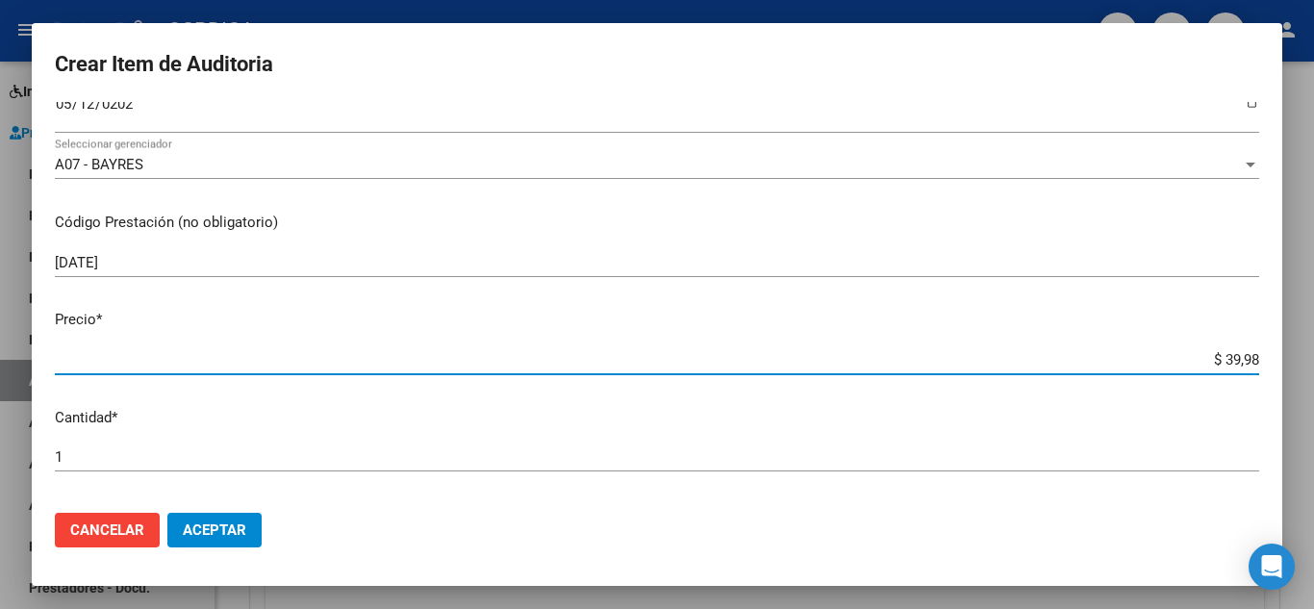
type input "$ 399,80"
type input "$ 3.998,00"
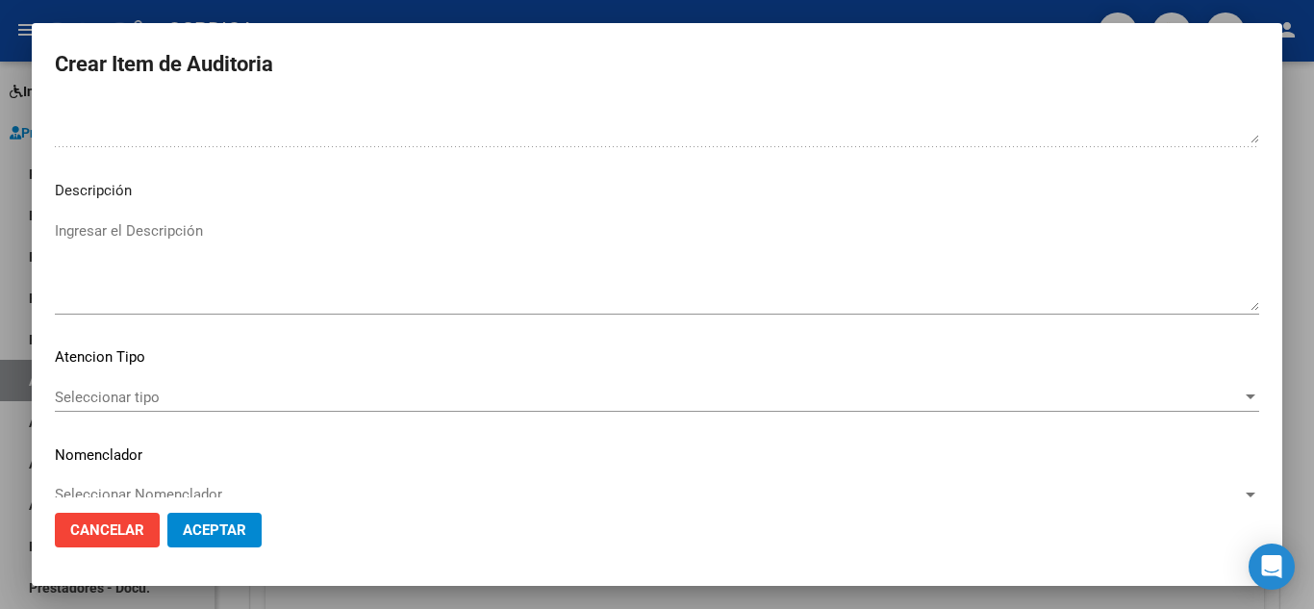
scroll to position [1337, 0]
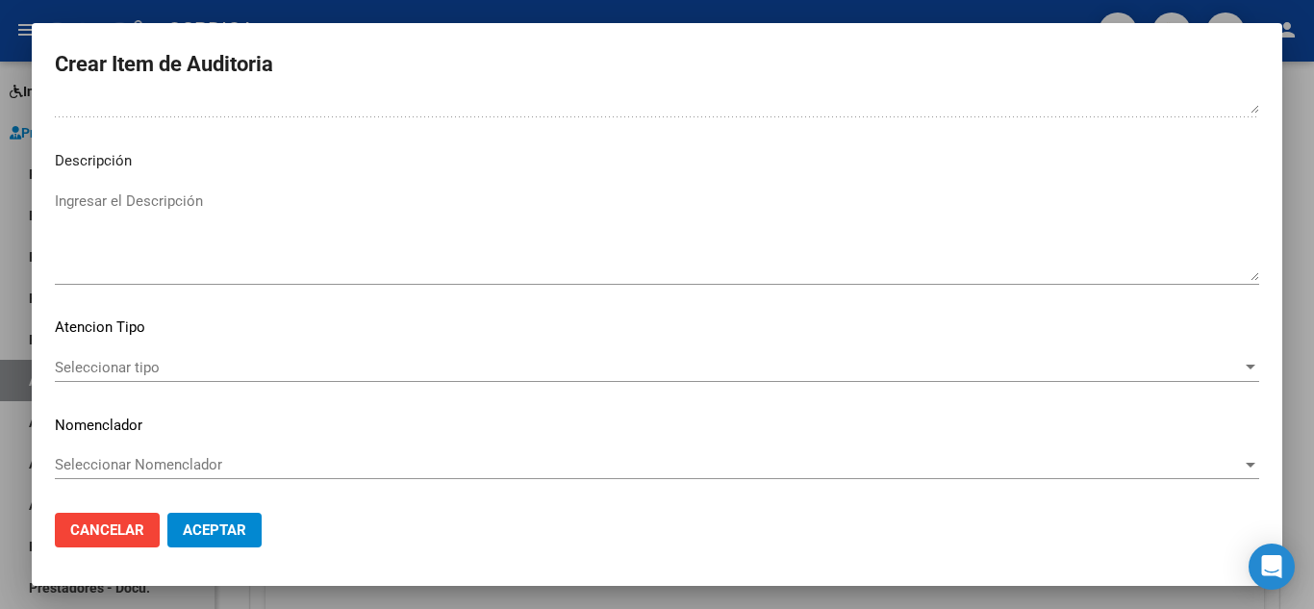
click at [380, 372] on span "Seleccionar tipo" at bounding box center [648, 367] width 1187 height 17
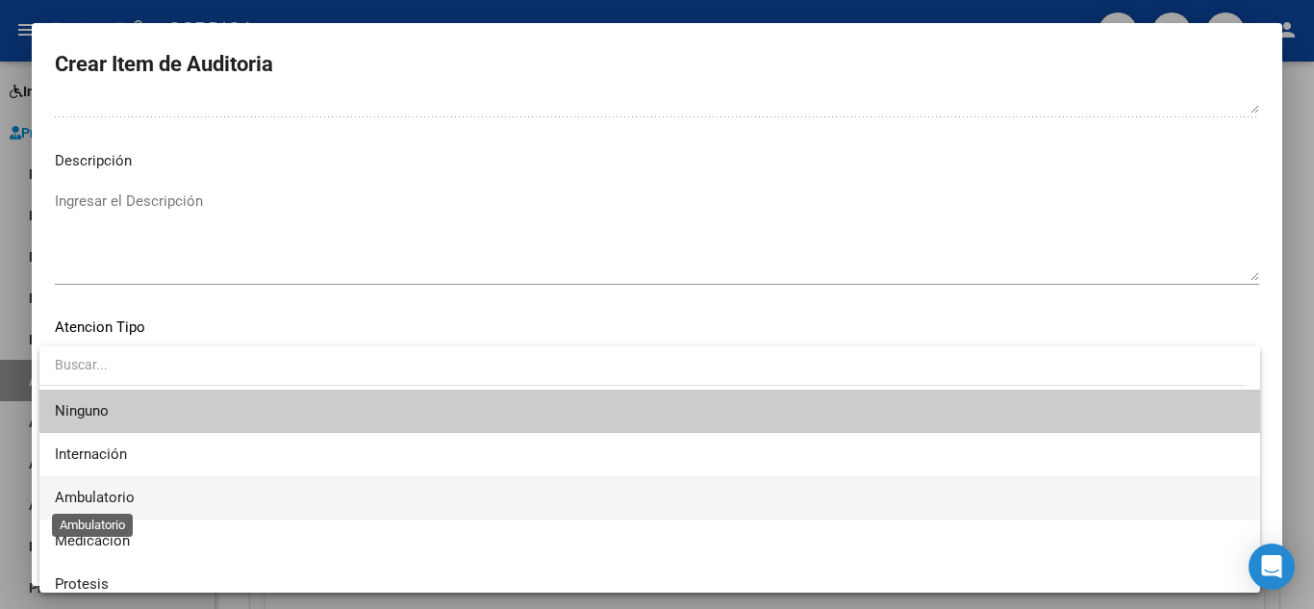
click at [99, 494] on span "Ambulatorio" at bounding box center [95, 497] width 80 height 17
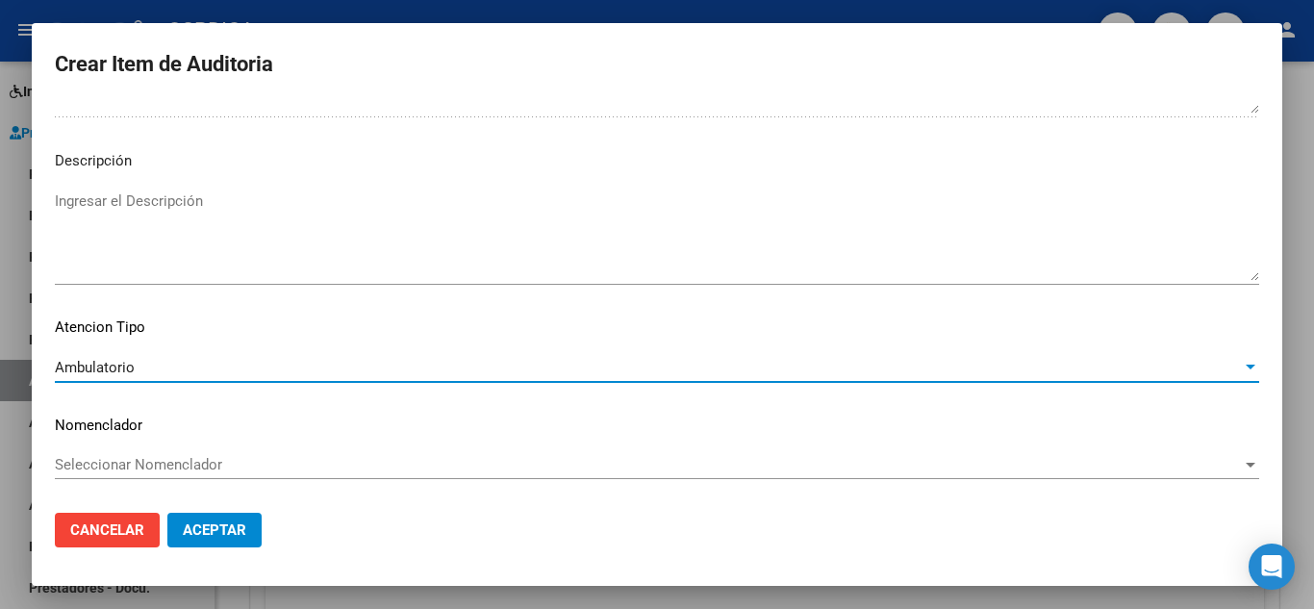
click at [212, 532] on span "Aceptar" at bounding box center [214, 529] width 63 height 17
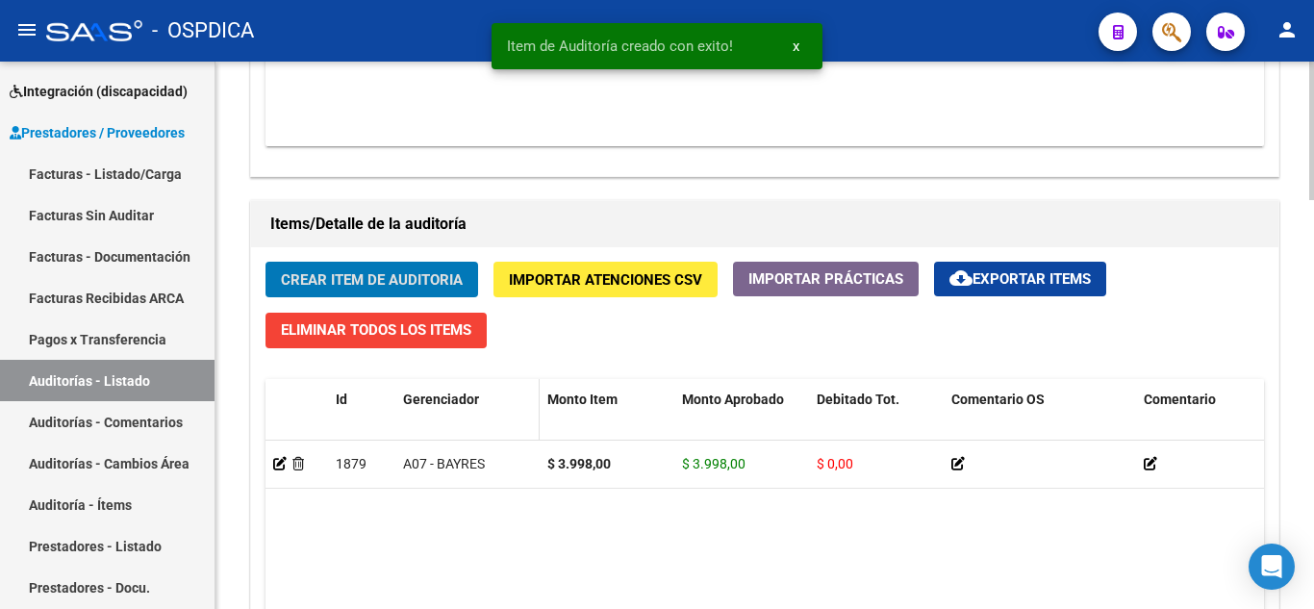
scroll to position [1252, 0]
click at [410, 269] on button "Crear Item de Auditoria" at bounding box center [372, 280] width 213 height 36
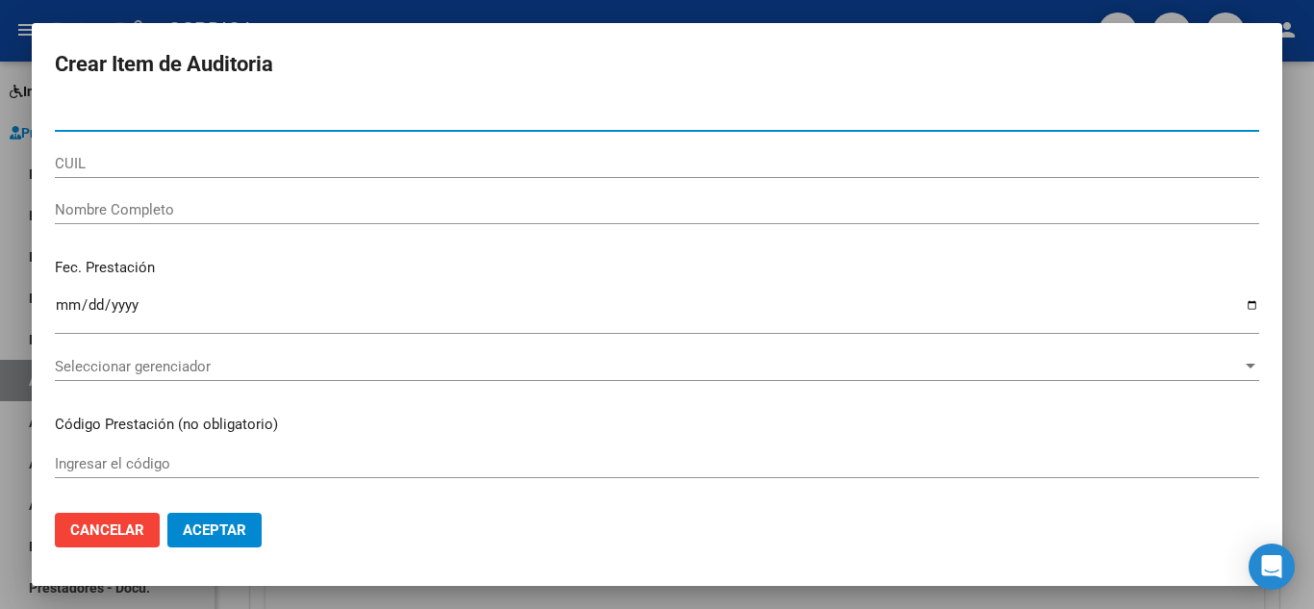
click at [184, 119] on input "Nro Documento" at bounding box center [657, 116] width 1204 height 17
type input "92949549"
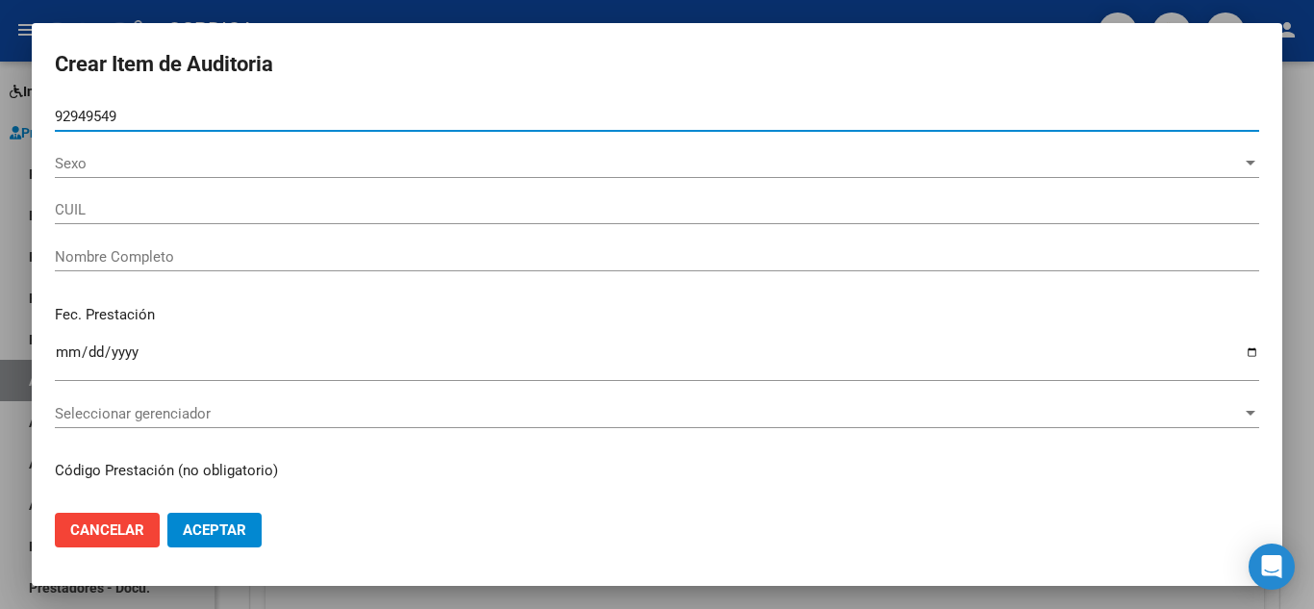
type input "20929495498"
type input "[PERSON_NAME] -"
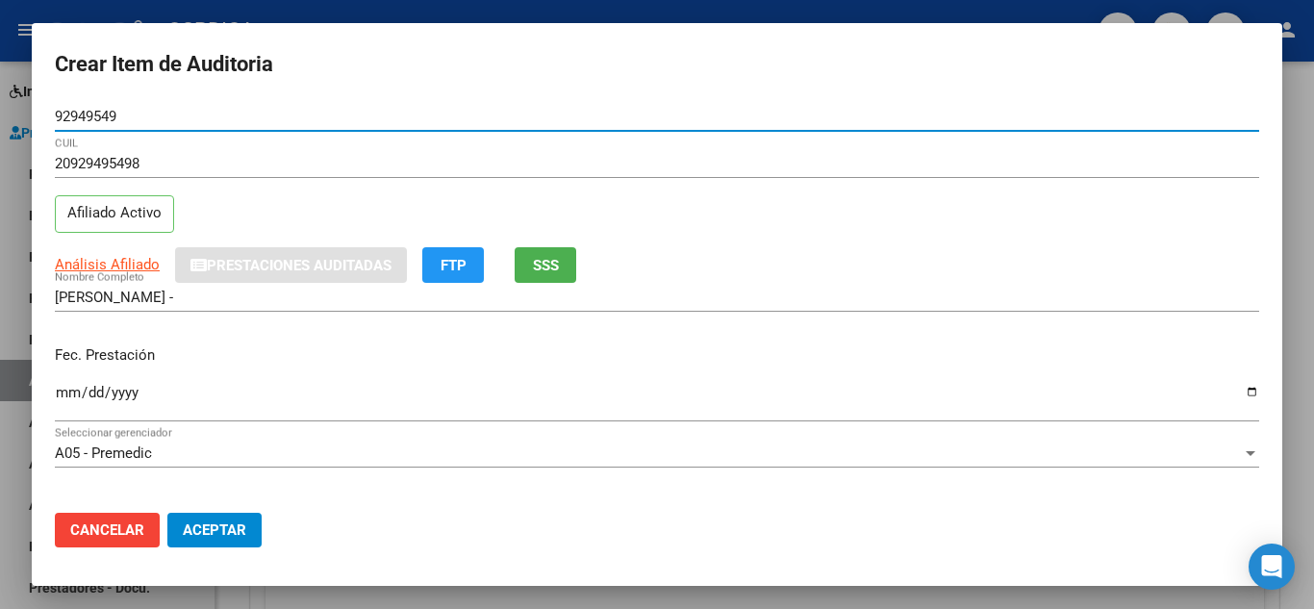
type input "92949549"
click at [67, 395] on input "Ingresar la fecha" at bounding box center [657, 400] width 1204 height 31
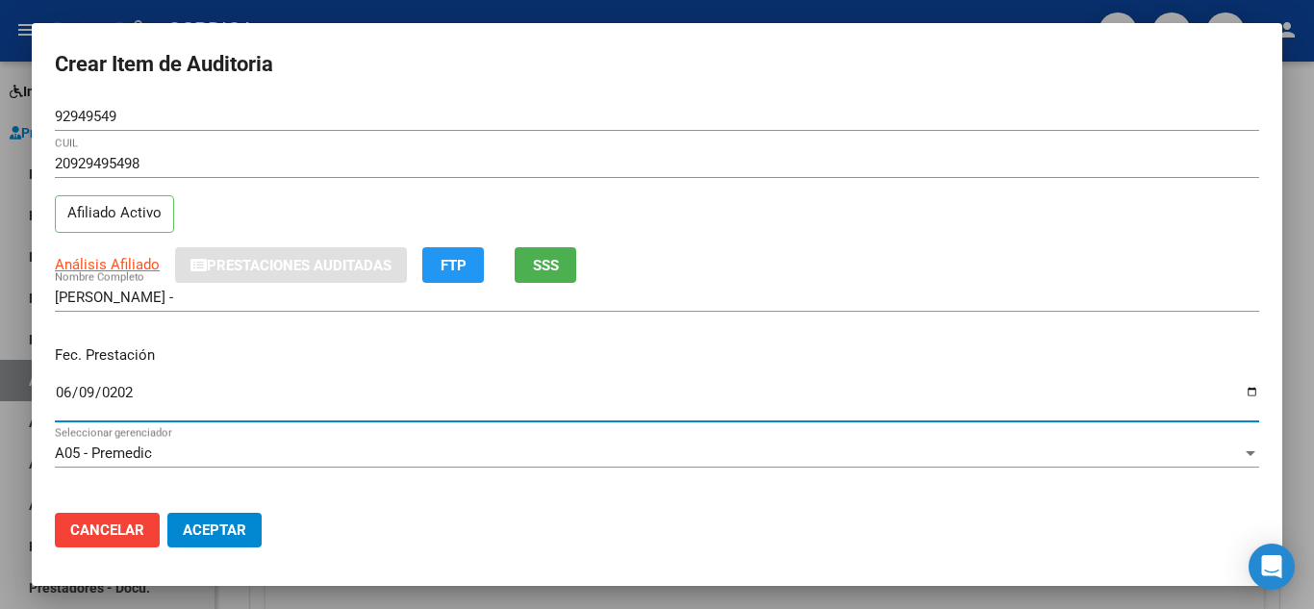
type input "[DATE]"
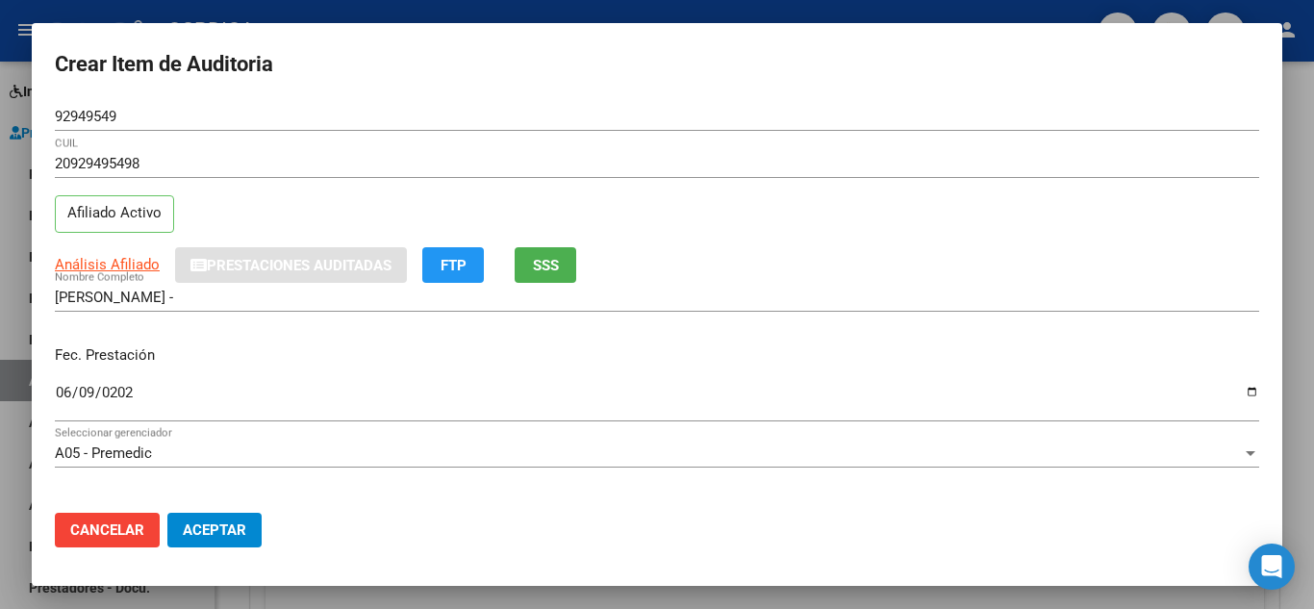
scroll to position [96, 0]
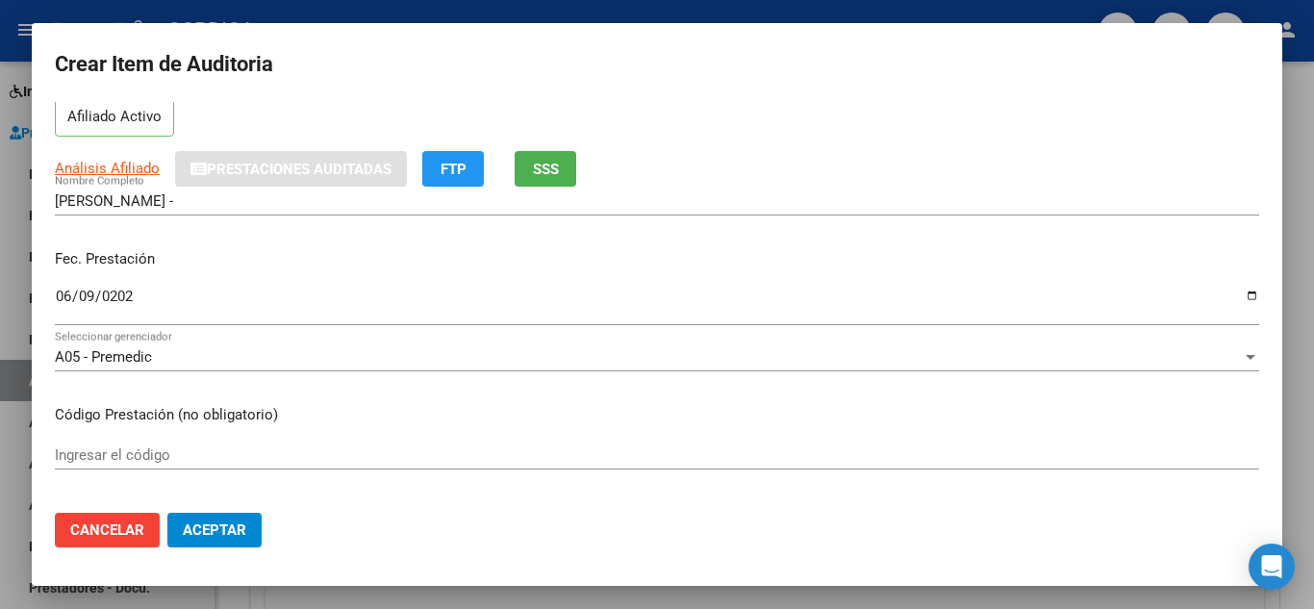
click at [585, 457] on input "Ingresar el código" at bounding box center [657, 454] width 1204 height 17
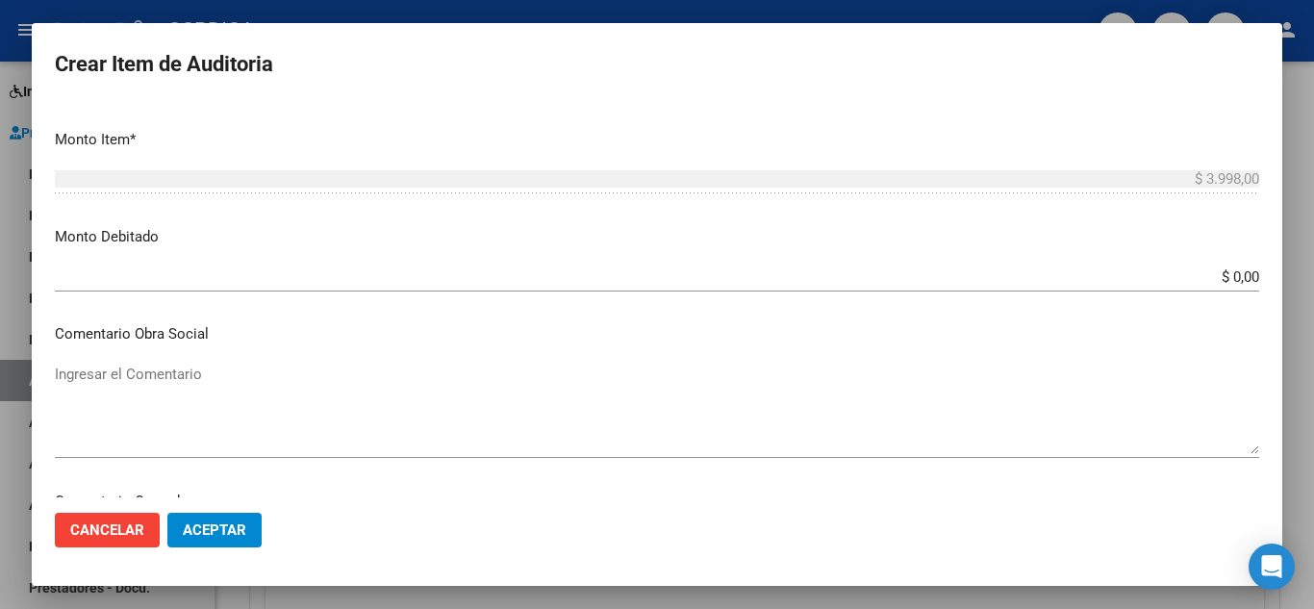
scroll to position [1337, 0]
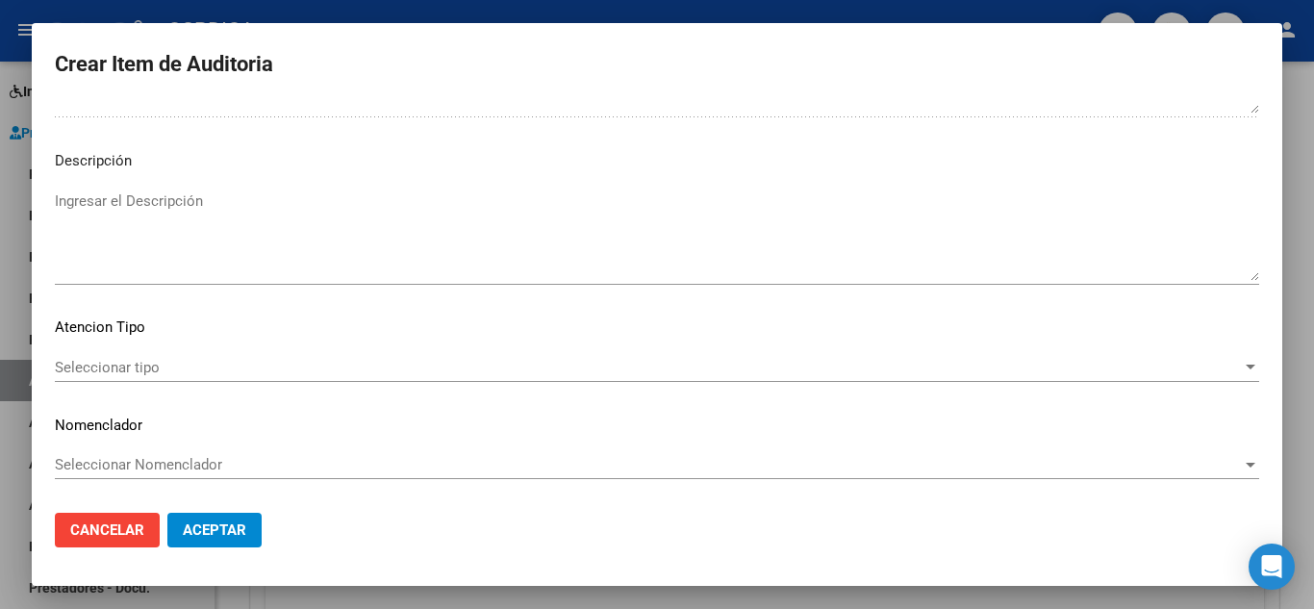
type input "[DATE]"
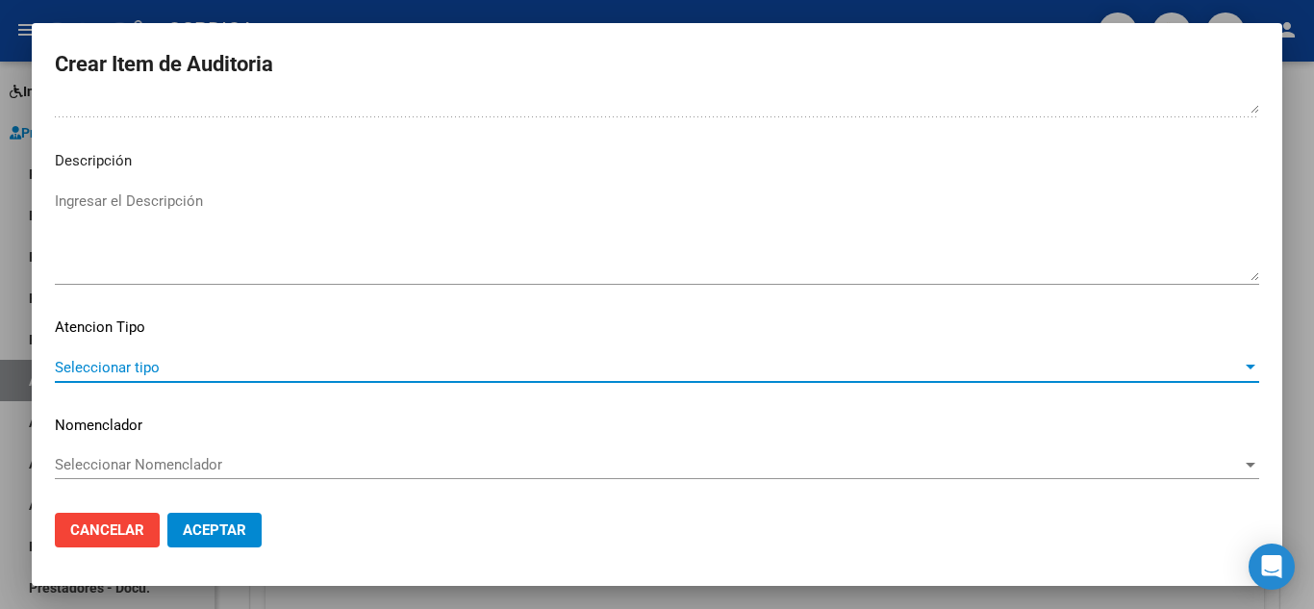
click at [138, 361] on span "Seleccionar tipo" at bounding box center [648, 367] width 1187 height 17
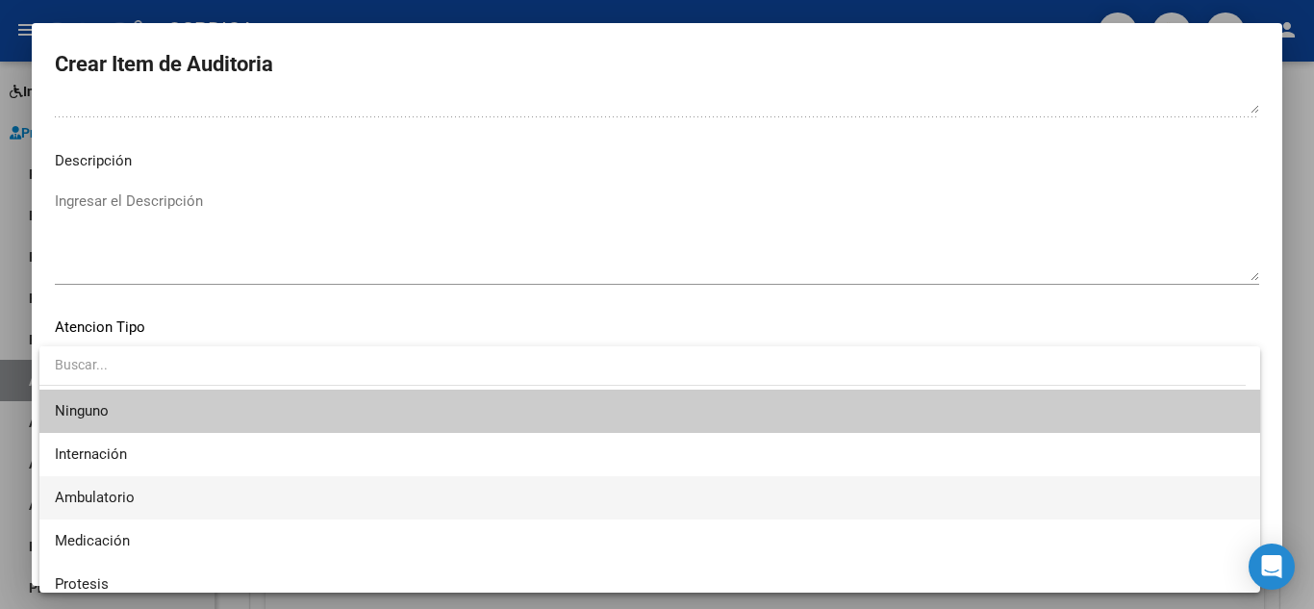
click at [119, 487] on span "Ambulatorio" at bounding box center [650, 497] width 1190 height 43
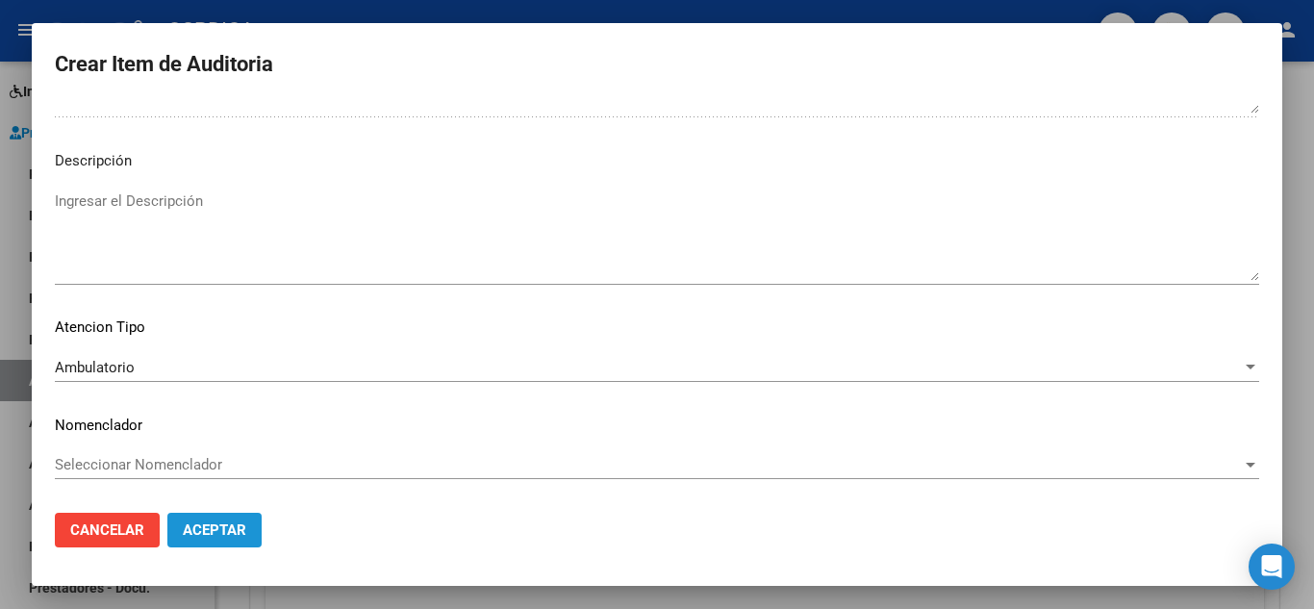
click at [196, 524] on span "Aceptar" at bounding box center [214, 529] width 63 height 17
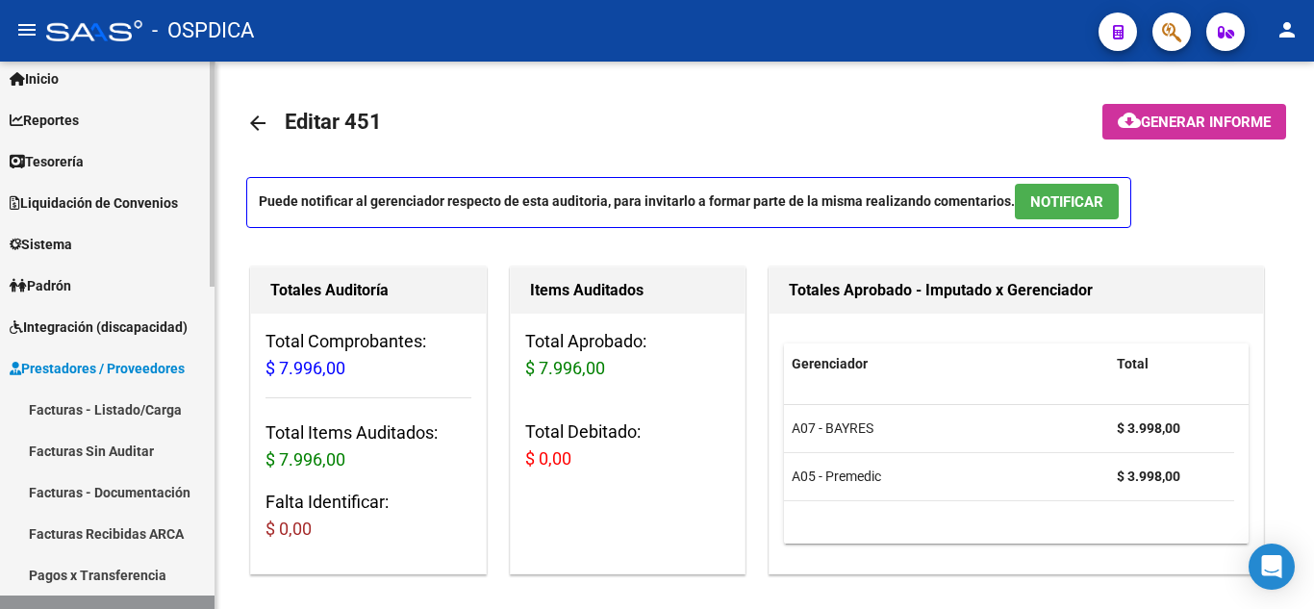
scroll to position [0, 0]
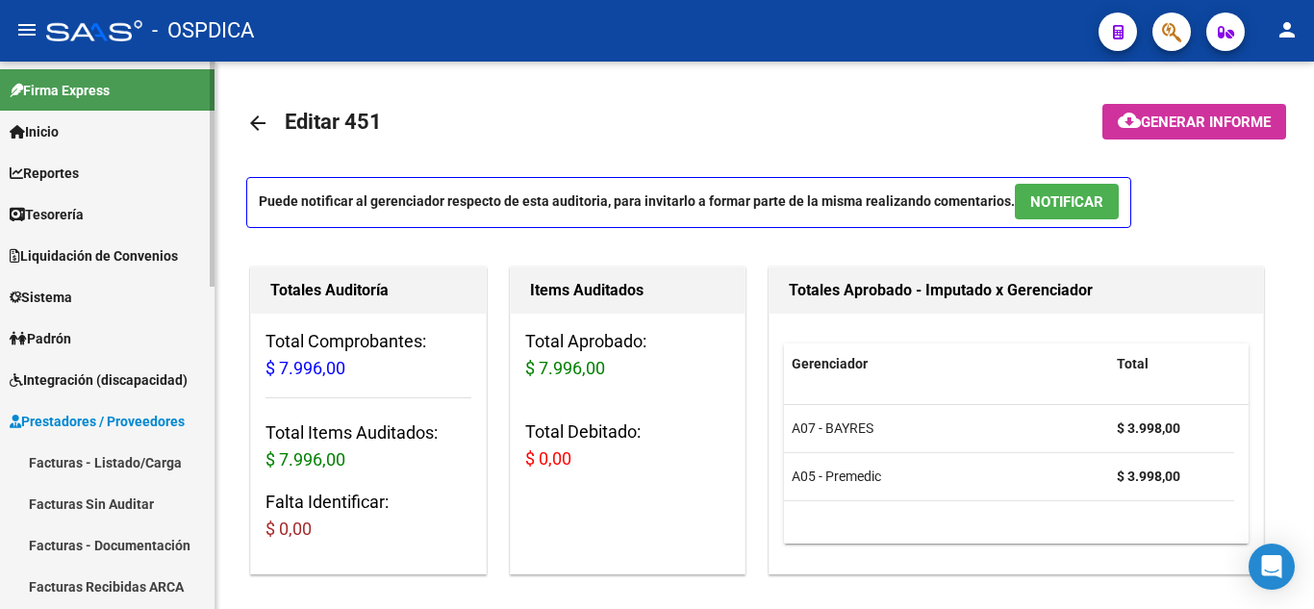
click at [108, 453] on link "Facturas - Listado/Carga" at bounding box center [107, 462] width 215 height 41
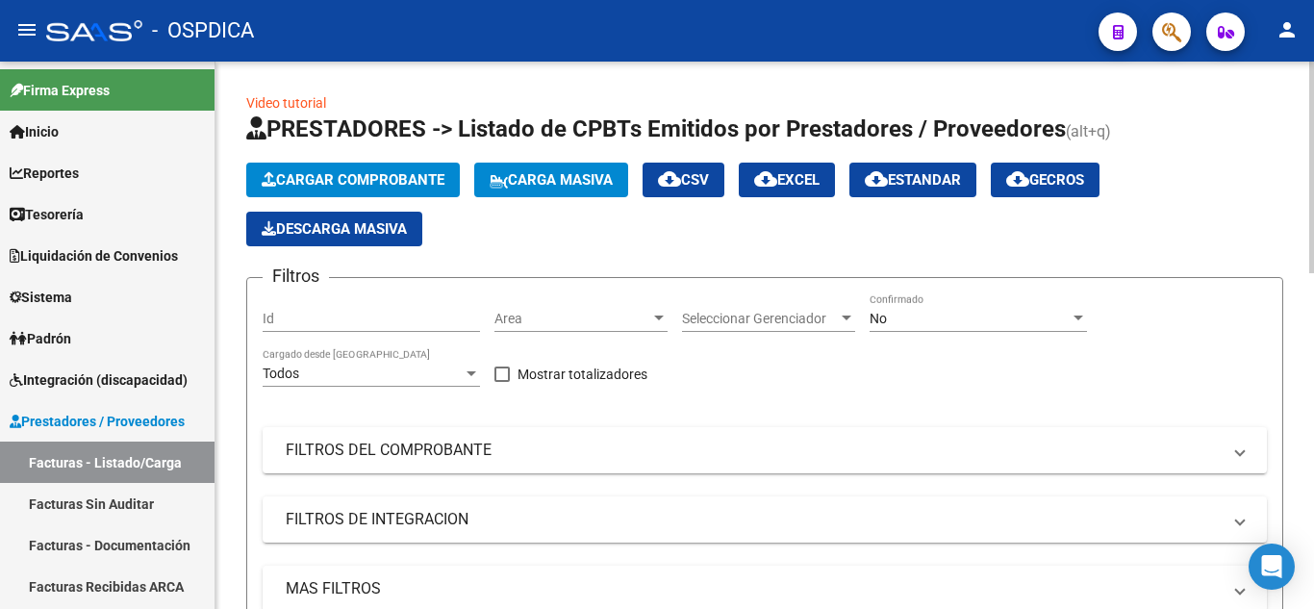
click at [643, 308] on div "Area Area" at bounding box center [580, 312] width 173 height 38
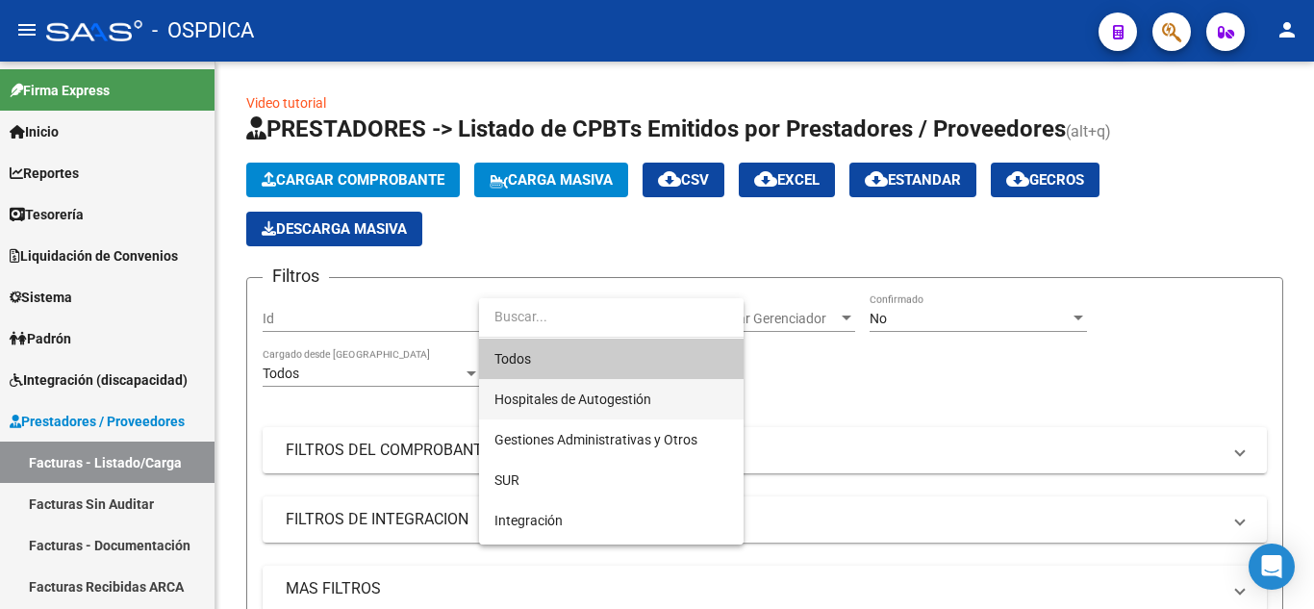
click at [620, 389] on span "Hospitales de Autogestión" at bounding box center [611, 399] width 234 height 40
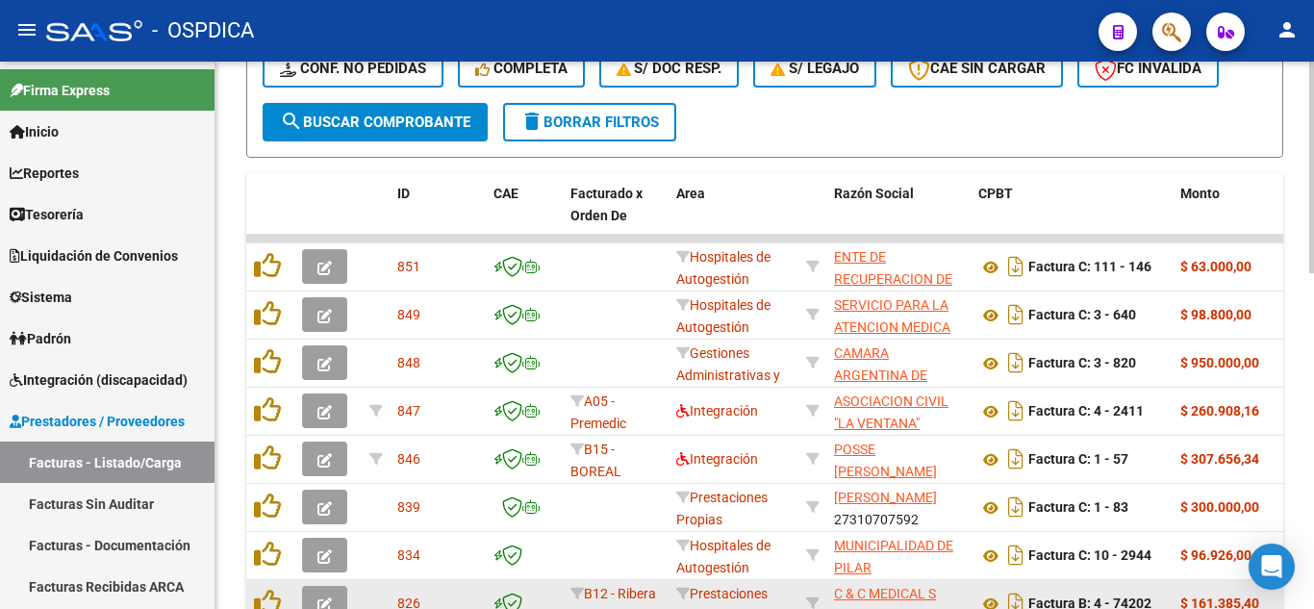
scroll to position [291, 0]
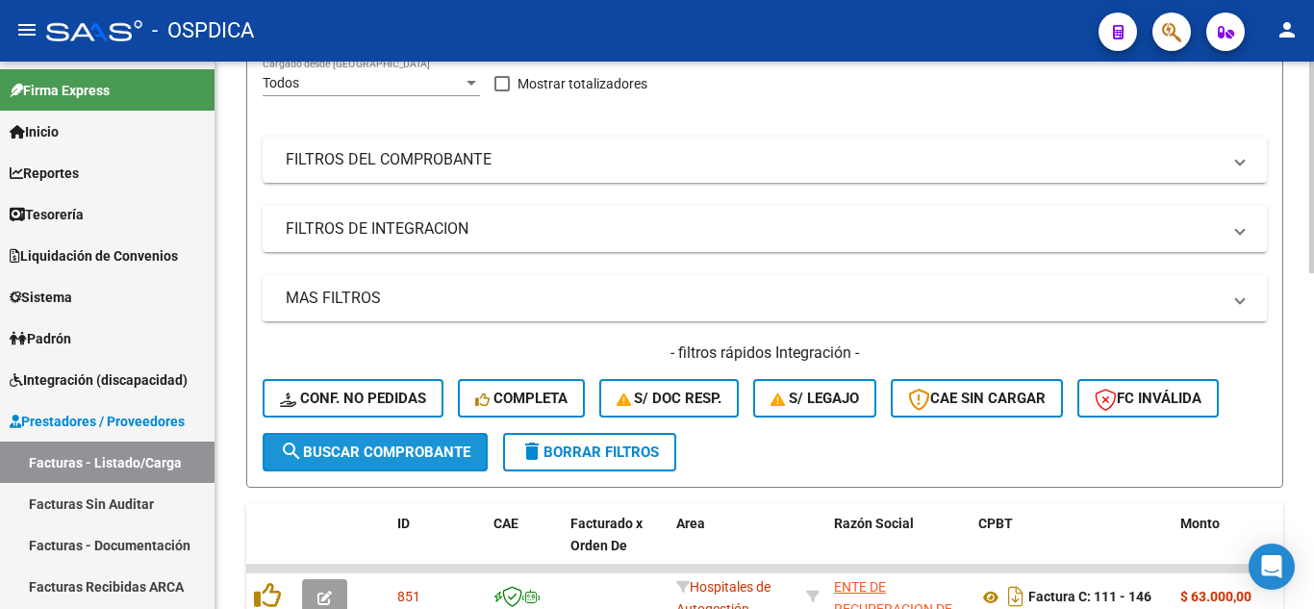
click at [377, 443] on span "search Buscar Comprobante" at bounding box center [375, 451] width 190 height 17
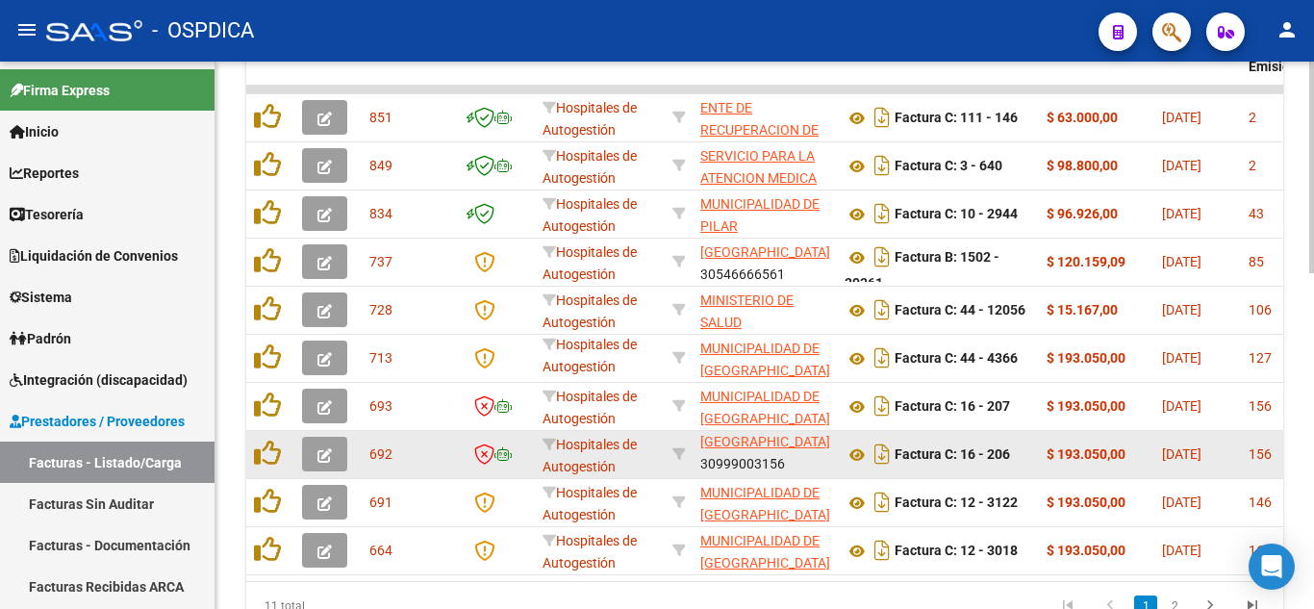
scroll to position [868, 0]
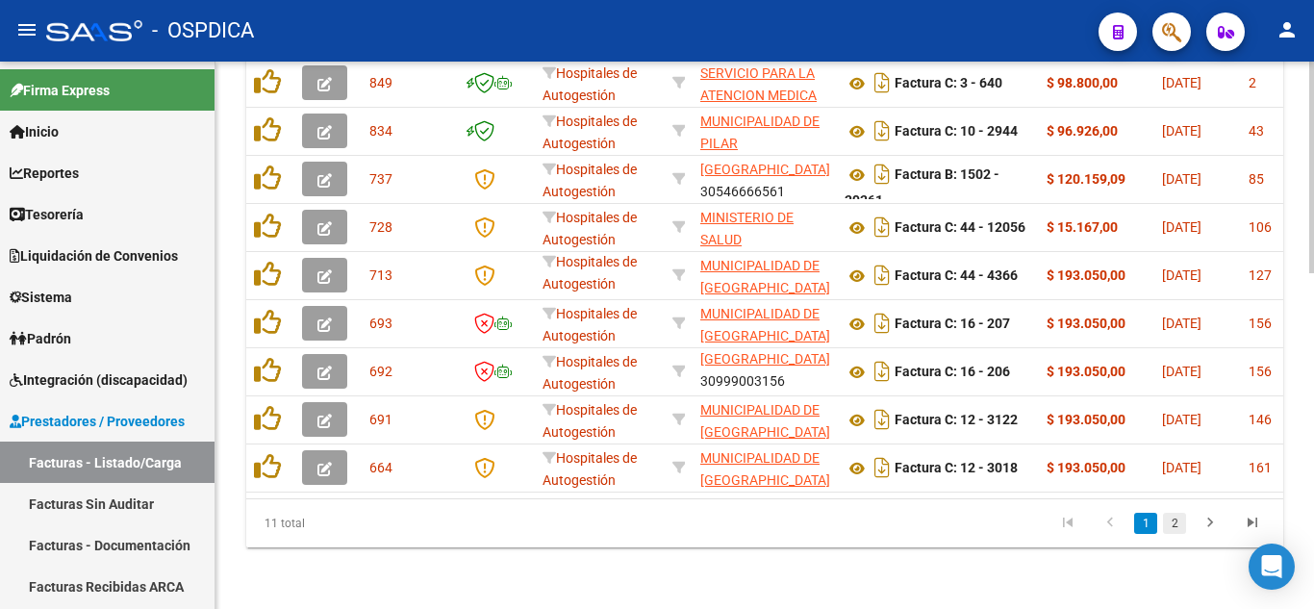
click at [1176, 528] on link "2" at bounding box center [1174, 523] width 23 height 21
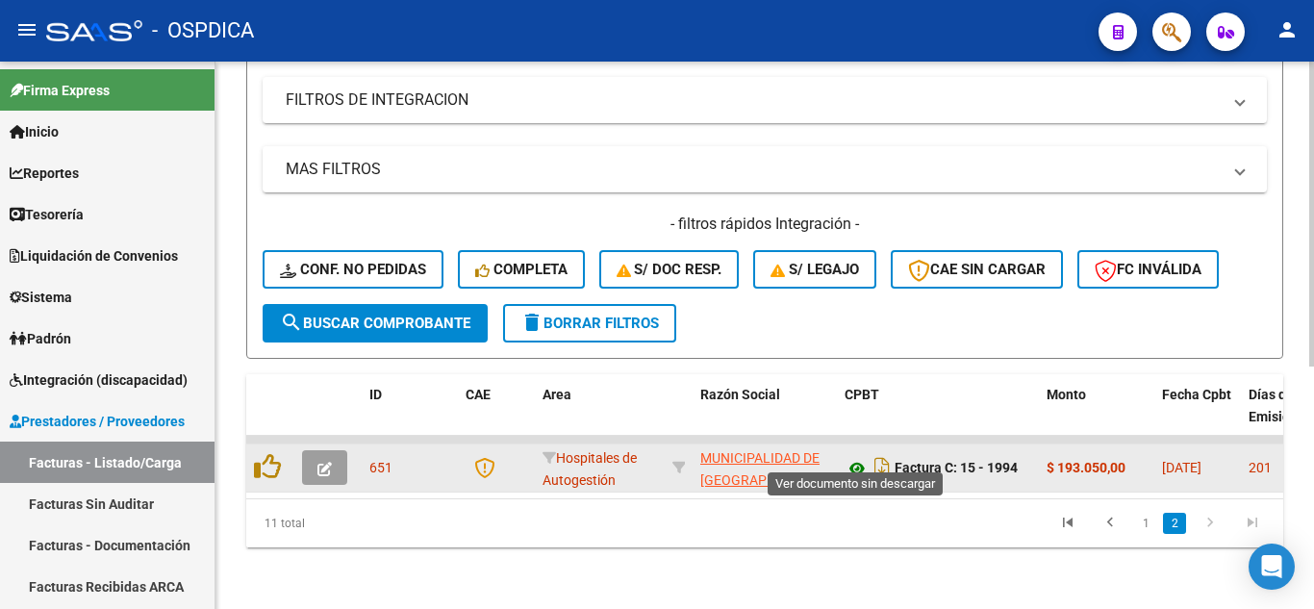
click at [857, 457] on icon at bounding box center [857, 468] width 25 height 23
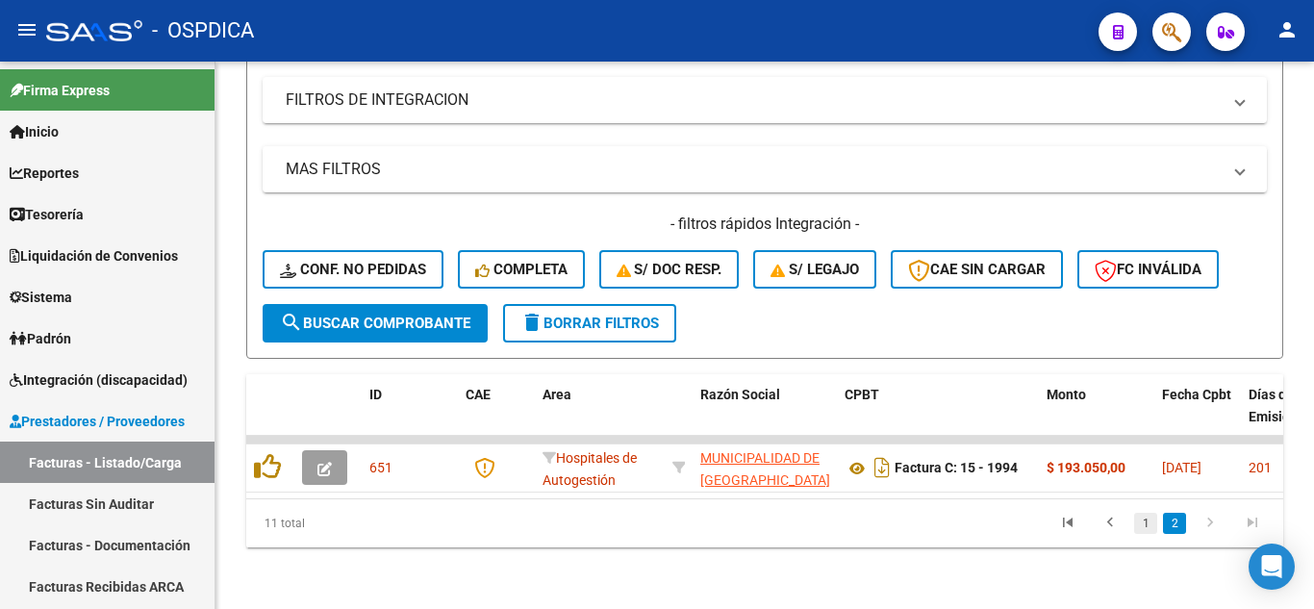
click at [1149, 528] on link "1" at bounding box center [1145, 523] width 23 height 21
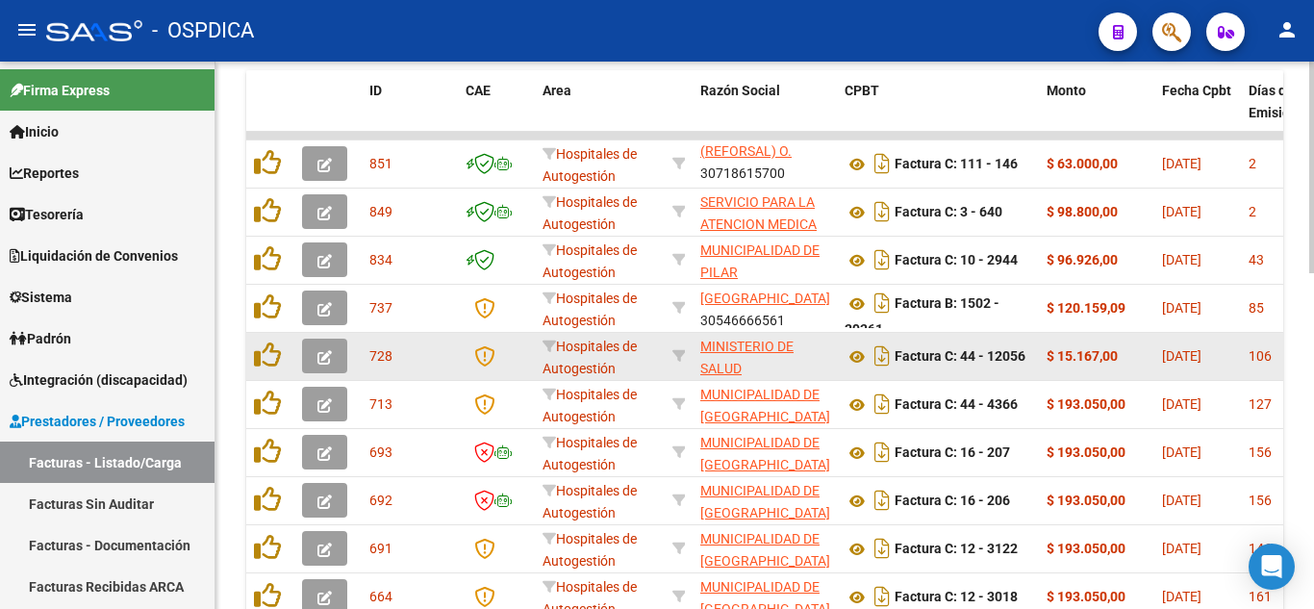
scroll to position [627, 0]
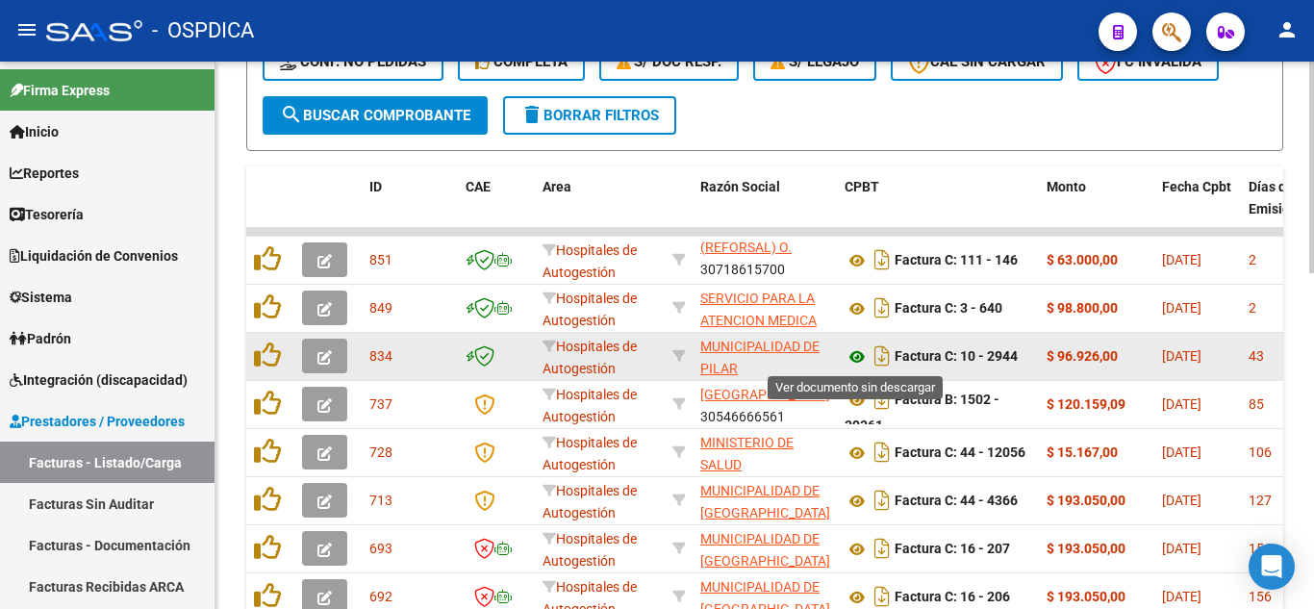
click at [858, 355] on icon at bounding box center [857, 356] width 25 height 23
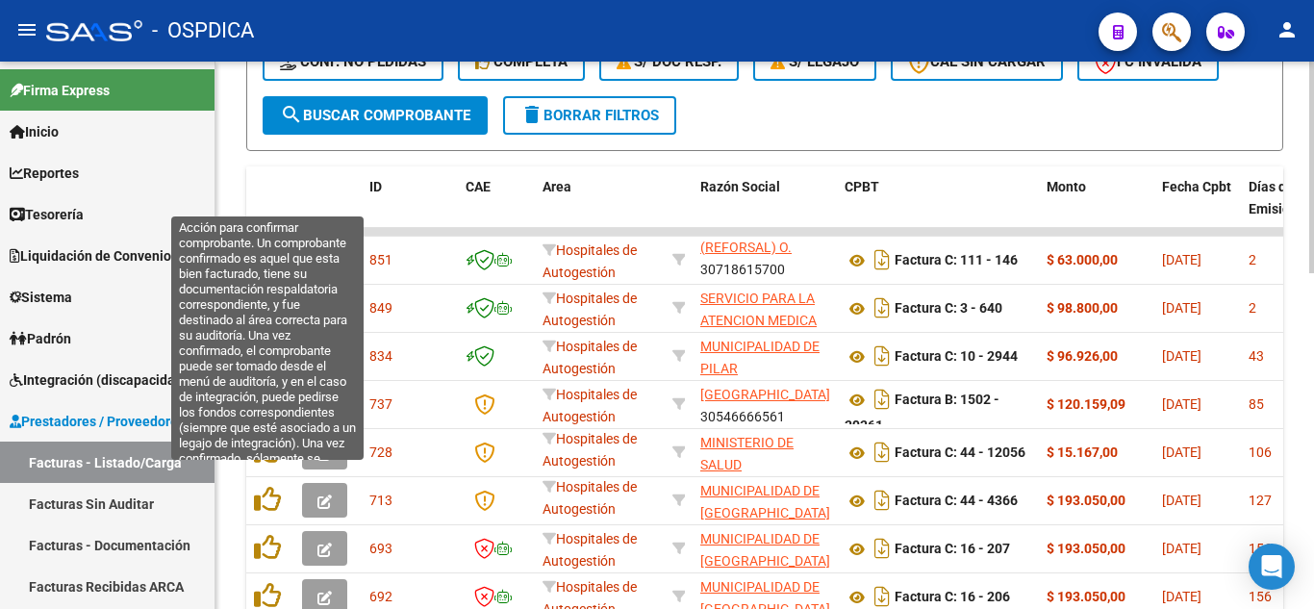
scroll to position [820, 0]
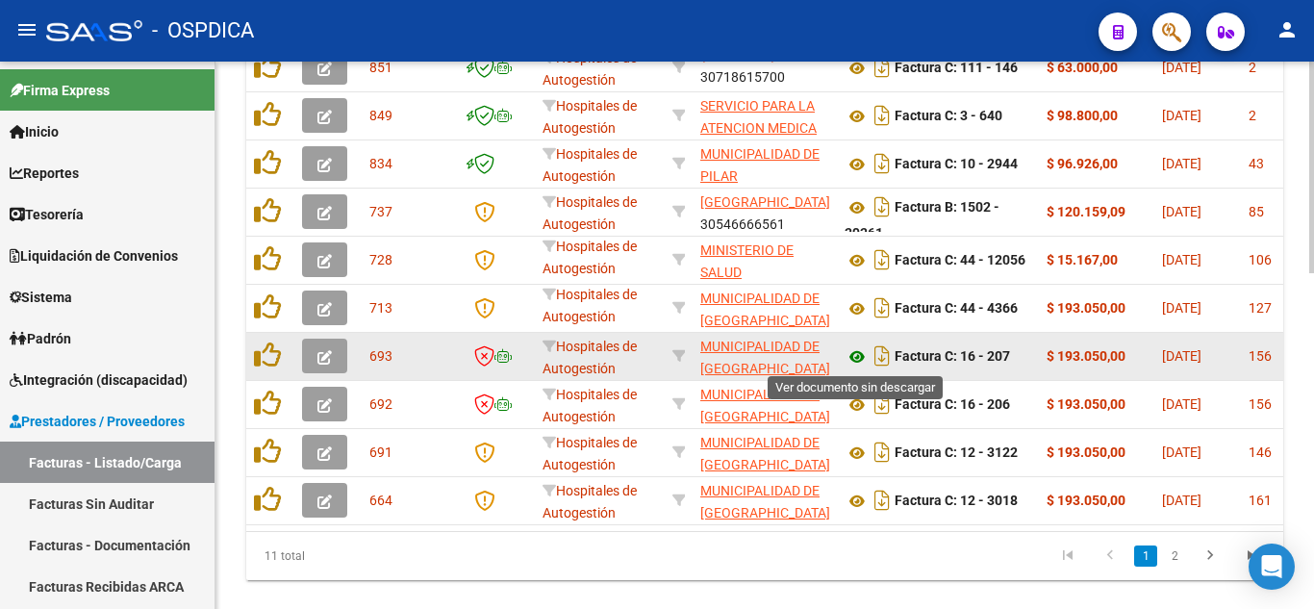
click at [855, 354] on icon at bounding box center [857, 356] width 25 height 23
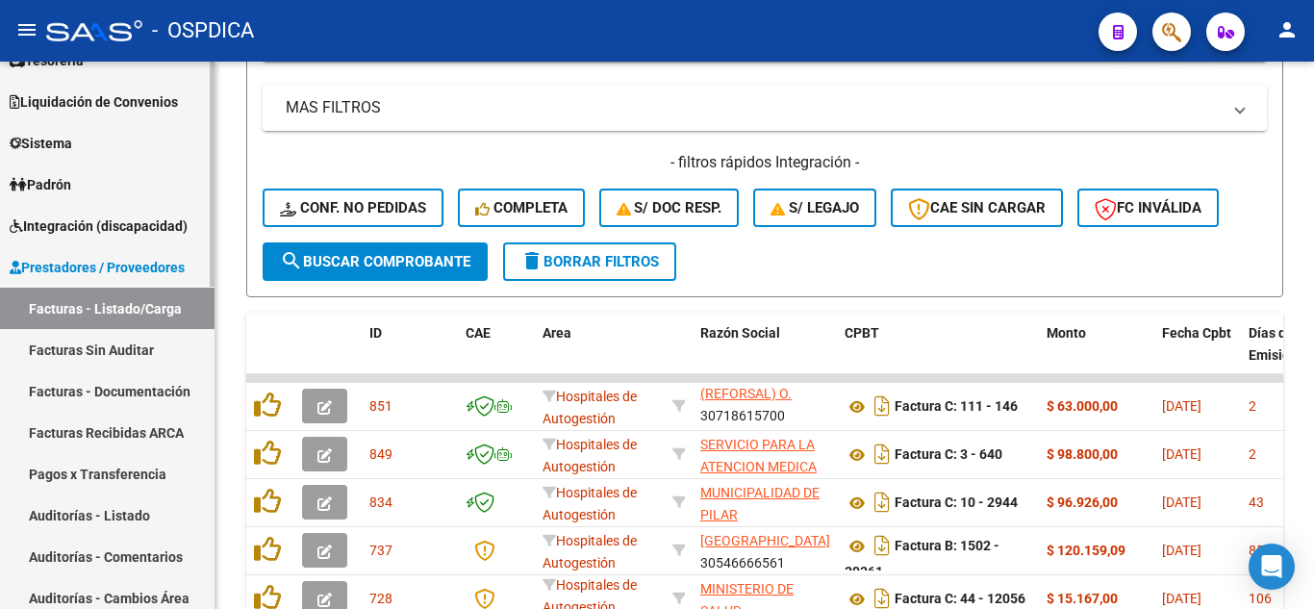
scroll to position [289, 0]
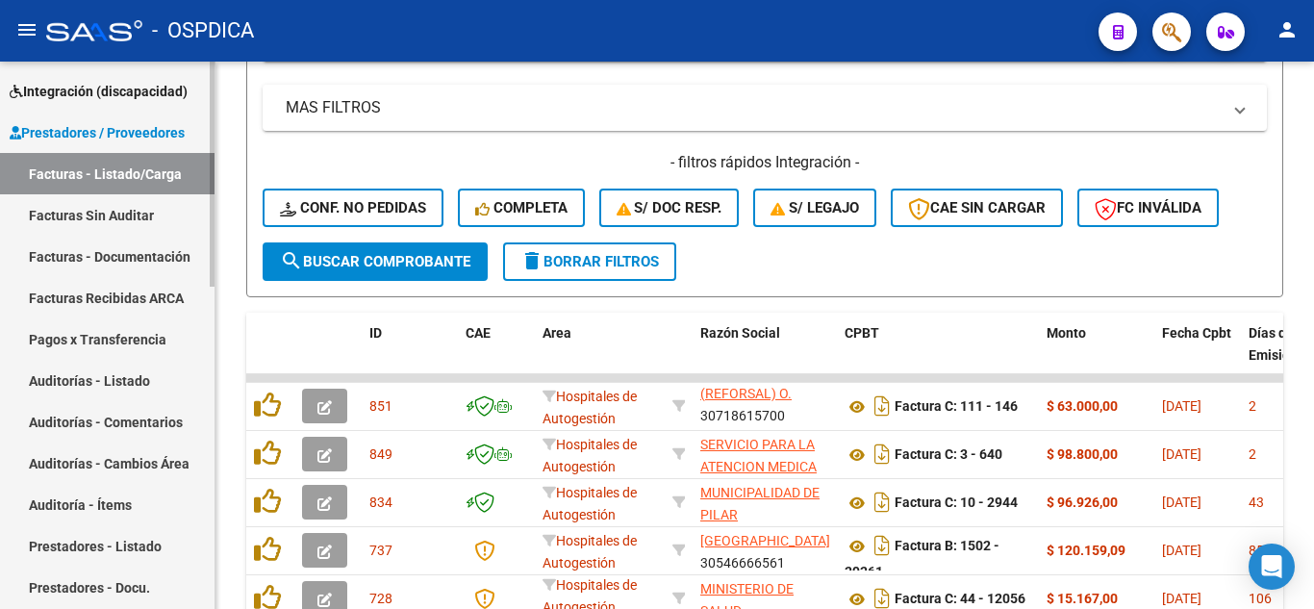
click at [117, 292] on link "Facturas Recibidas ARCA" at bounding box center [107, 297] width 215 height 41
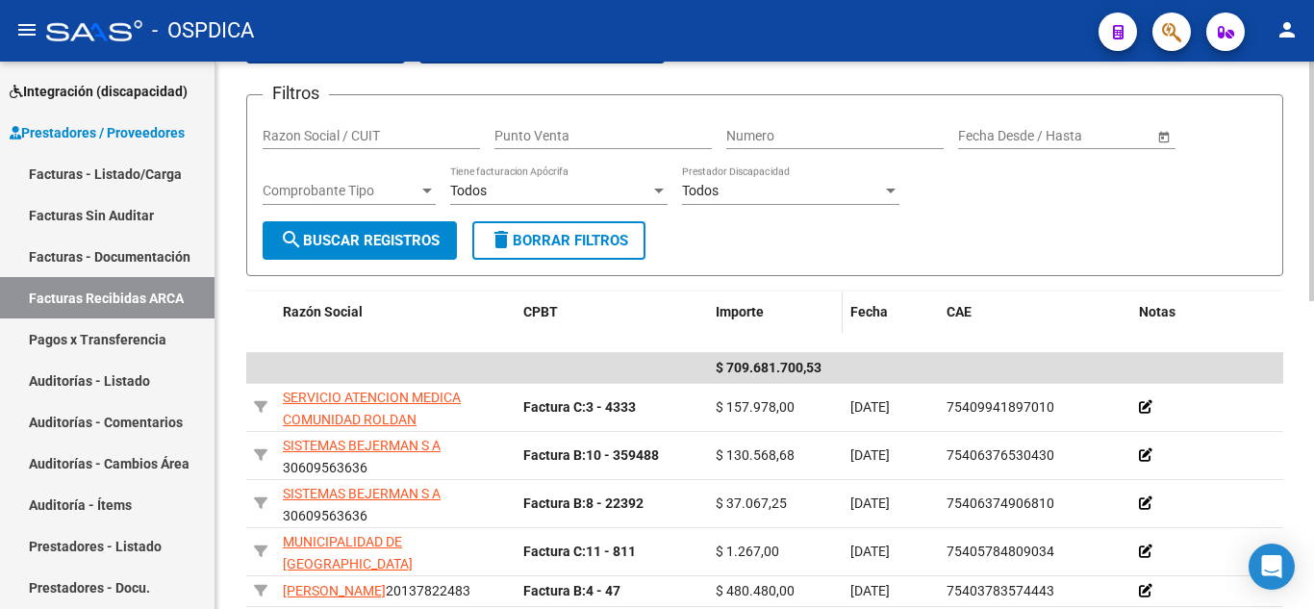
scroll to position [289, 0]
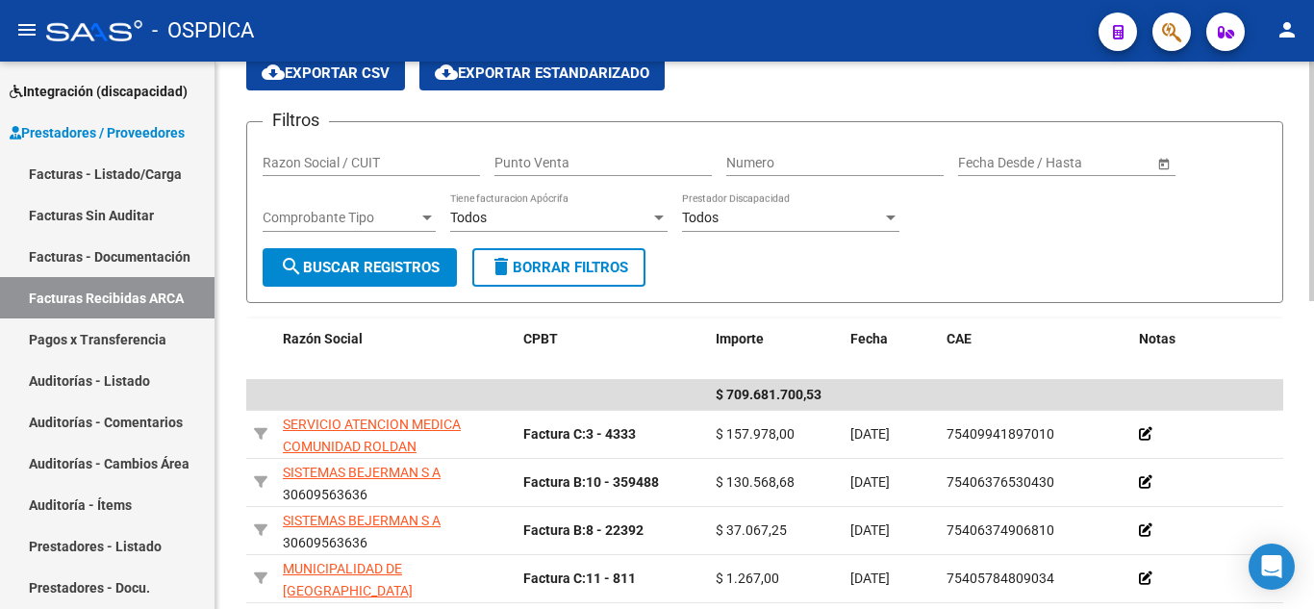
click at [626, 160] on input "Punto Venta" at bounding box center [602, 163] width 217 height 16
type input "016"
click at [824, 150] on div "Numero" at bounding box center [834, 157] width 217 height 38
type input "207"
click at [339, 264] on span "search Buscar Registros" at bounding box center [360, 267] width 160 height 17
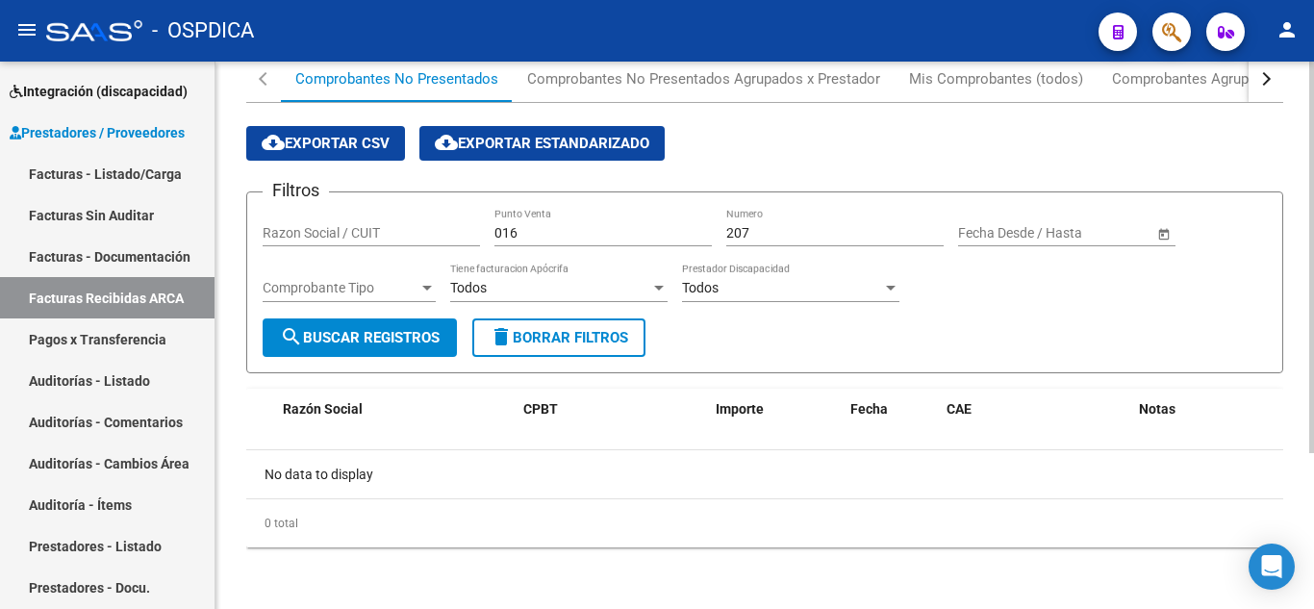
scroll to position [218, 0]
click at [367, 323] on button "search Buscar Registros" at bounding box center [360, 337] width 194 height 38
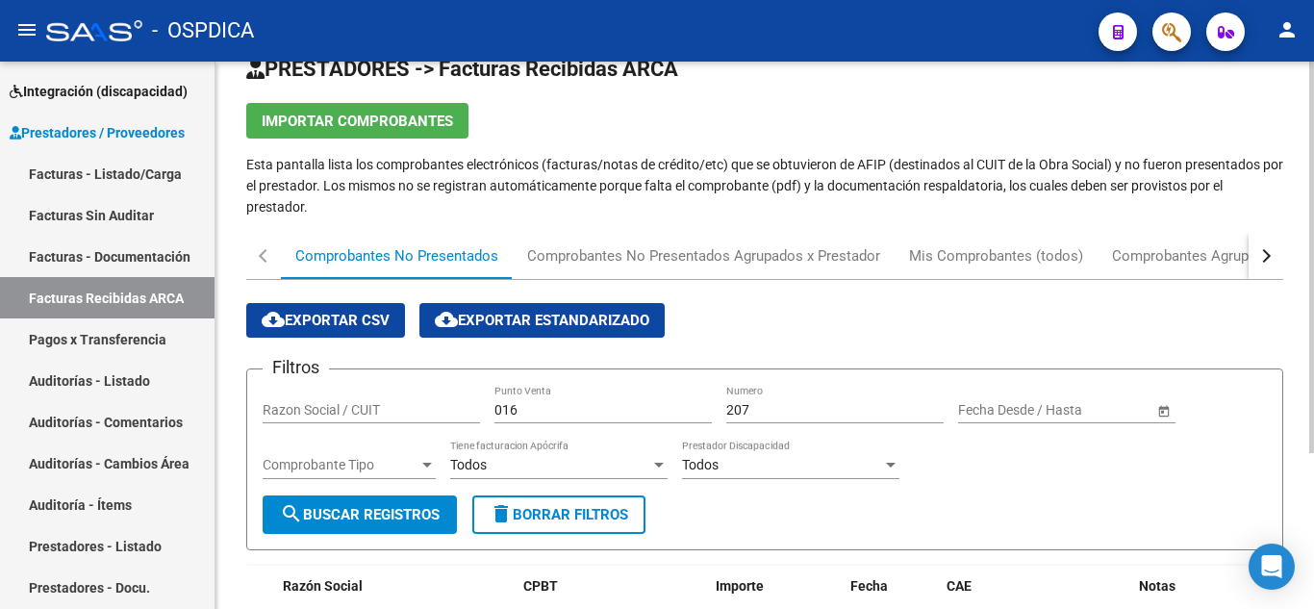
scroll to position [26, 0]
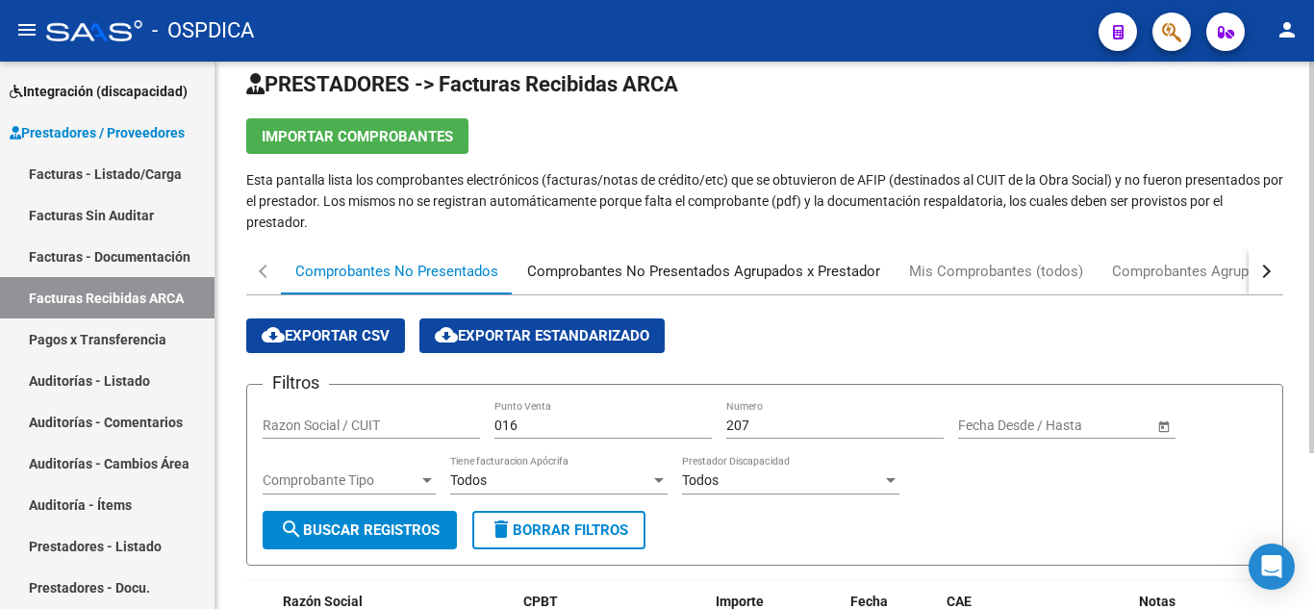
click at [724, 265] on div "Comprobantes No Presentados Agrupados x Prestador" at bounding box center [703, 271] width 353 height 21
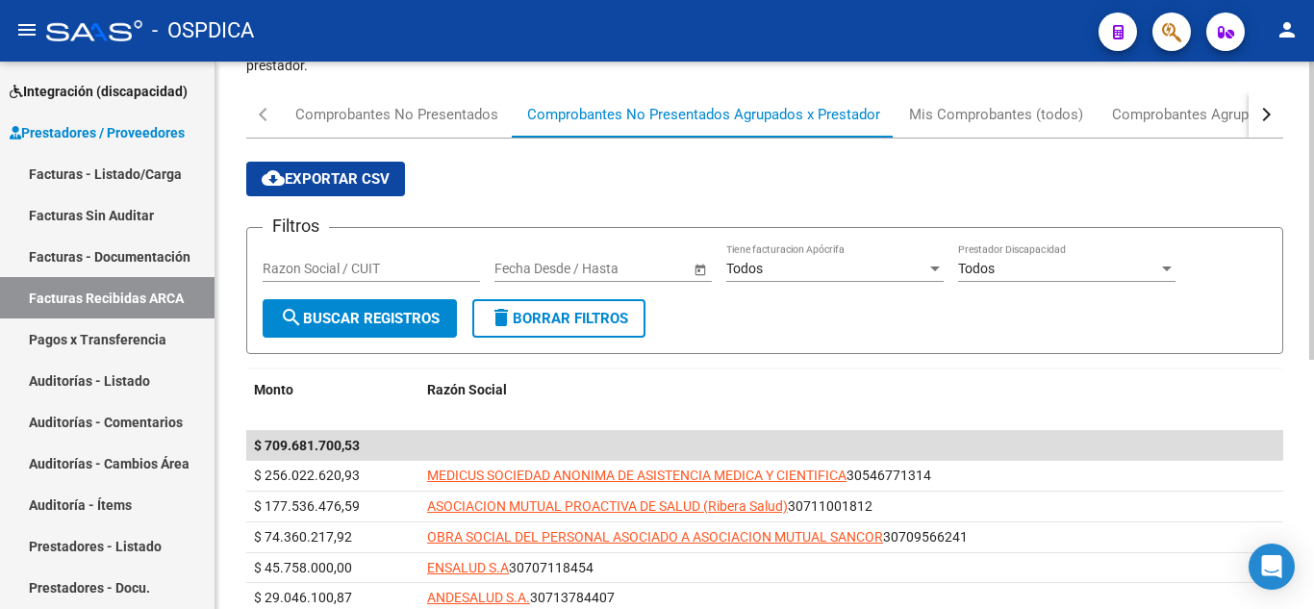
scroll to position [192, 0]
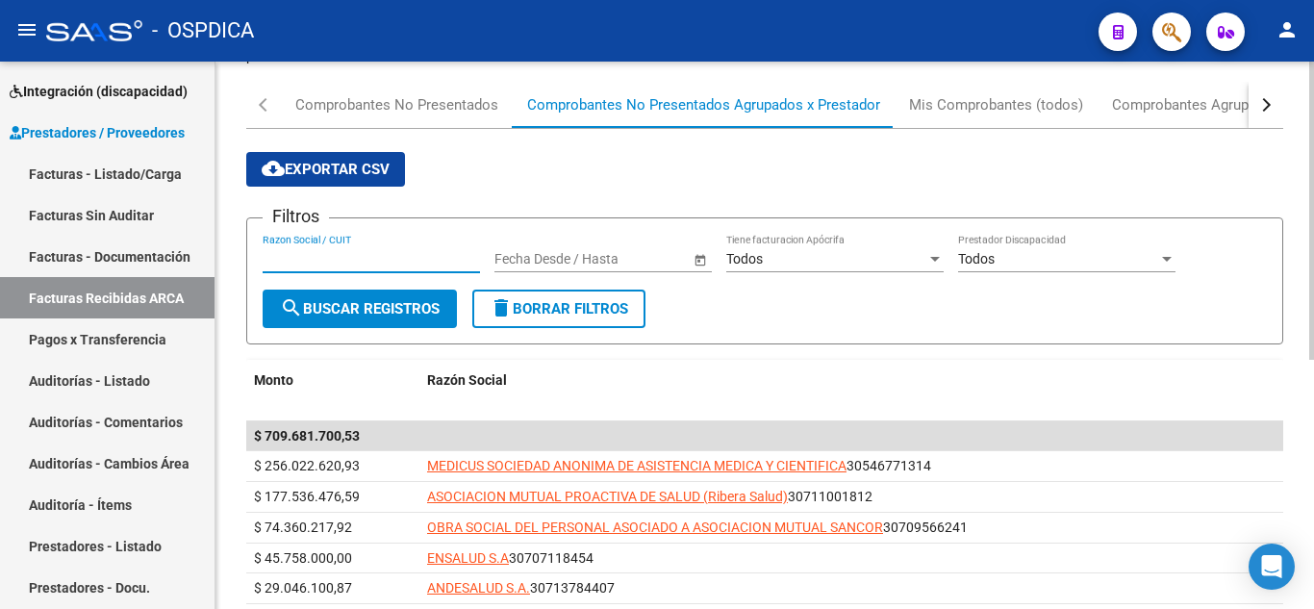
click at [357, 254] on input "Razon Social / CUIT" at bounding box center [371, 259] width 217 height 16
paste input "30-99900315-6"
type input "30-99900315-6"
click at [367, 300] on span "search Buscar Registros" at bounding box center [360, 308] width 160 height 17
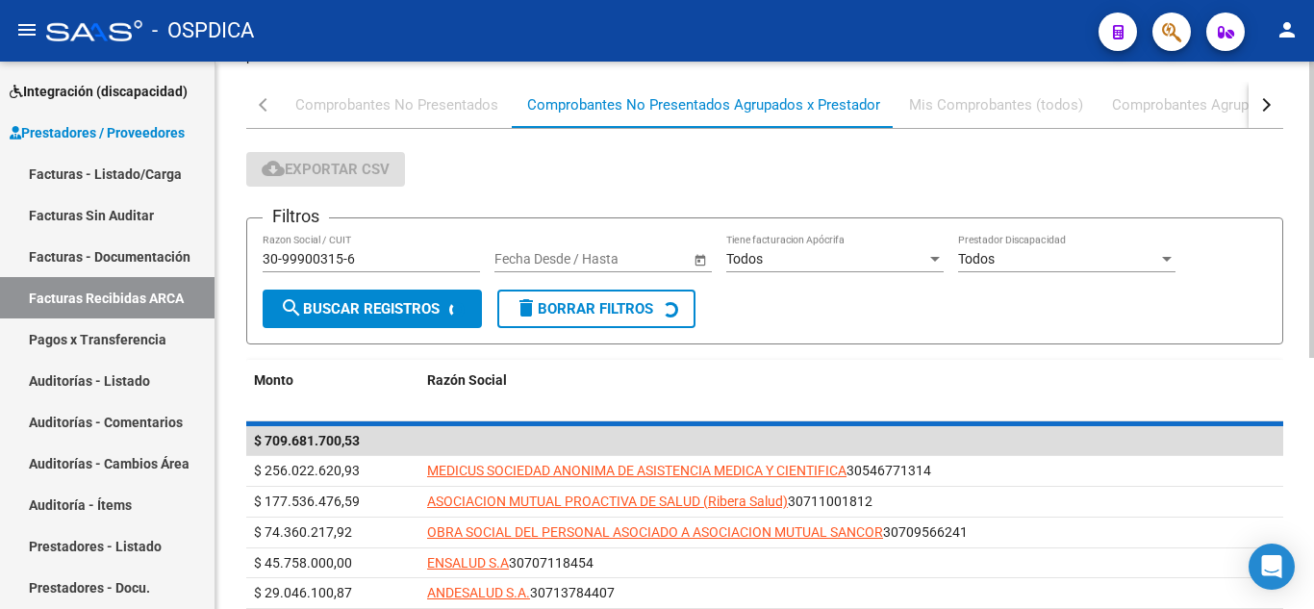
scroll to position [164, 0]
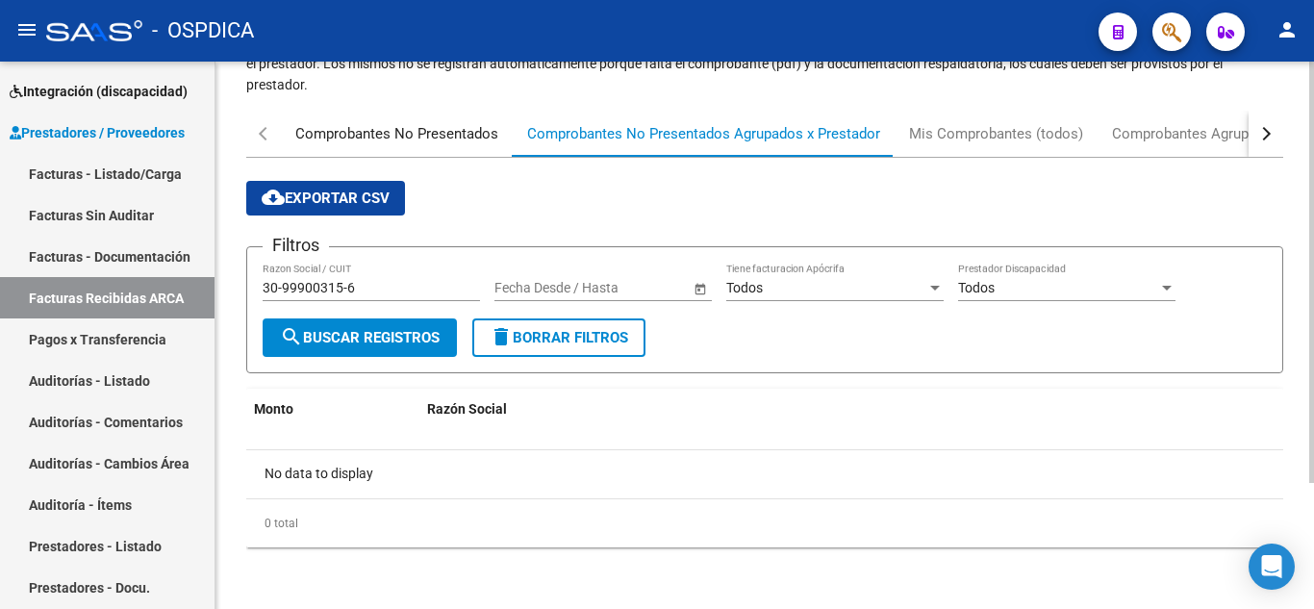
click at [423, 126] on div "Comprobantes No Presentados" at bounding box center [396, 133] width 203 height 21
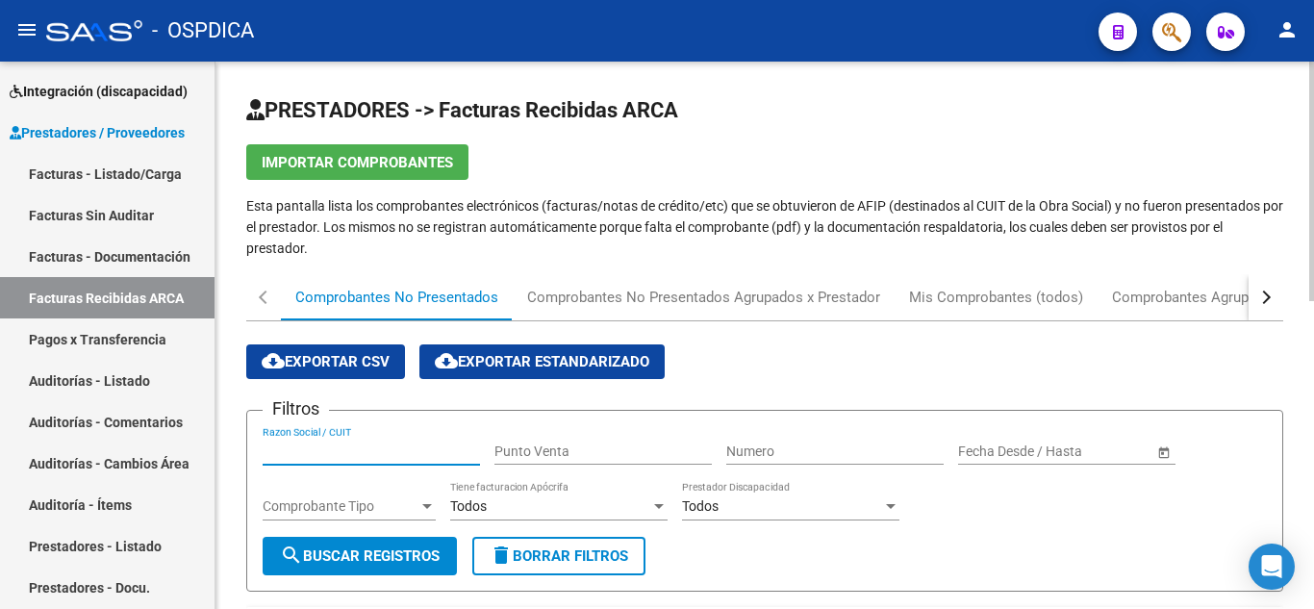
click at [393, 446] on input "Razon Social / CUIT" at bounding box center [371, 451] width 217 height 16
paste input "30-99900315-6"
type input "30-99900315-6"
click at [401, 554] on span "search Buscar Registros" at bounding box center [360, 555] width 160 height 17
drag, startPoint x: 379, startPoint y: 455, endPoint x: 250, endPoint y: 451, distance: 129.0
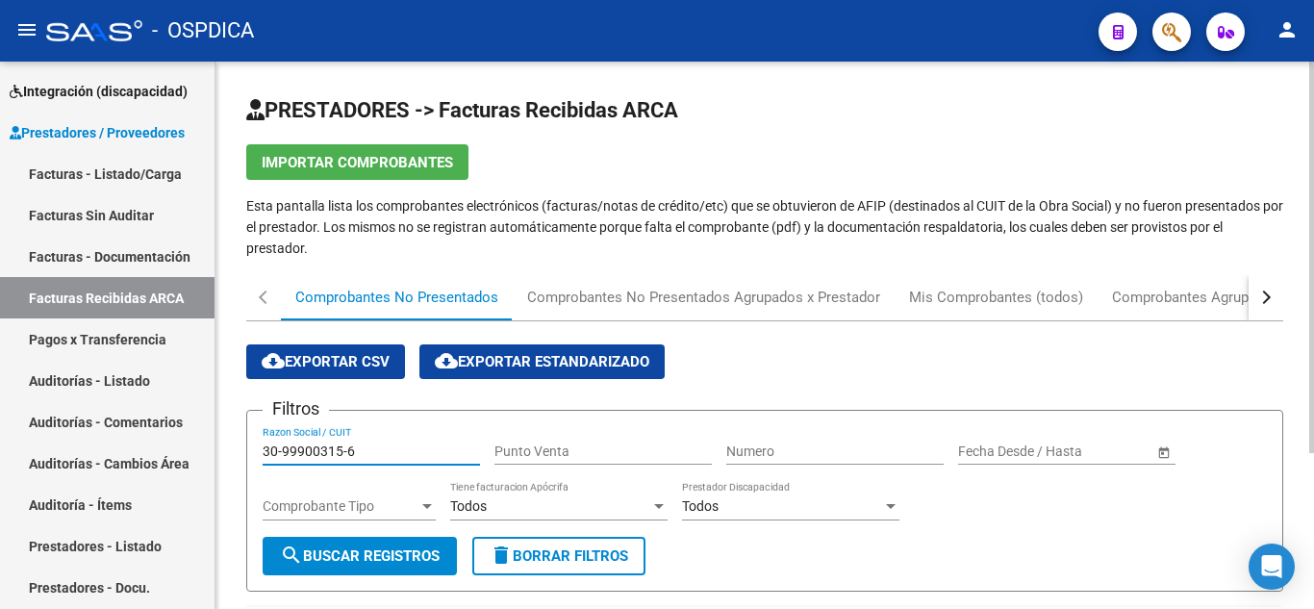
click at [250, 451] on form "Filtros 30-99900315-6 Razon Social / CUIT Punto Venta Numero Fecha inicio – Fec…" at bounding box center [764, 501] width 1037 height 182
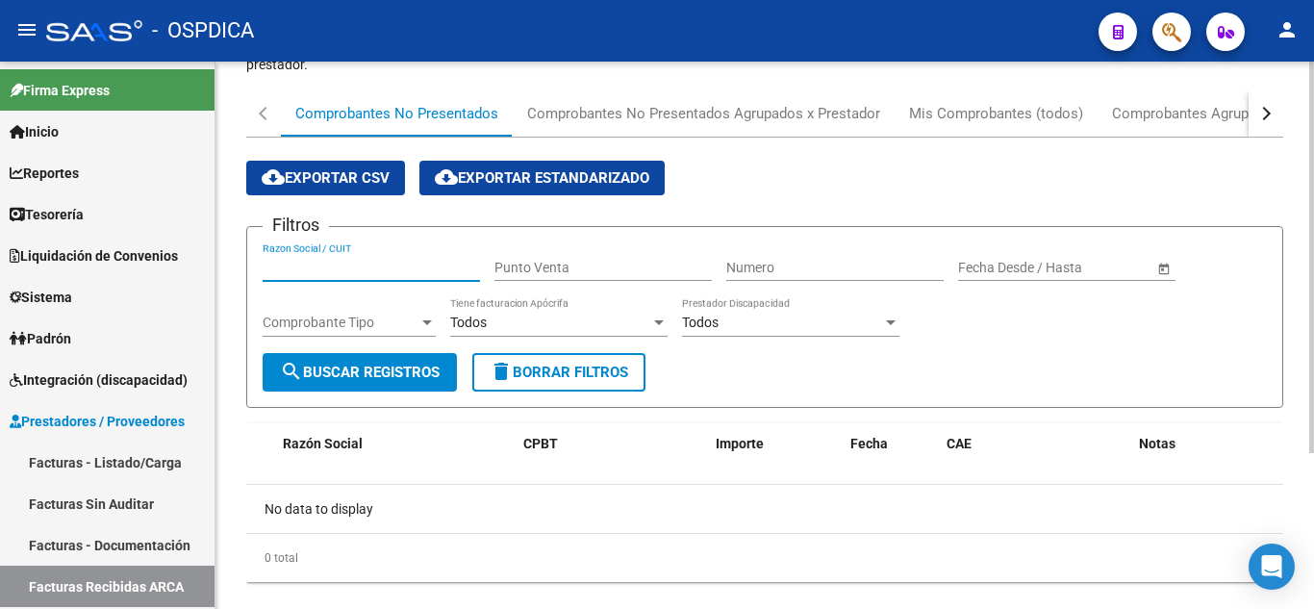
scroll to position [192, 0]
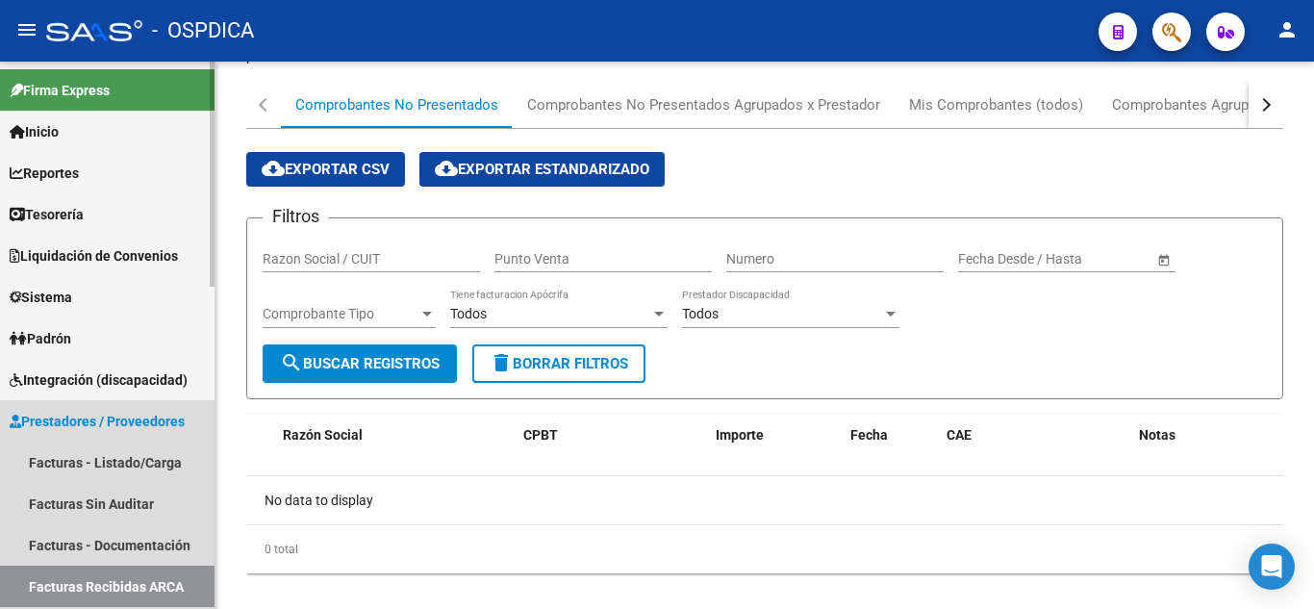
click at [76, 414] on span "Prestadores / Proveedores" at bounding box center [97, 421] width 175 height 21
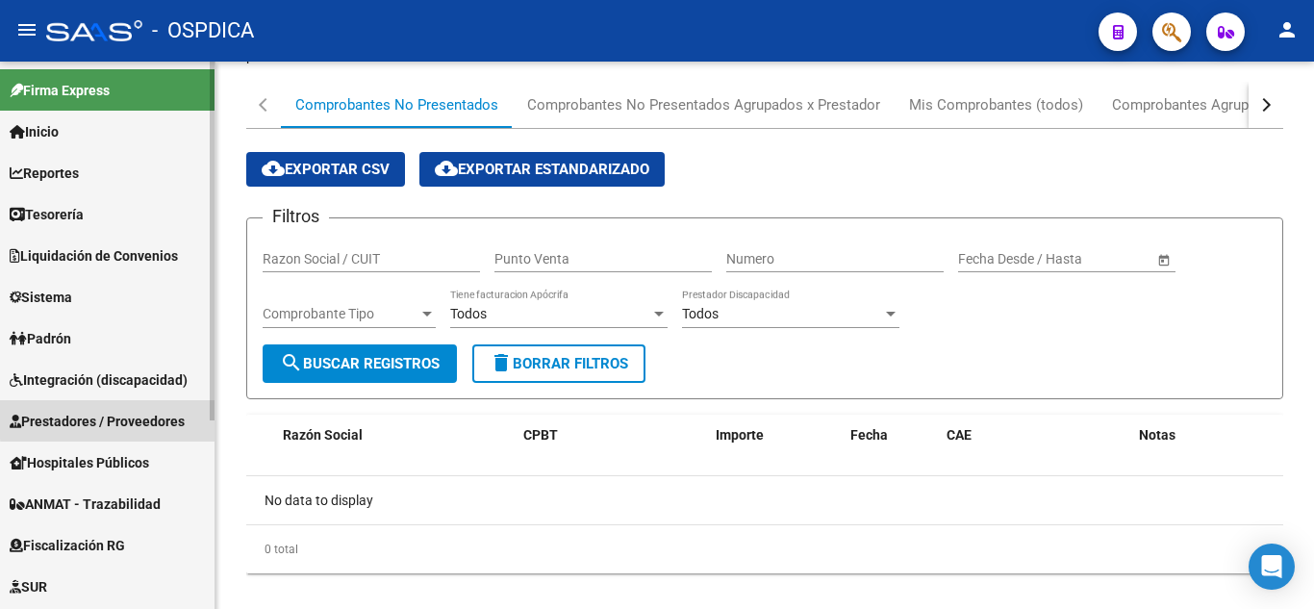
click at [119, 418] on span "Prestadores / Proveedores" at bounding box center [97, 421] width 175 height 21
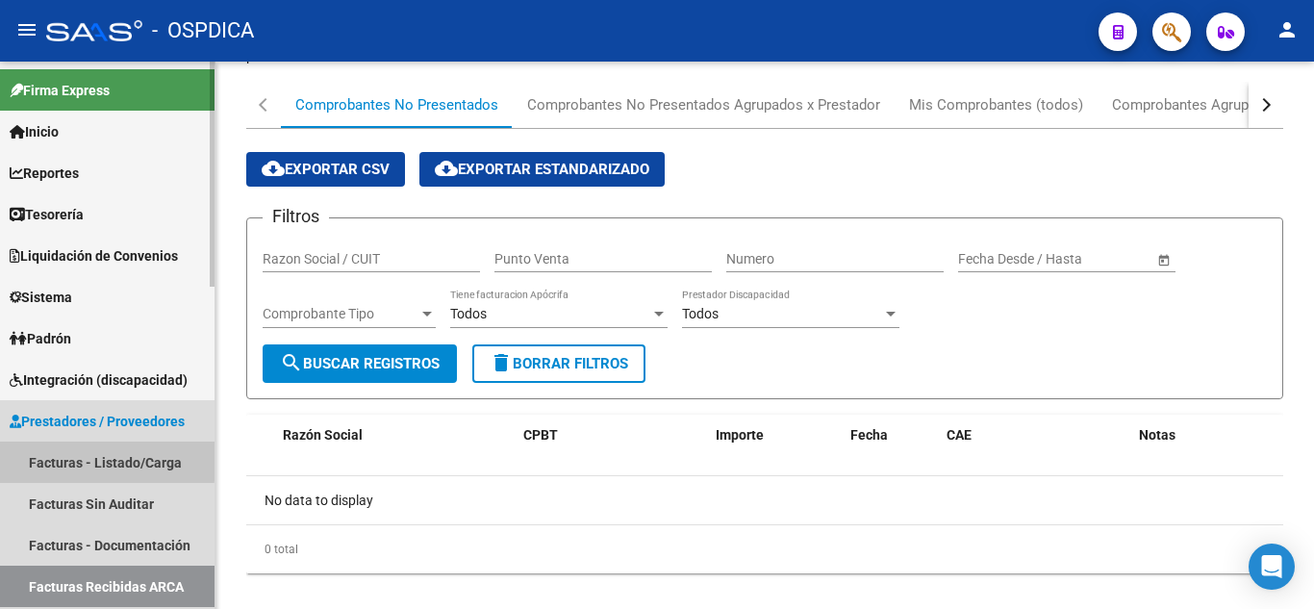
click at [91, 460] on link "Facturas - Listado/Carga" at bounding box center [107, 462] width 215 height 41
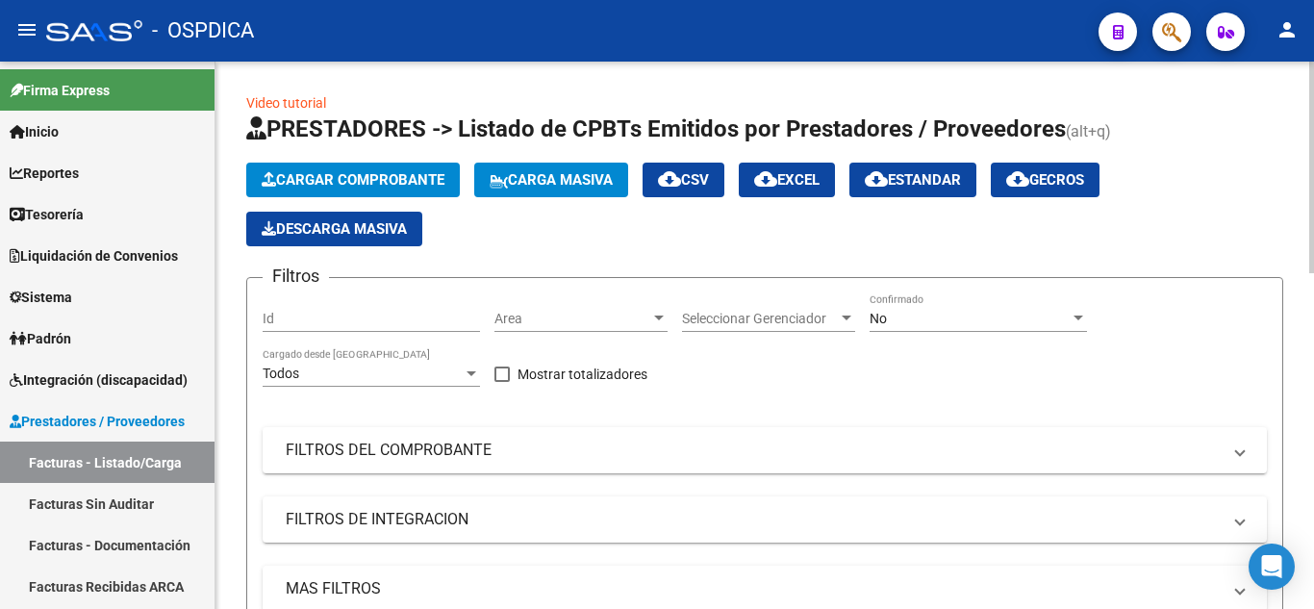
scroll to position [96, 0]
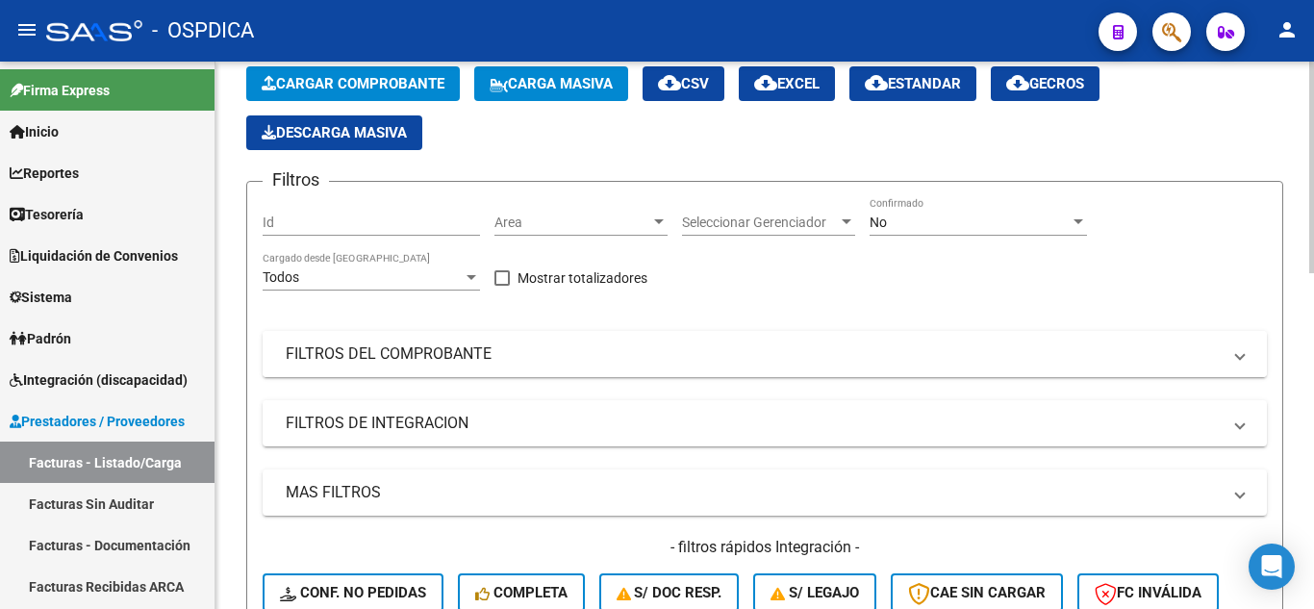
click at [1242, 355] on span at bounding box center [1240, 353] width 8 height 21
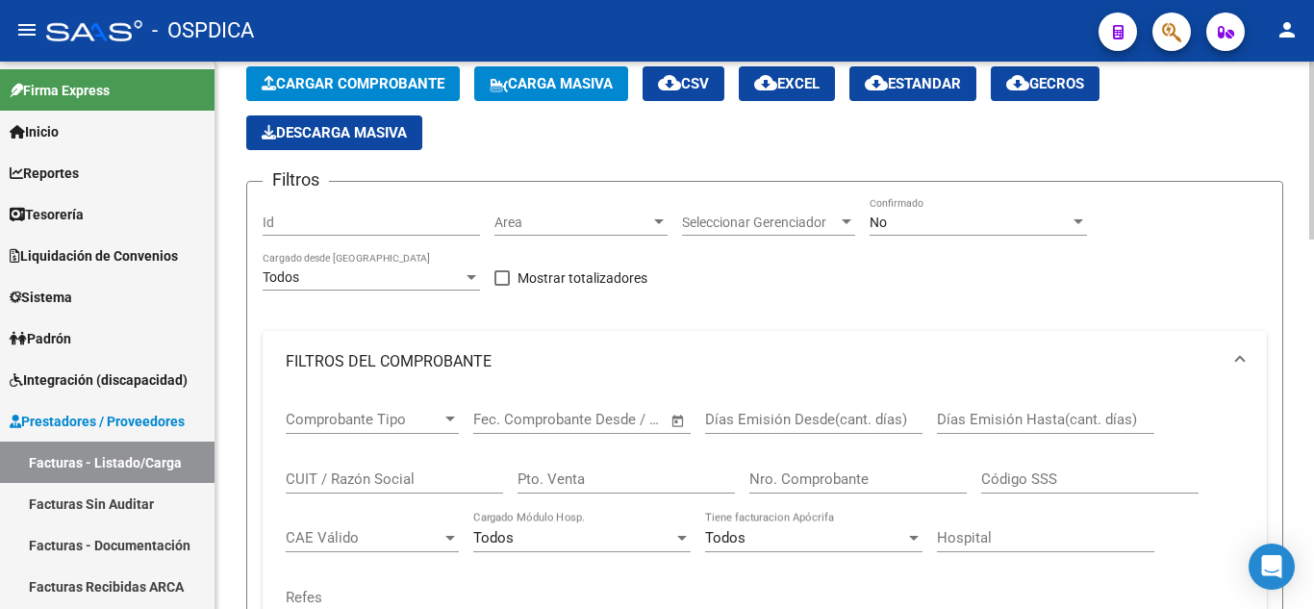
click at [612, 418] on input "text" at bounding box center [615, 419] width 93 height 17
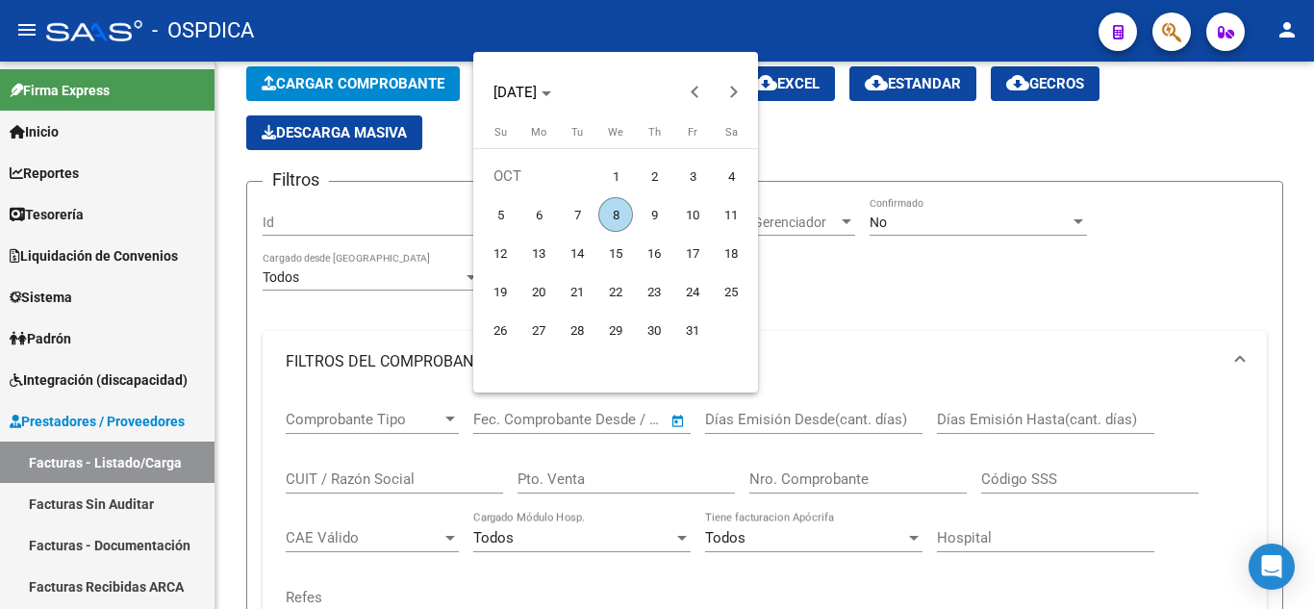
click at [1125, 345] on div at bounding box center [657, 304] width 1314 height 609
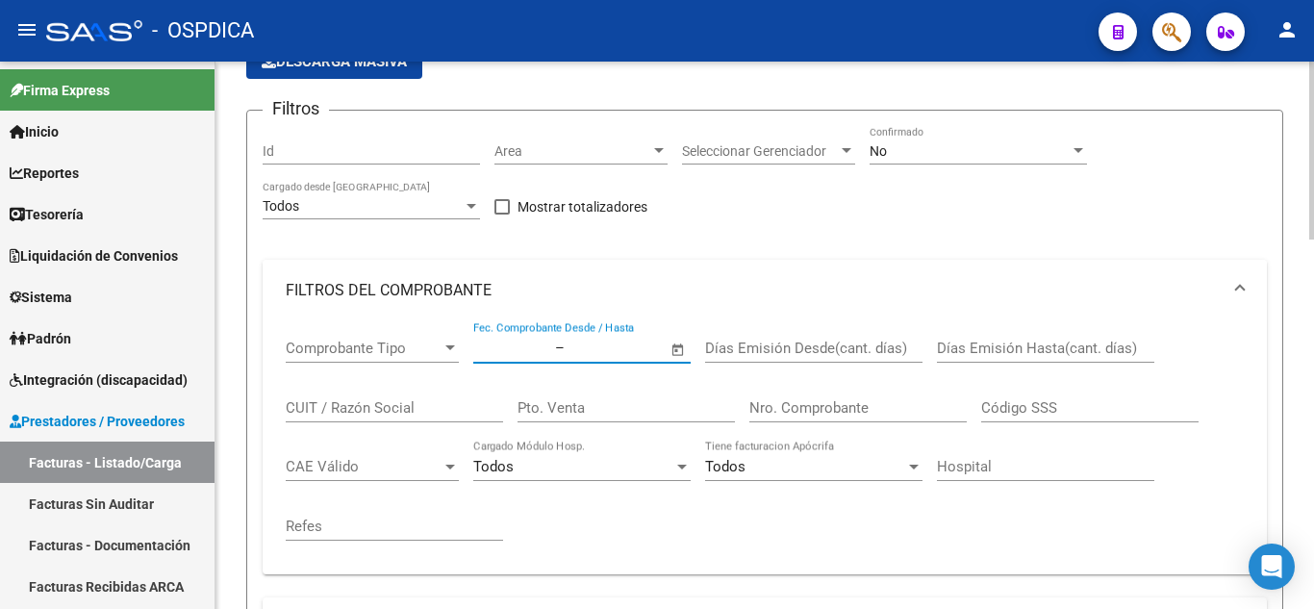
scroll to position [192, 0]
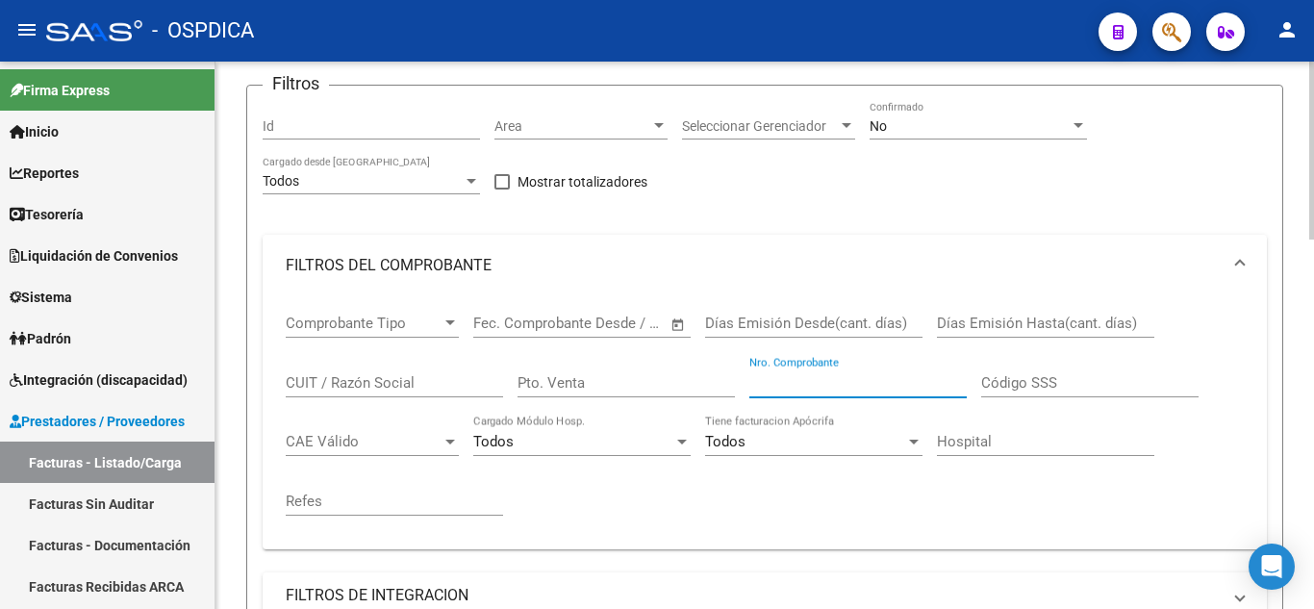
click at [844, 375] on input "Nro. Comprobante" at bounding box center [857, 382] width 217 height 17
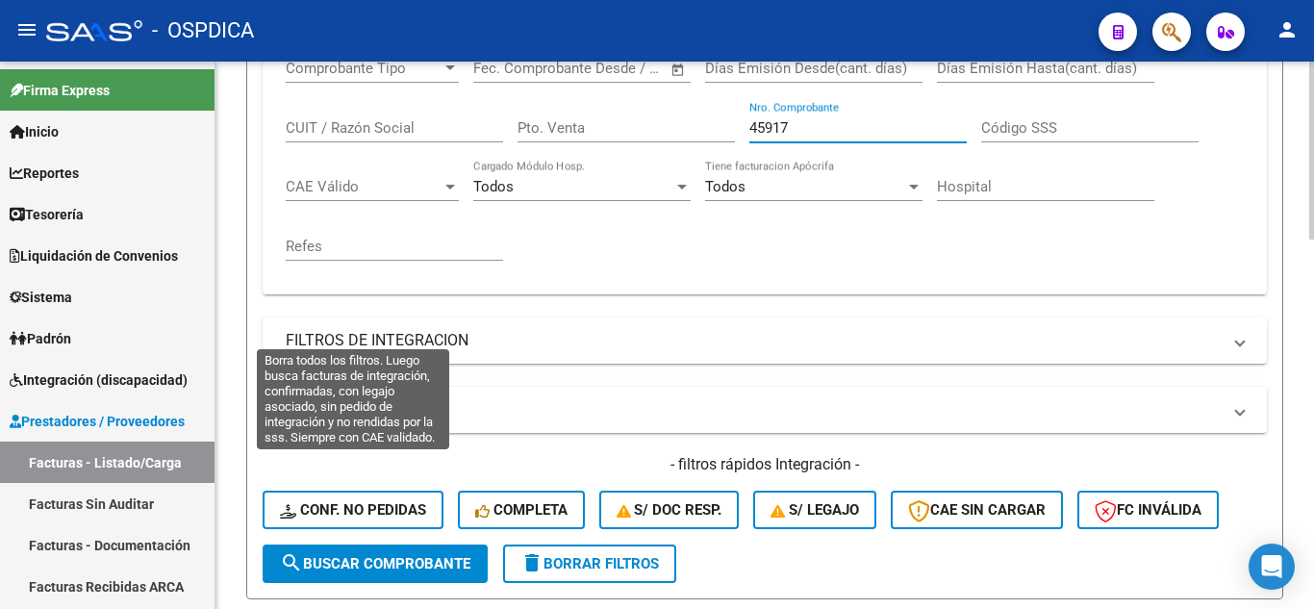
scroll to position [481, 0]
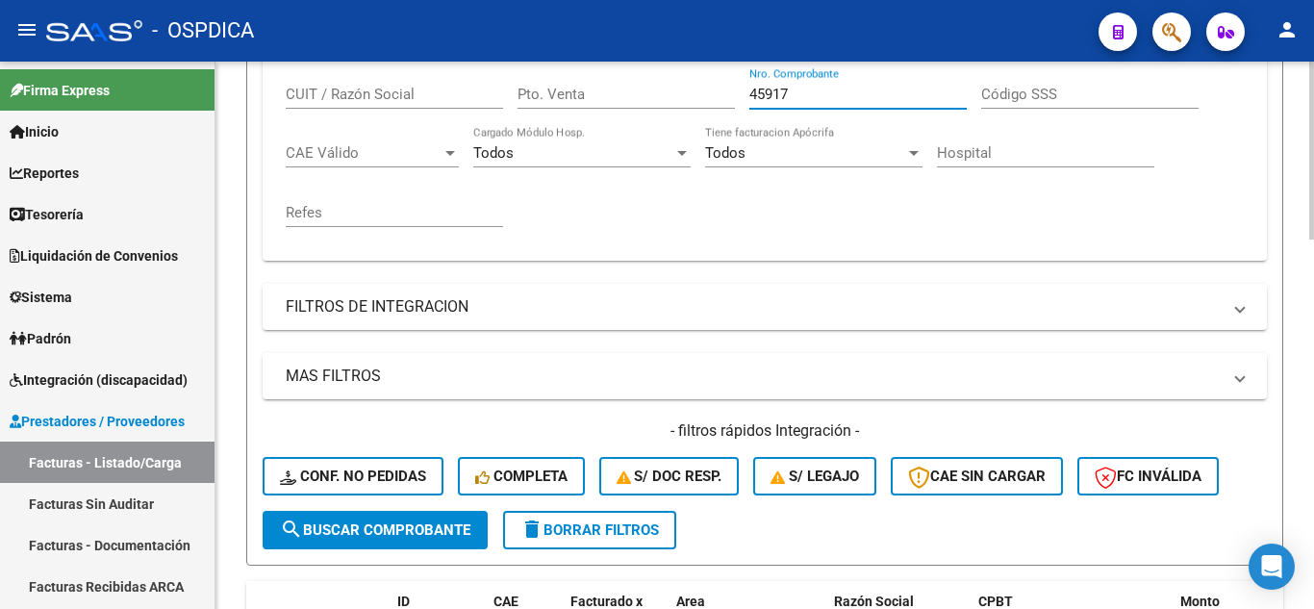
type input "45917"
click at [388, 526] on span "search Buscar Comprobante" at bounding box center [375, 529] width 190 height 17
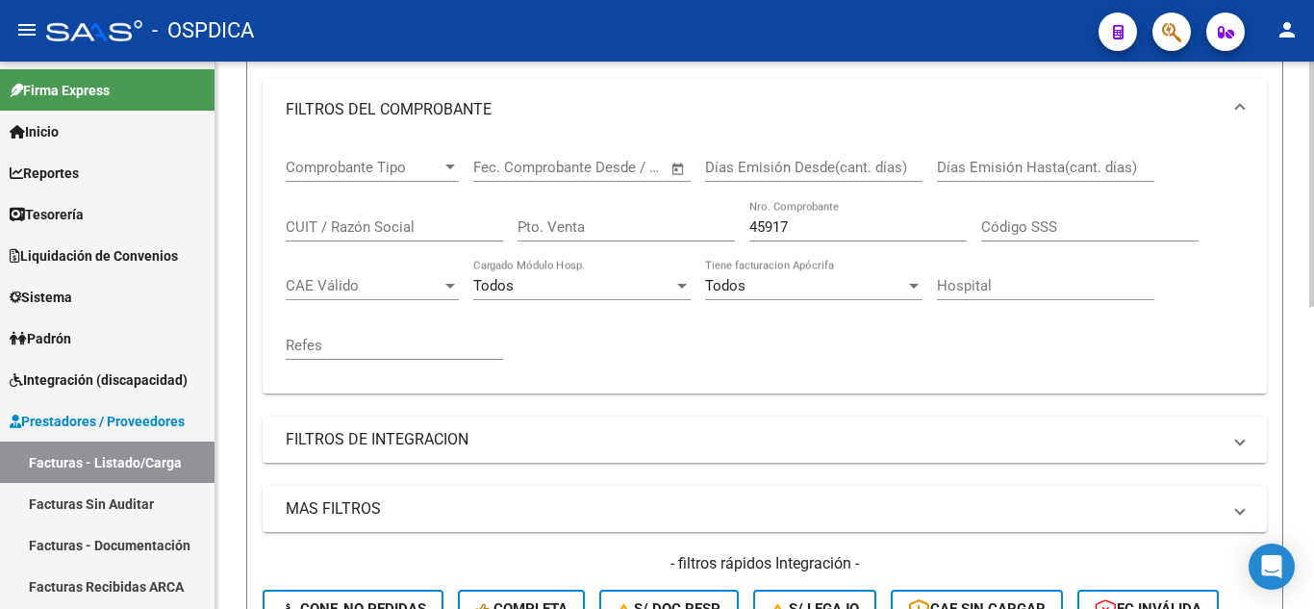
scroll to position [0, 0]
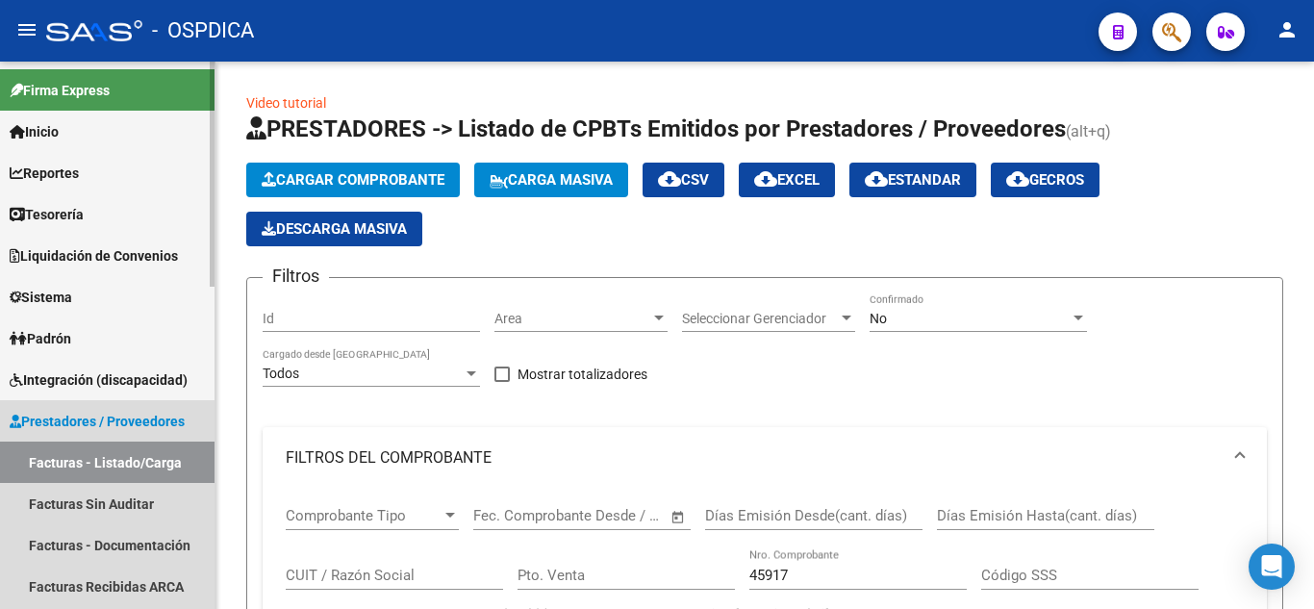
click at [98, 452] on link "Facturas - Listado/Carga" at bounding box center [107, 462] width 215 height 41
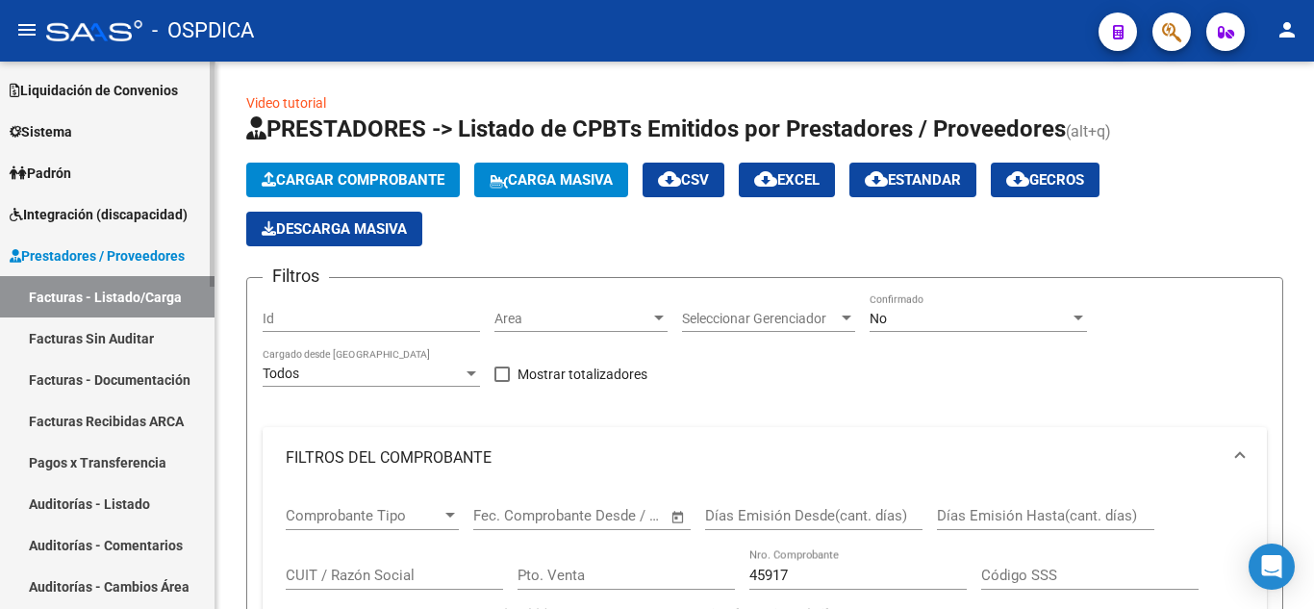
scroll to position [192, 0]
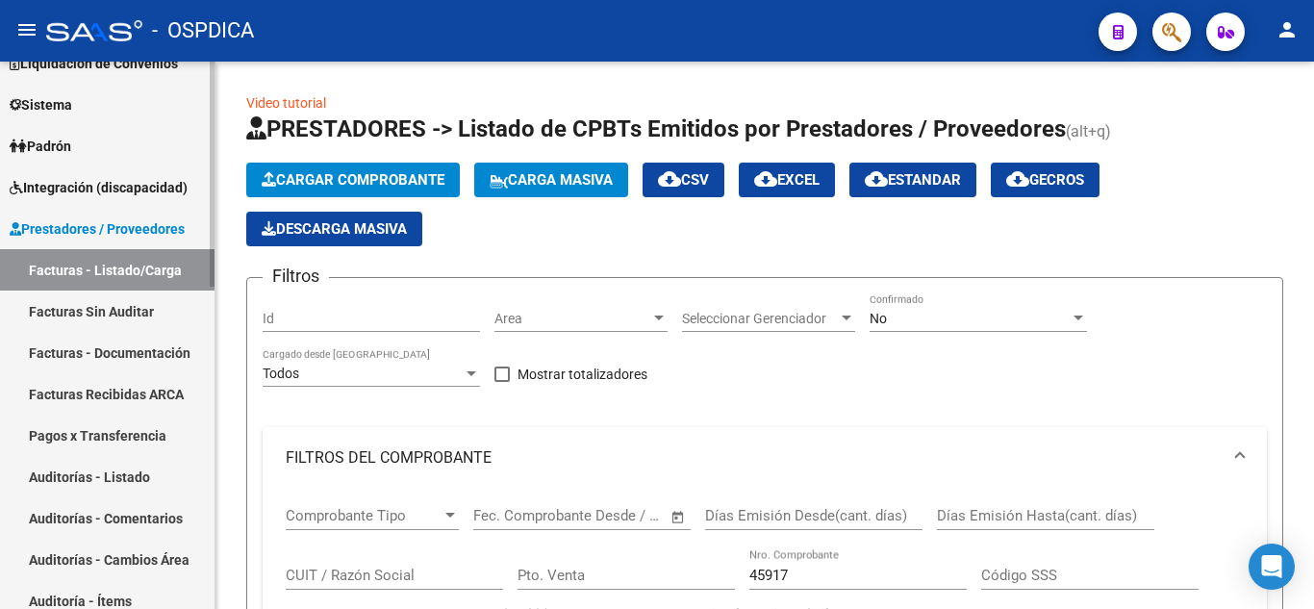
click at [114, 378] on link "Facturas Recibidas ARCA" at bounding box center [107, 393] width 215 height 41
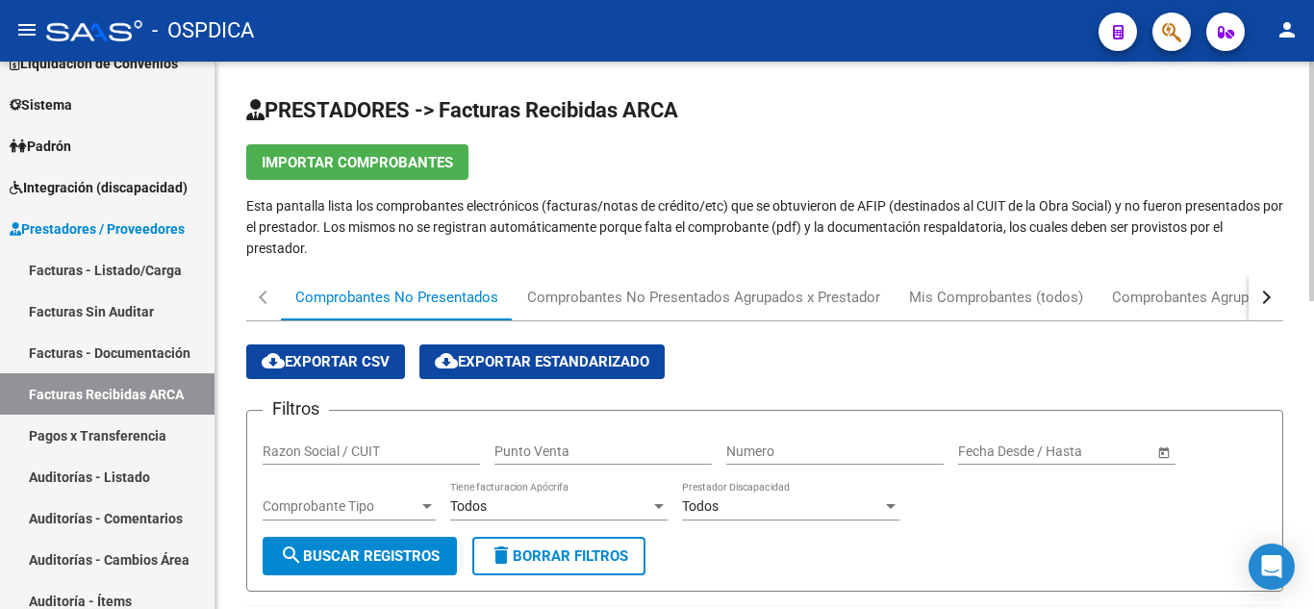
click at [395, 443] on input "Razon Social / CUIT" at bounding box center [371, 451] width 217 height 16
paste input "30-99907484-3"
type input "30-99907484-3"
click at [387, 555] on span "search Buscar Registros" at bounding box center [360, 555] width 160 height 17
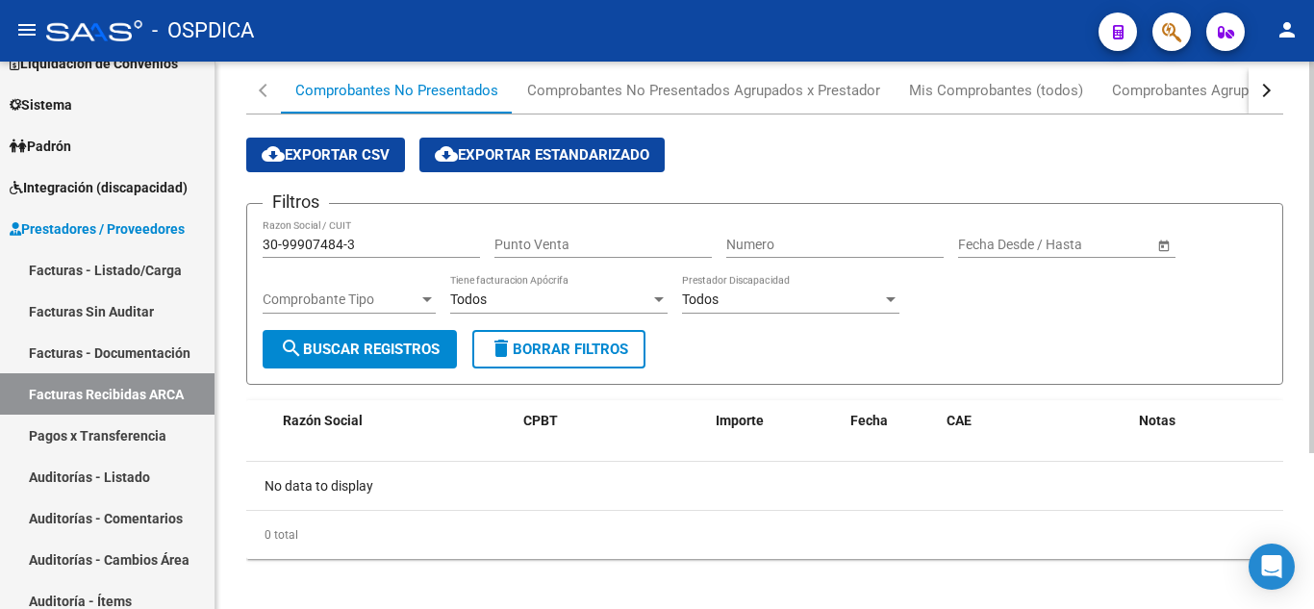
scroll to position [218, 0]
